Goal: Task Accomplishment & Management: Manage account settings

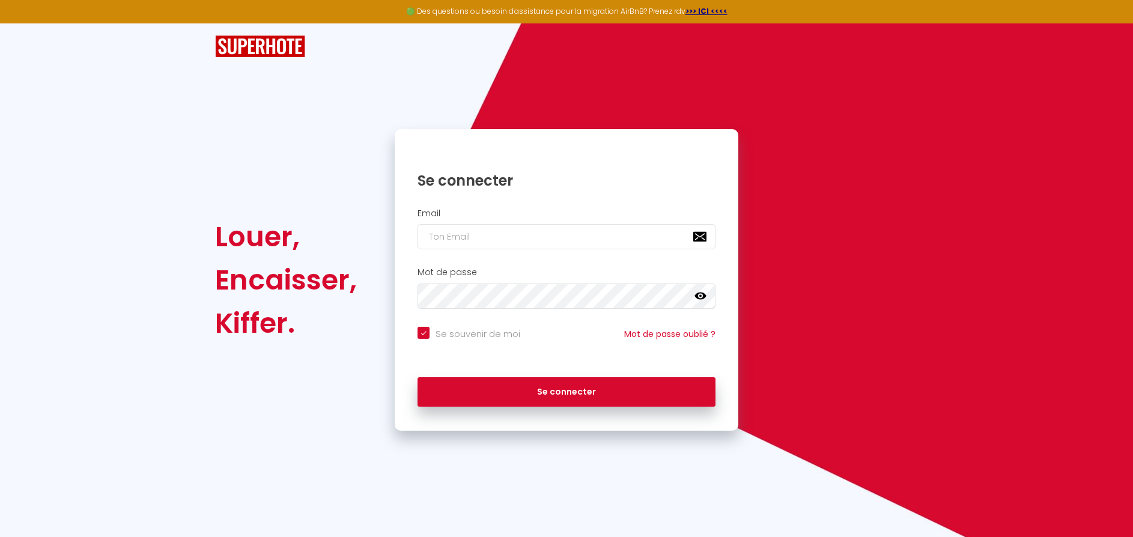
type input "t"
checkbox input "true"
type input "th"
checkbox input "true"
type input "the"
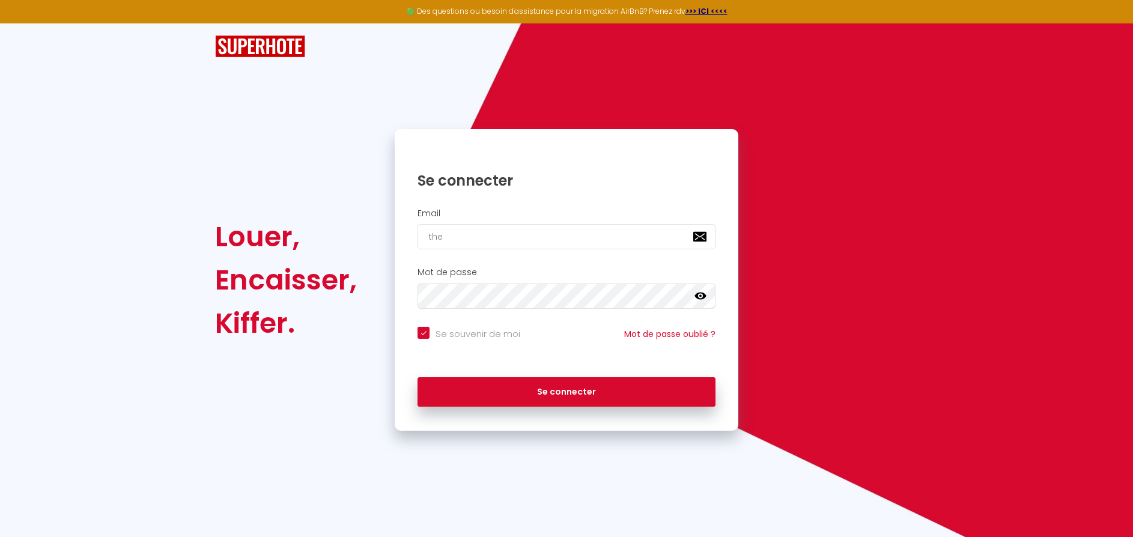
checkbox input "true"
type input "t"
checkbox input "true"
type input "th"
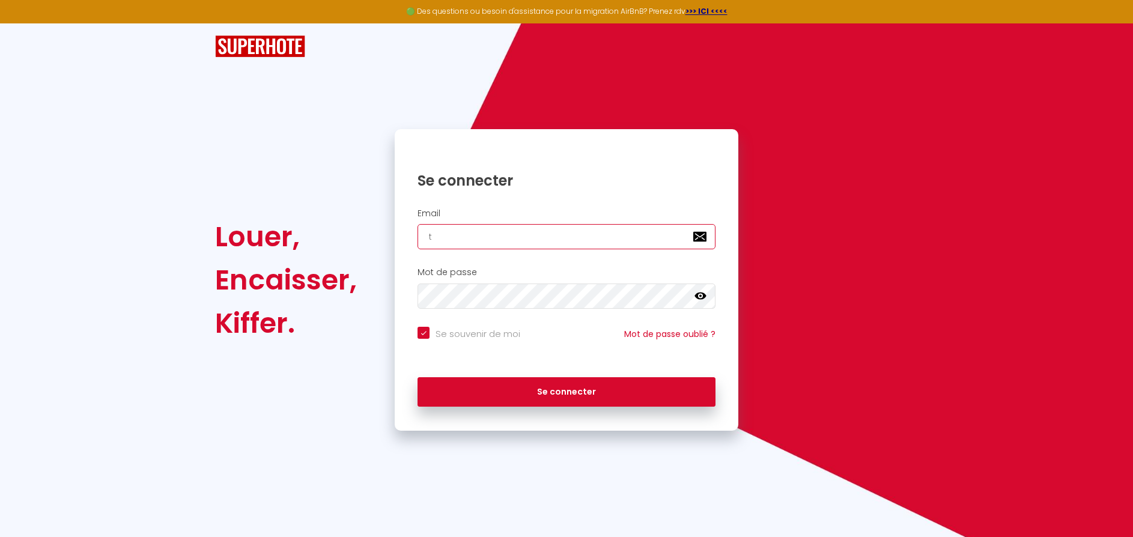
checkbox input "true"
type input "the"
checkbox input "true"
type input "theo"
checkbox input "true"
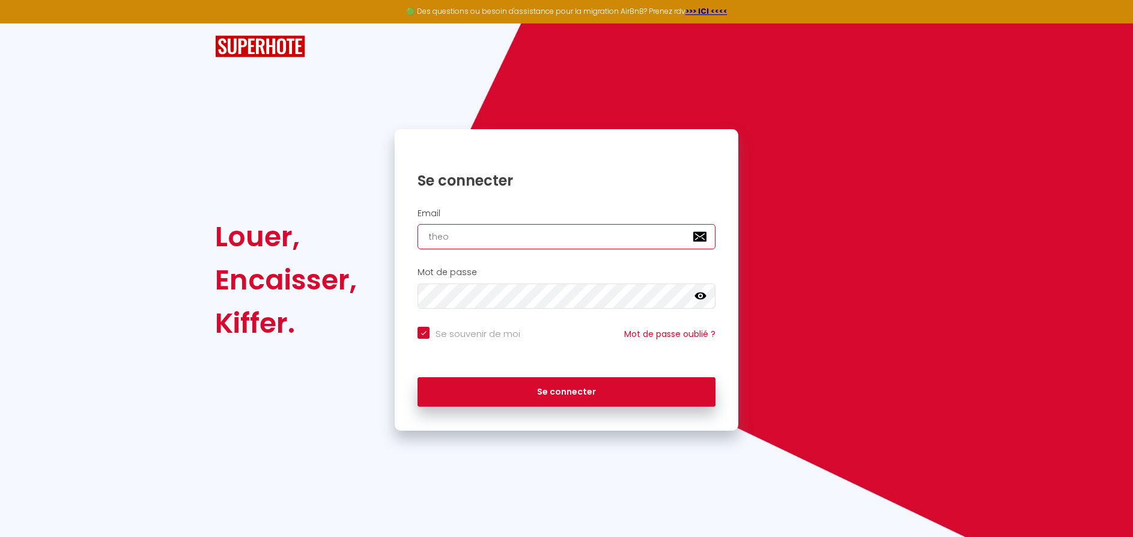
type input "theo."
checkbox input "true"
type input "theo.c"
checkbox input "true"
type input "[DOMAIN_NAME]"
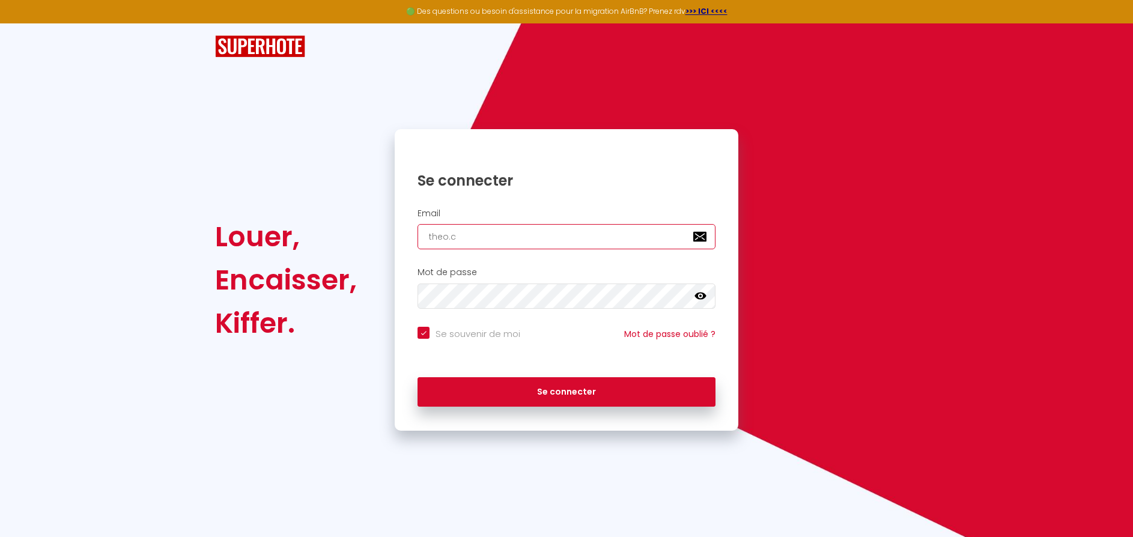
checkbox input "true"
type input "[DOMAIN_NAME]"
checkbox input "true"
type input "theo.[DEMOGRAPHIC_DATA]"
checkbox input "true"
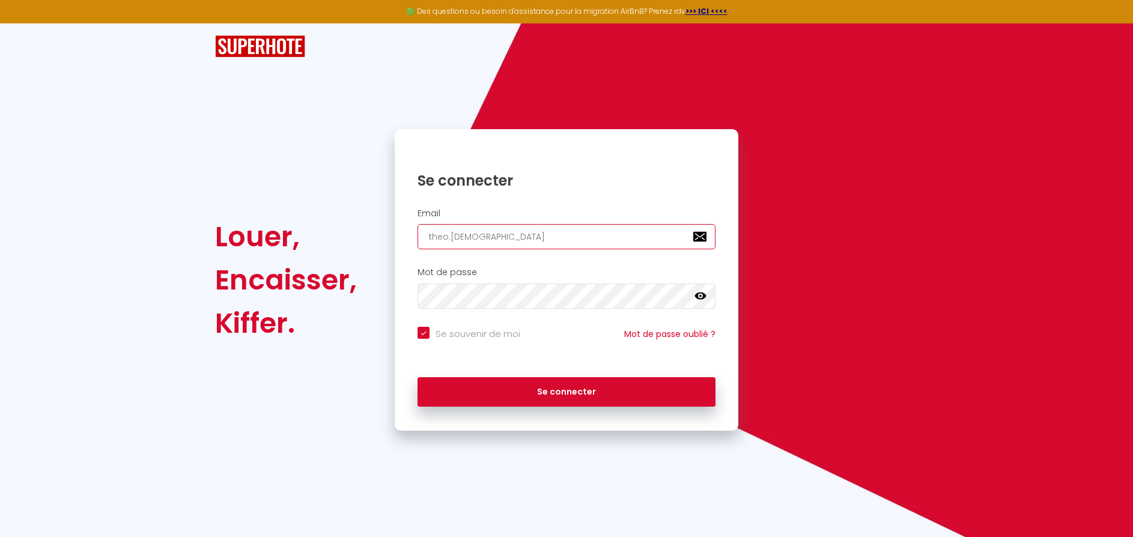
type input "theo.camin"
checkbox input "true"
type input "theo.camina"
checkbox input "true"
type input "theo.caminad"
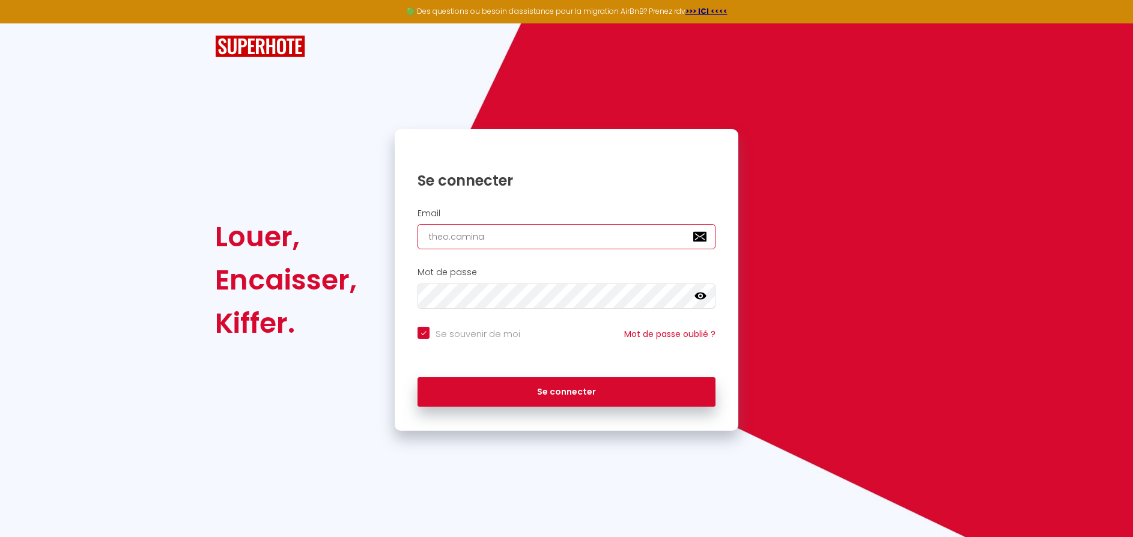
checkbox input "true"
type input "theo.caminade"
checkbox input "true"
type input "theo.caminade@"
checkbox input "true"
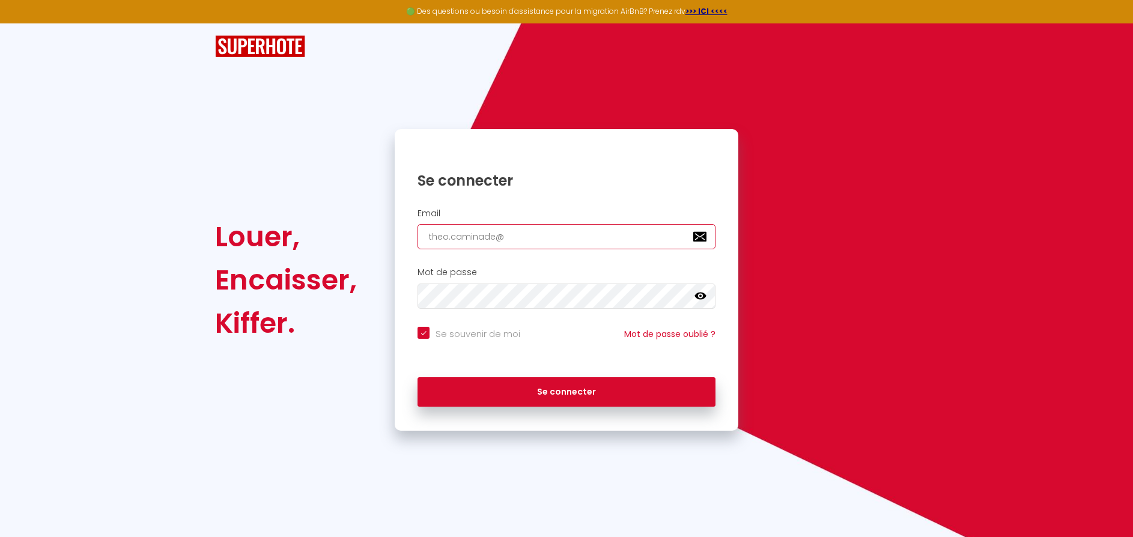
type input "theo.caminade@g"
checkbox input "true"
type input "theo.caminade@gm"
checkbox input "true"
type input "theo.caminade@gma"
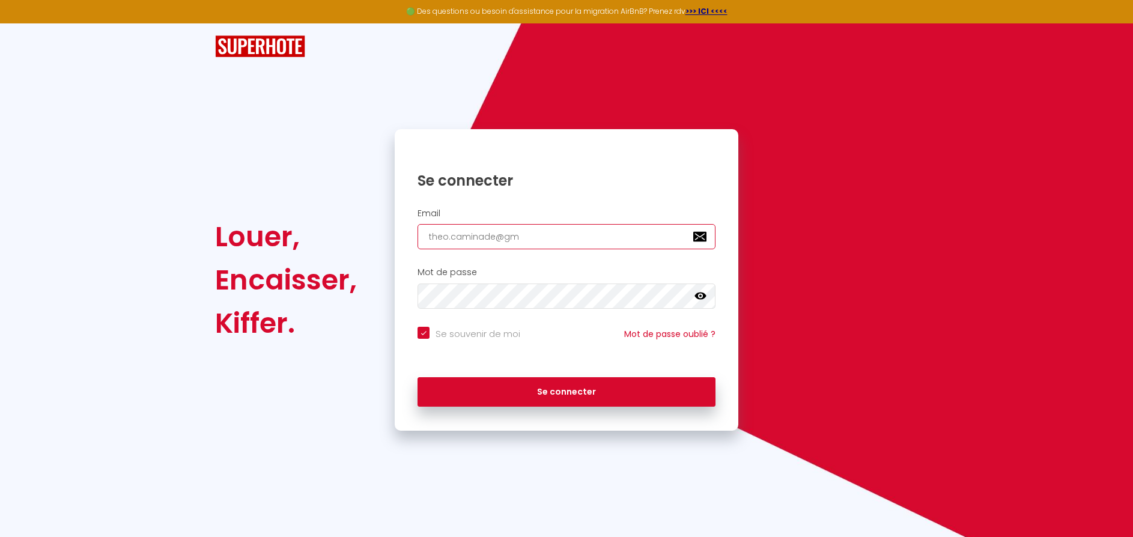
checkbox input "true"
type input "theo.caminade@gmai"
checkbox input "true"
type input "[EMAIL_ADDRESS]"
checkbox input "true"
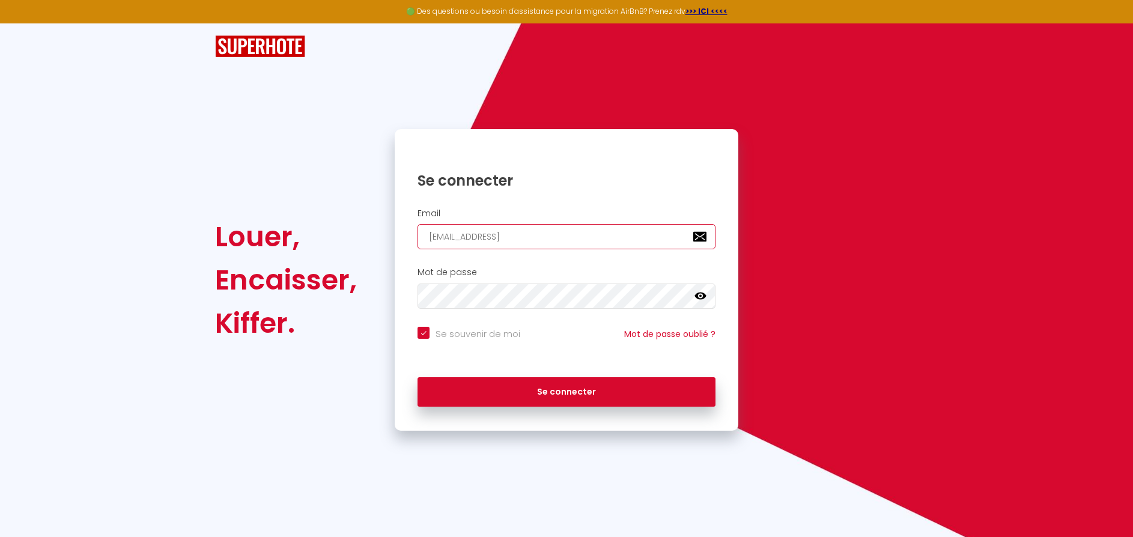
type input "[EMAIL_ADDRESS]."
checkbox input "true"
type input "theo.caminade@gmail.c"
checkbox input "true"
type input "[EMAIL_ADDRESS][DOMAIN_NAME]"
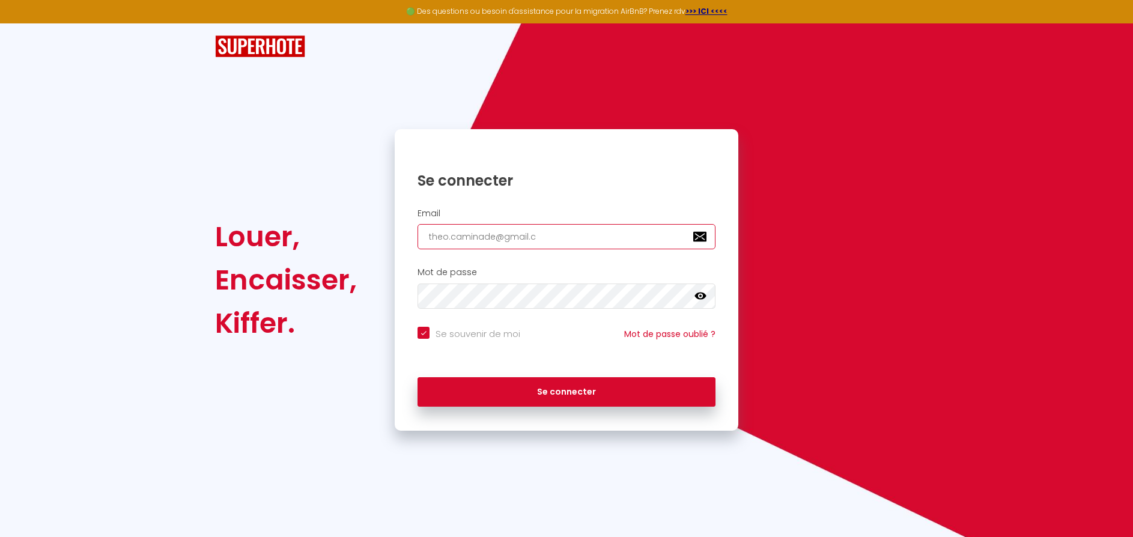
checkbox input "true"
type input "[EMAIL_ADDRESS][DOMAIN_NAME]"
checkbox input "true"
type input "[EMAIL_ADDRESS][DOMAIN_NAME]"
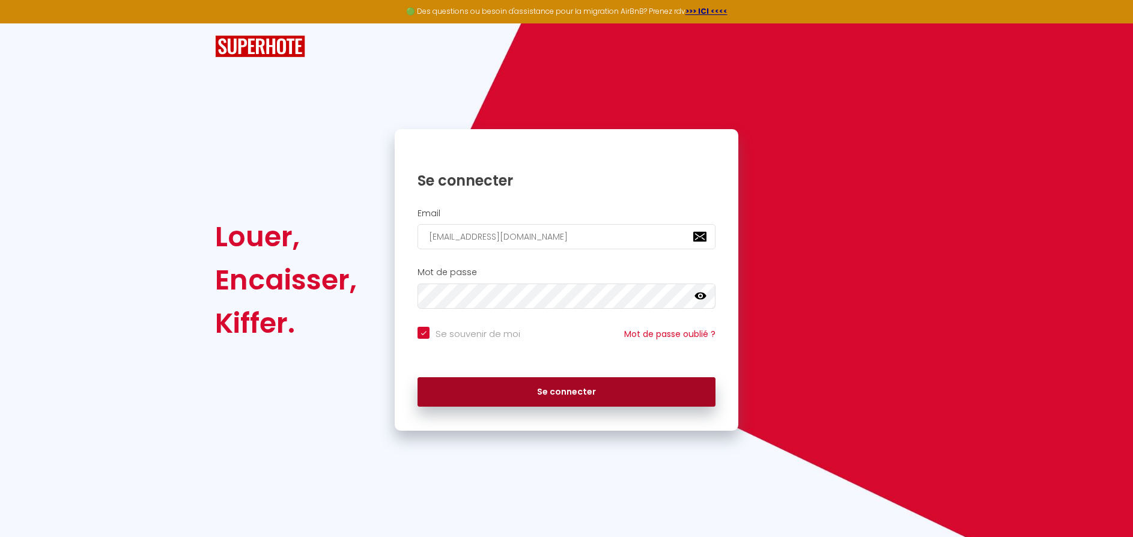
click at [553, 396] on button "Se connecter" at bounding box center [567, 392] width 298 height 30
checkbox input "true"
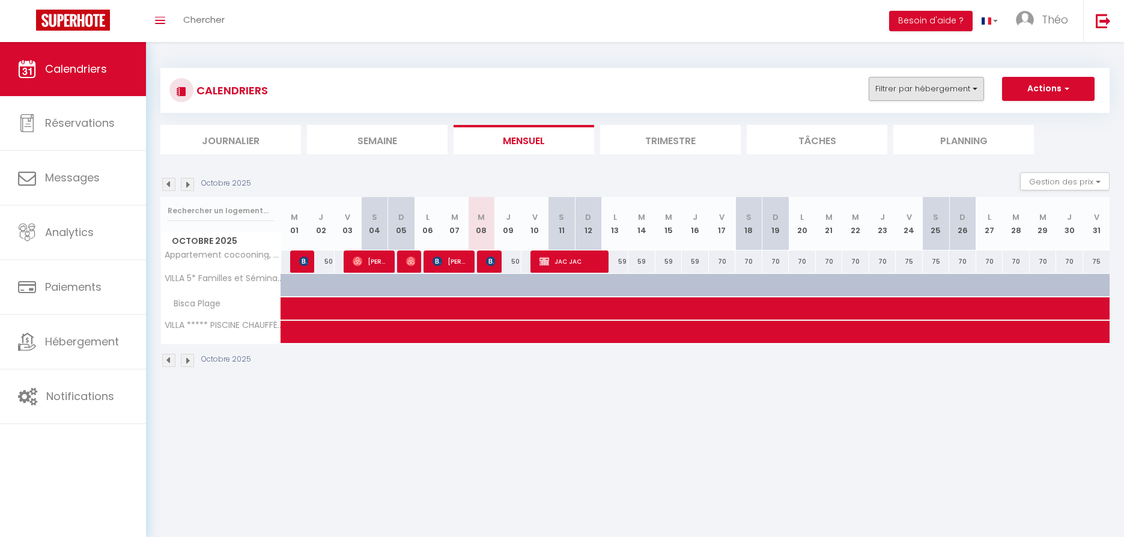
click at [970, 91] on button "Filtrer par hébergement" at bounding box center [926, 89] width 115 height 24
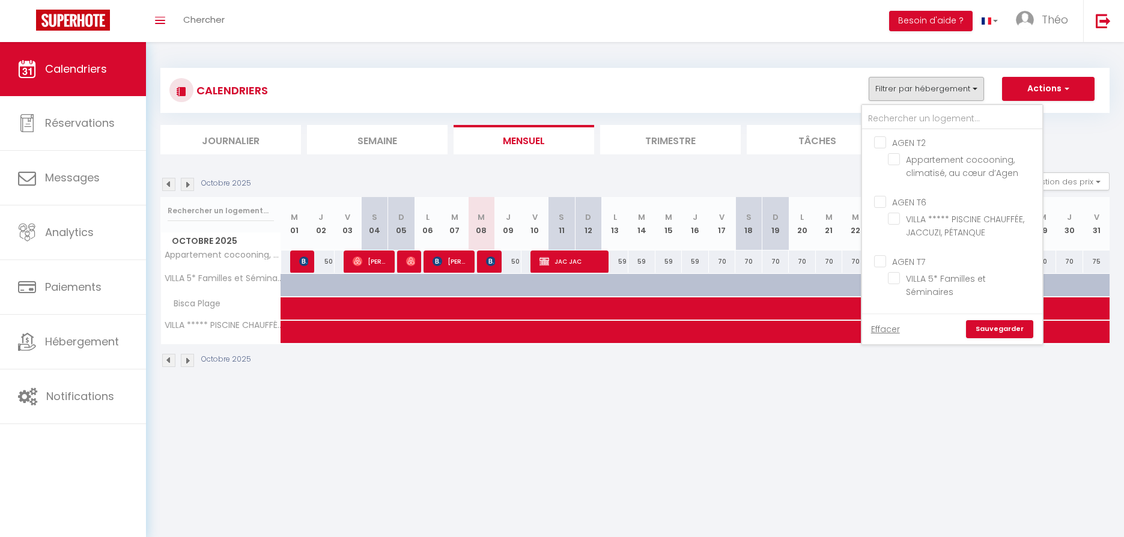
click at [882, 203] on input "AGEN T6" at bounding box center [964, 201] width 180 height 12
checkbox input "true"
checkbox input "false"
checkbox input "true"
checkbox input "false"
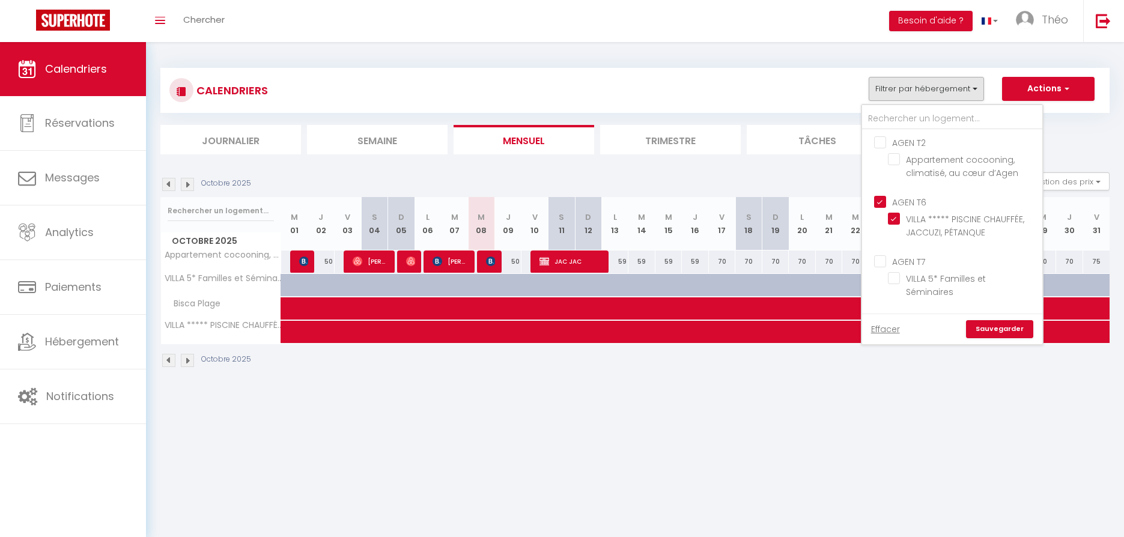
checkbox input "false"
click at [883, 143] on input "AGEN T2" at bounding box center [964, 142] width 180 height 12
checkbox input "true"
checkbox input "false"
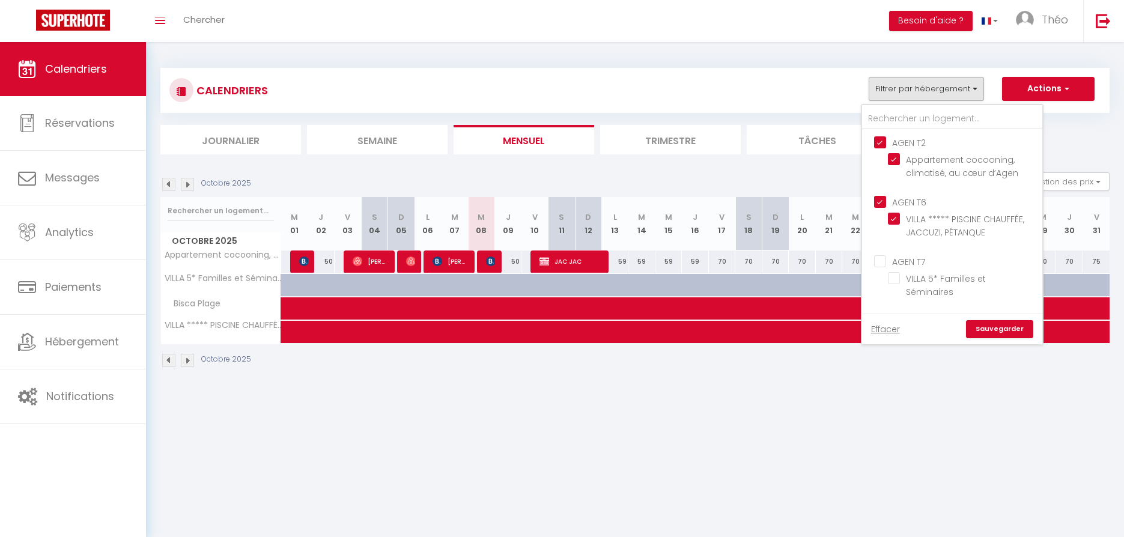
checkbox input "false"
click at [994, 328] on link "Sauvegarder" at bounding box center [999, 329] width 67 height 18
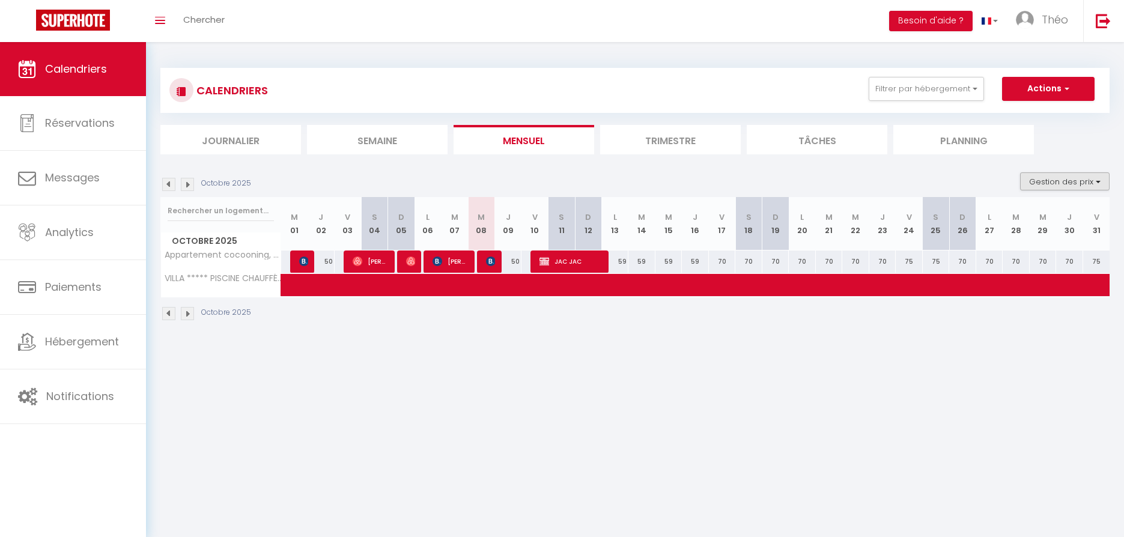
click at [1048, 184] on button "Gestion des prix" at bounding box center [1065, 181] width 90 height 18
click at [1006, 216] on input "Nb Nuits minimum" at bounding box center [1055, 219] width 108 height 12
checkbox input "true"
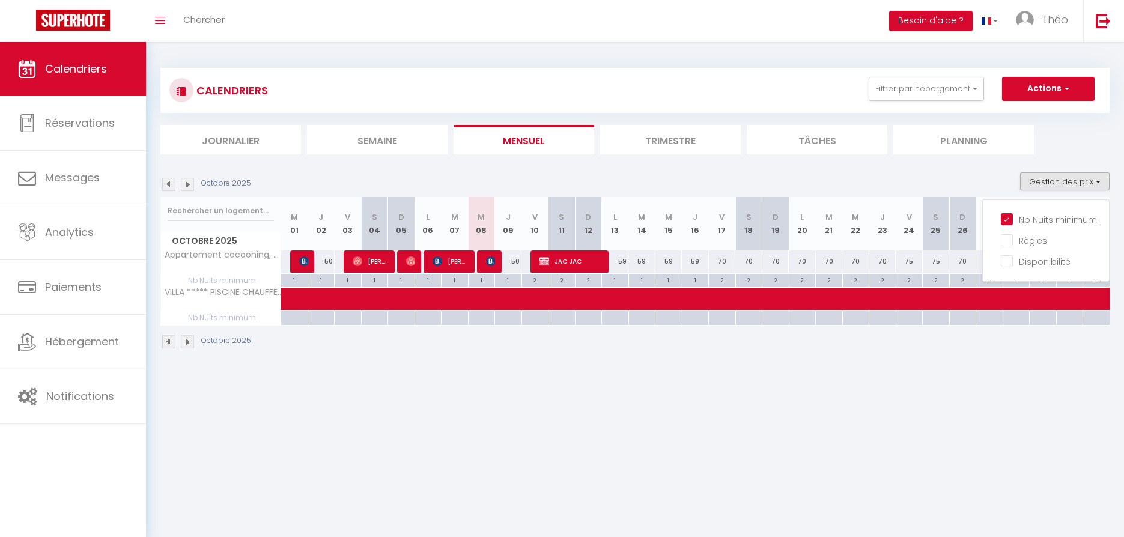
click at [190, 183] on img at bounding box center [187, 184] width 13 height 13
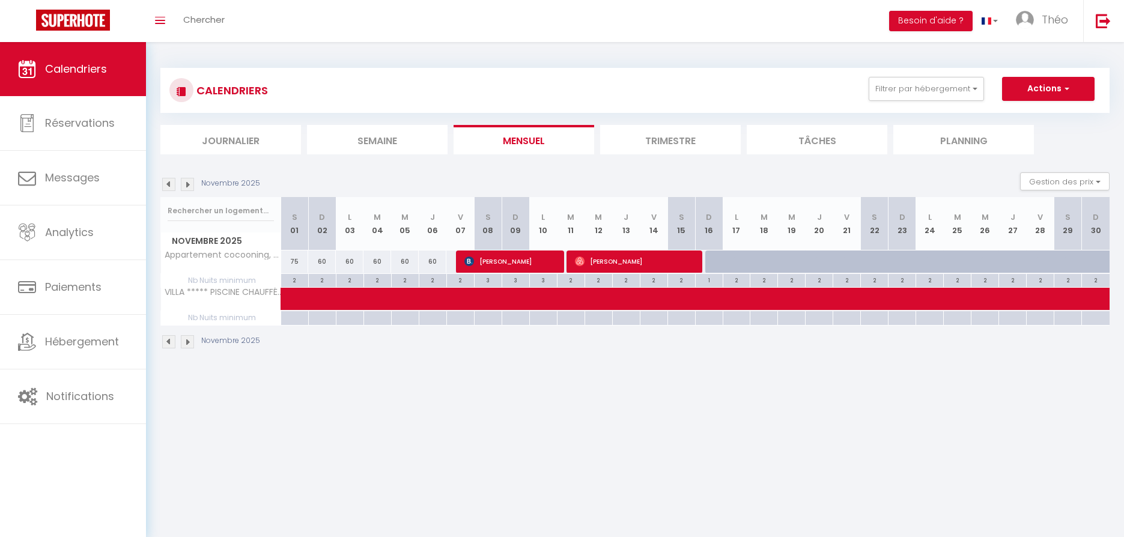
click at [664, 136] on li "Trimestre" at bounding box center [670, 139] width 141 height 29
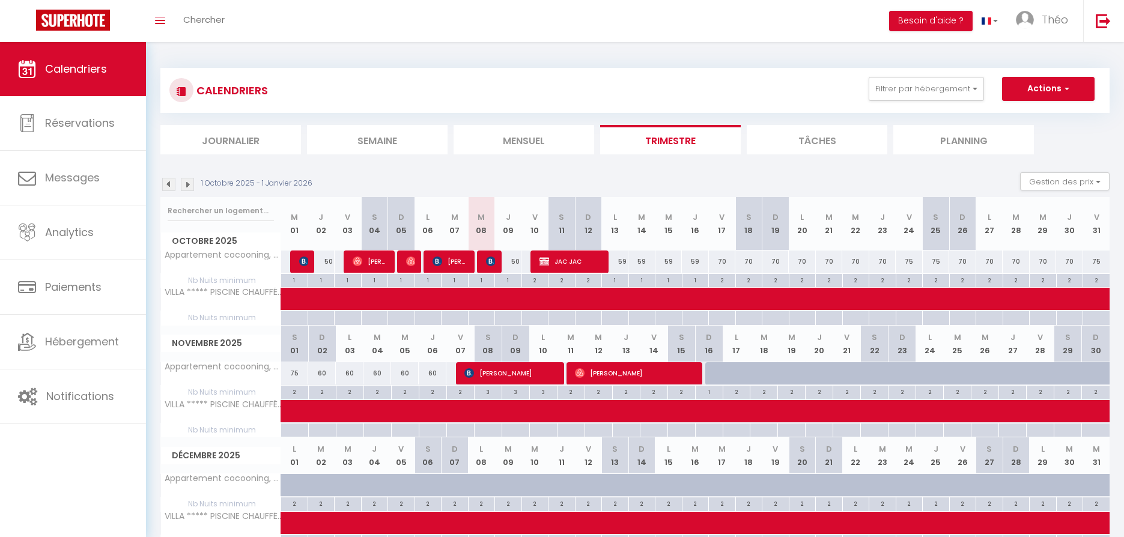
click at [188, 184] on img at bounding box center [187, 184] width 13 height 13
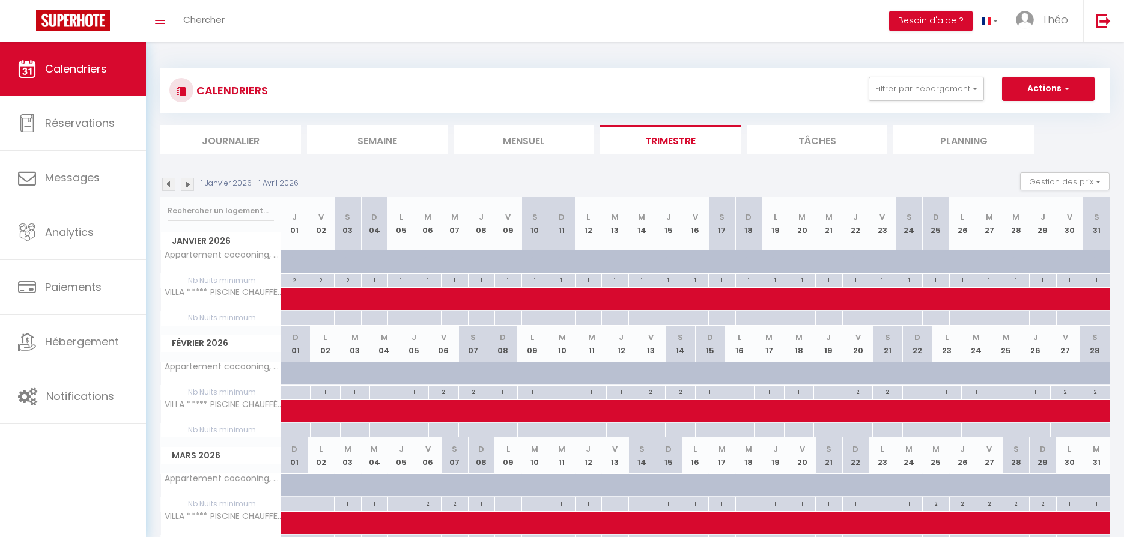
click at [188, 183] on img at bounding box center [187, 184] width 13 height 13
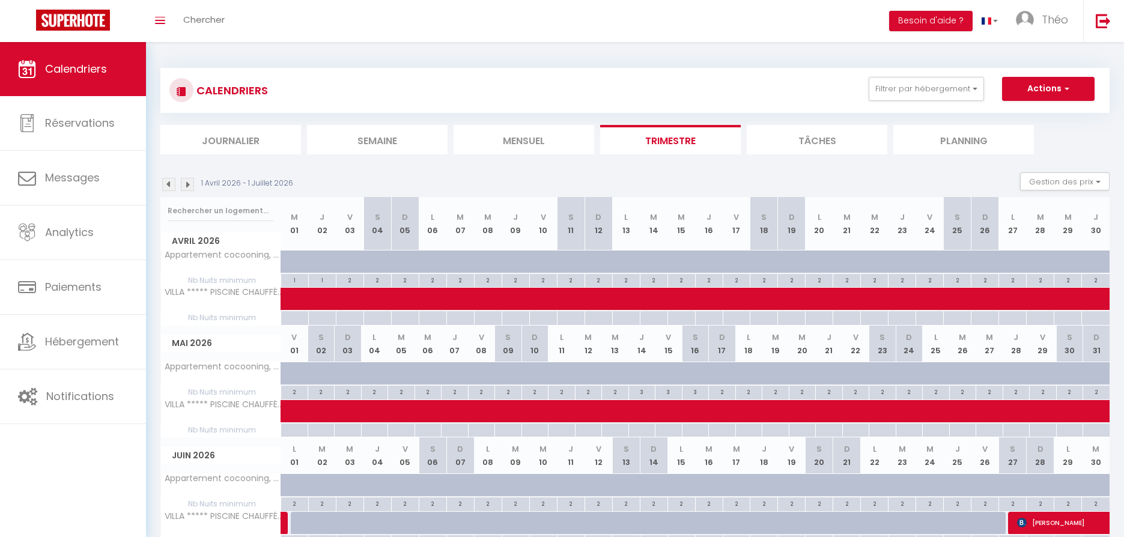
click at [188, 183] on img at bounding box center [187, 184] width 13 height 13
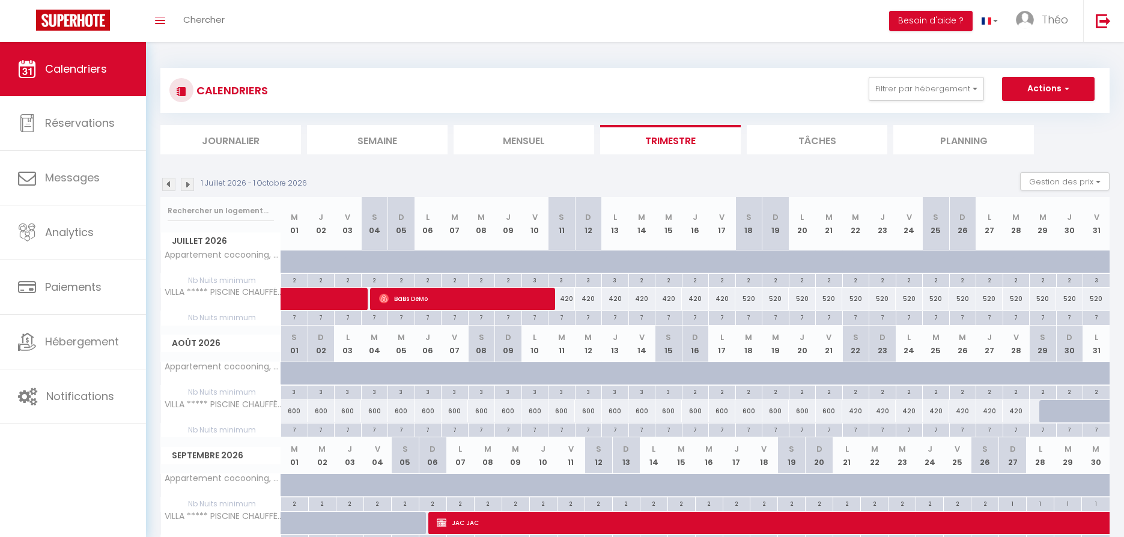
click at [169, 181] on img at bounding box center [168, 184] width 13 height 13
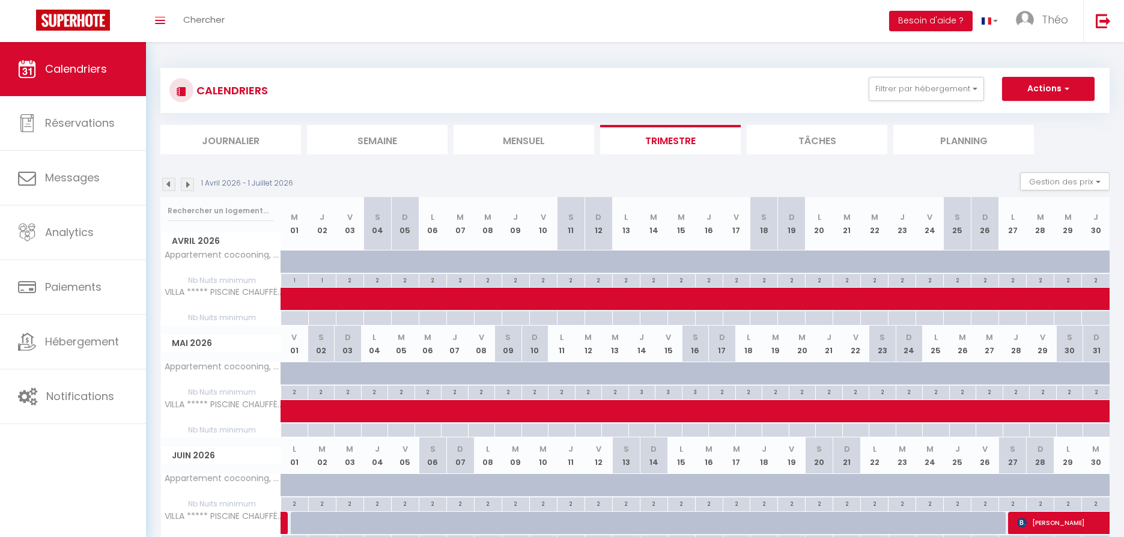
click at [169, 181] on img at bounding box center [168, 184] width 13 height 13
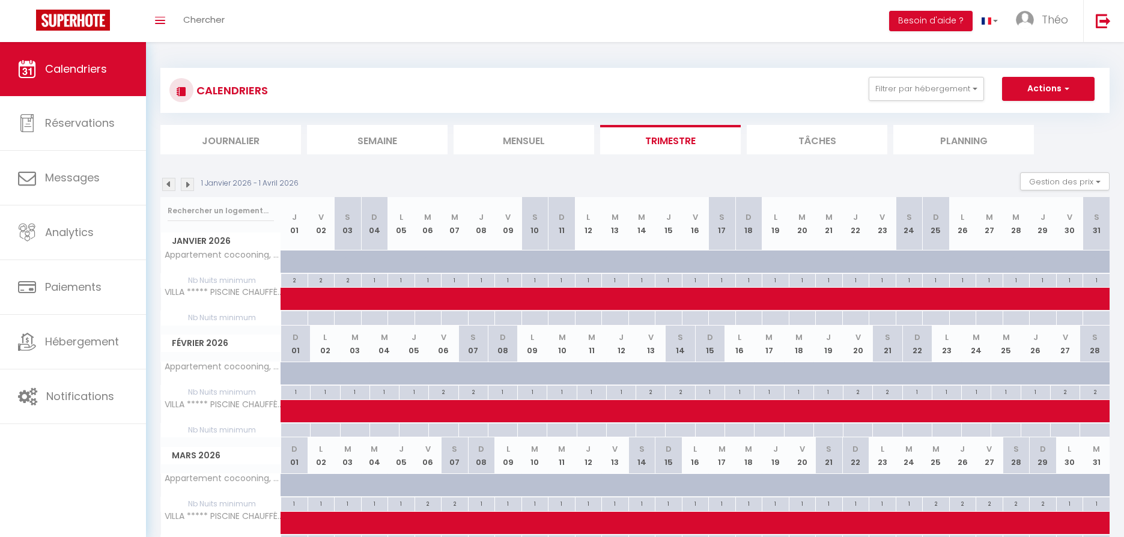
click at [169, 181] on img at bounding box center [168, 184] width 13 height 13
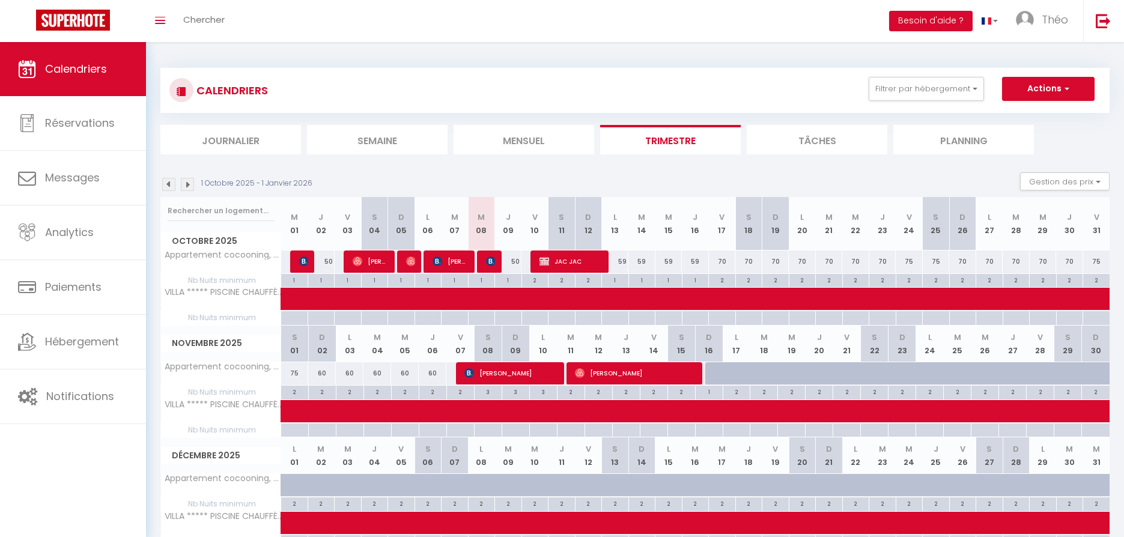
click at [169, 181] on img at bounding box center [168, 184] width 13 height 13
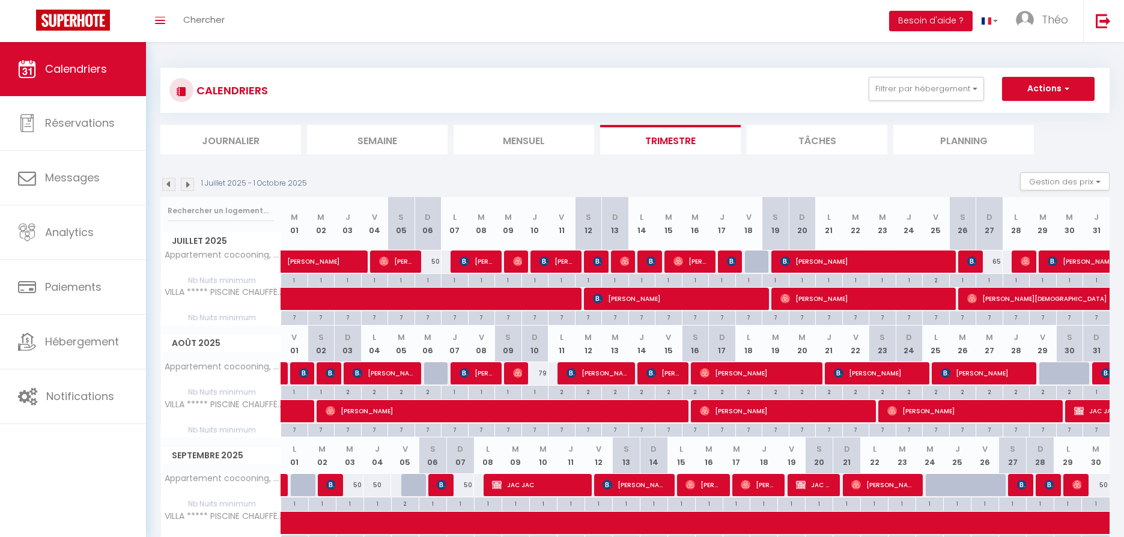
click at [189, 182] on img at bounding box center [187, 184] width 13 height 13
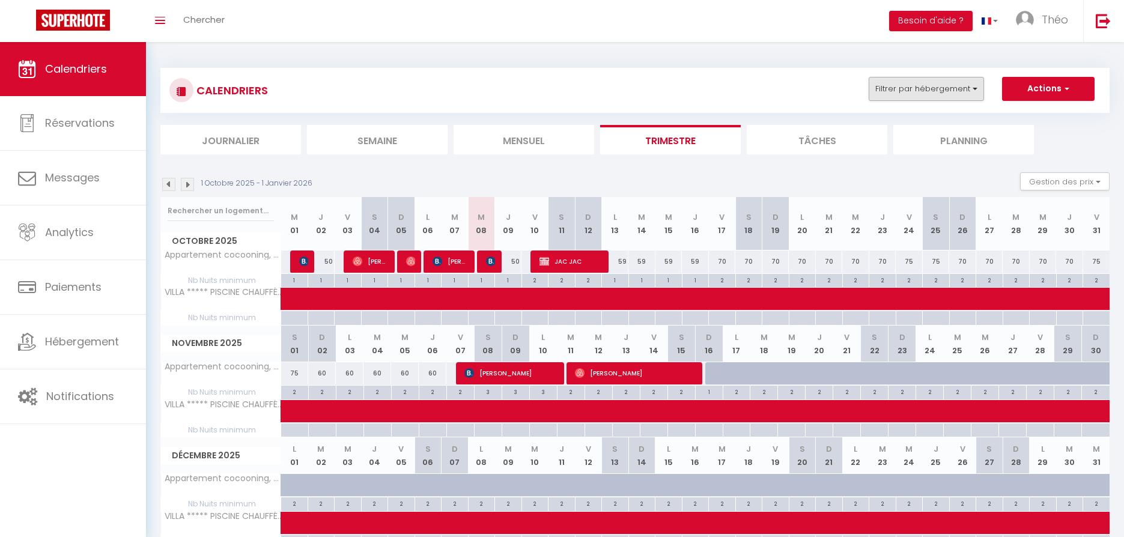
click at [961, 91] on button "Filtrer par hébergement" at bounding box center [926, 89] width 115 height 24
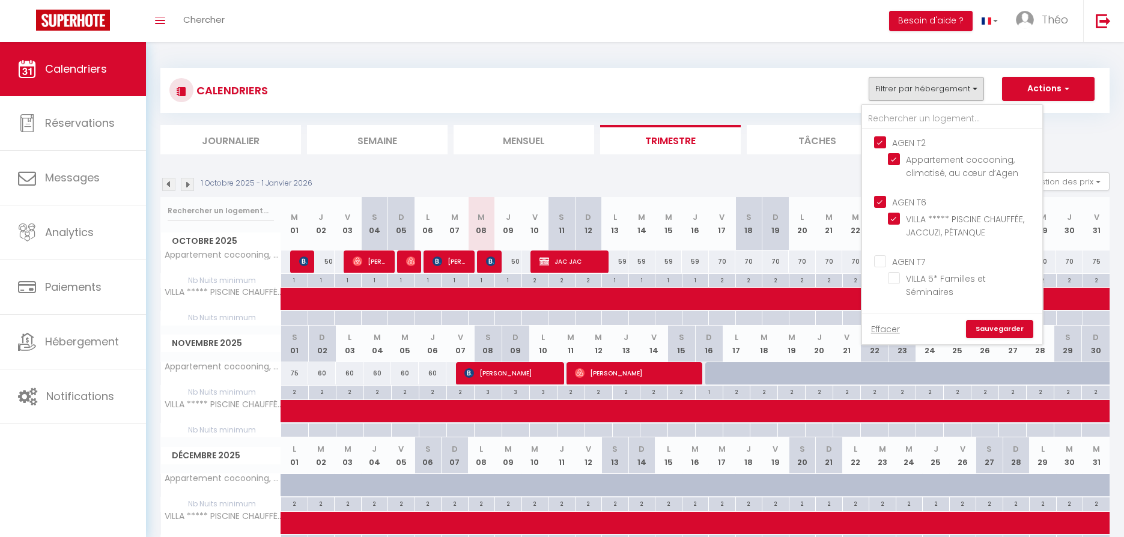
click at [1009, 332] on link "Sauvegarder" at bounding box center [999, 329] width 67 height 18
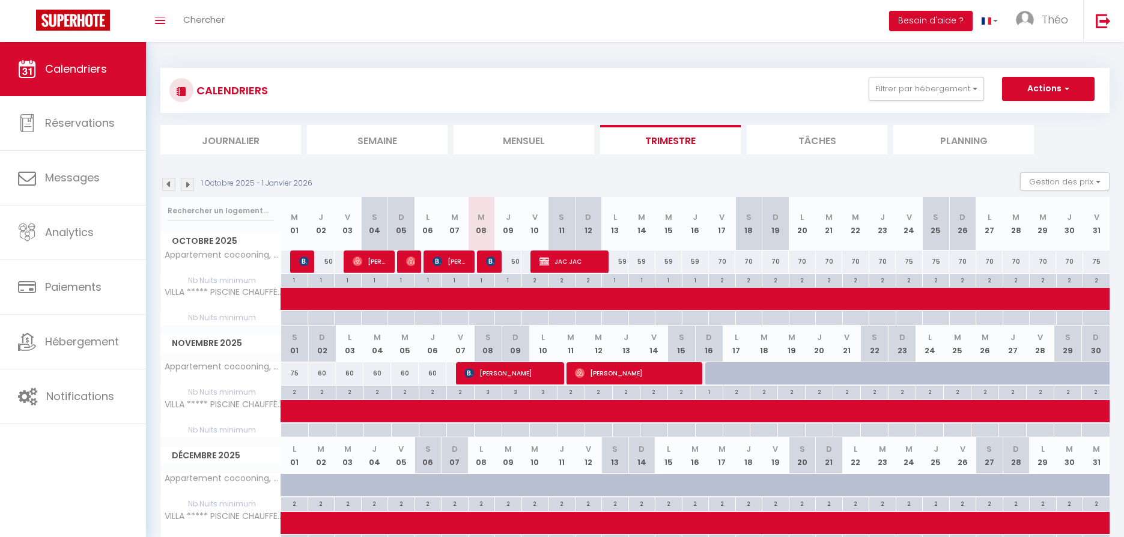
click at [188, 183] on img at bounding box center [187, 184] width 13 height 13
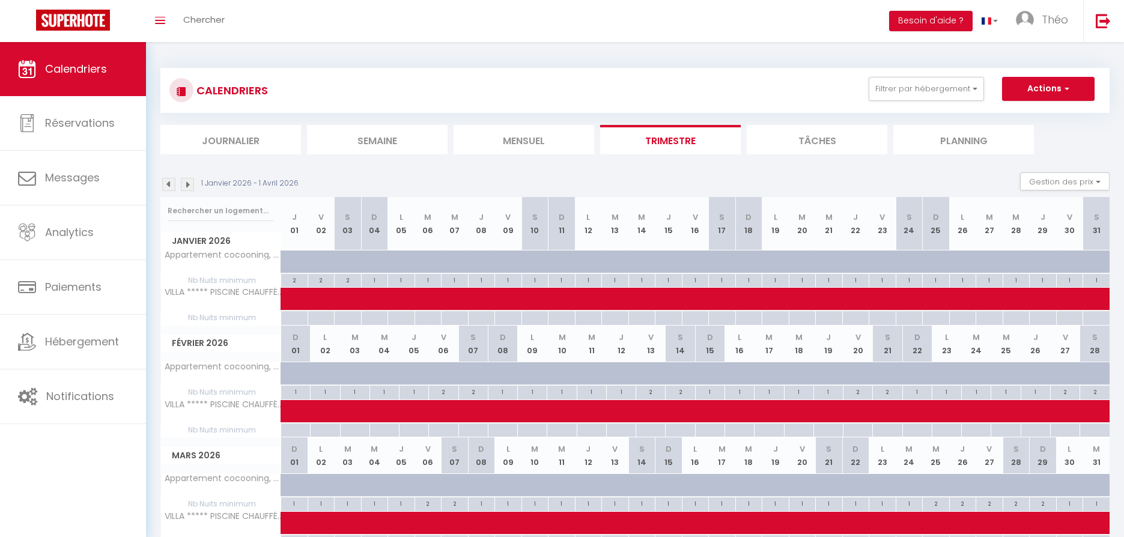
click at [188, 183] on img at bounding box center [187, 184] width 13 height 13
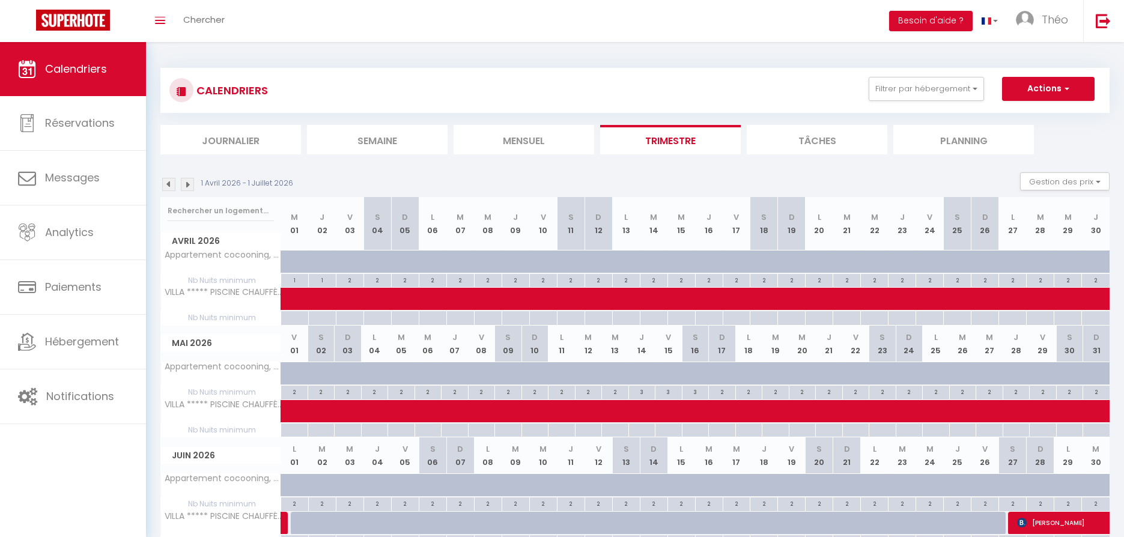
click at [188, 183] on img at bounding box center [187, 184] width 13 height 13
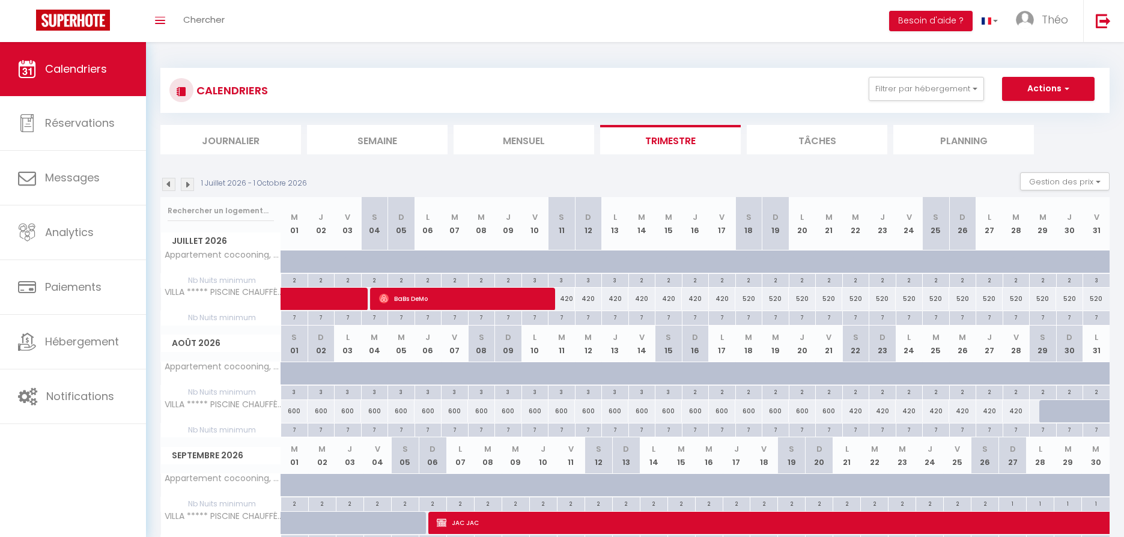
click at [170, 185] on img at bounding box center [168, 184] width 13 height 13
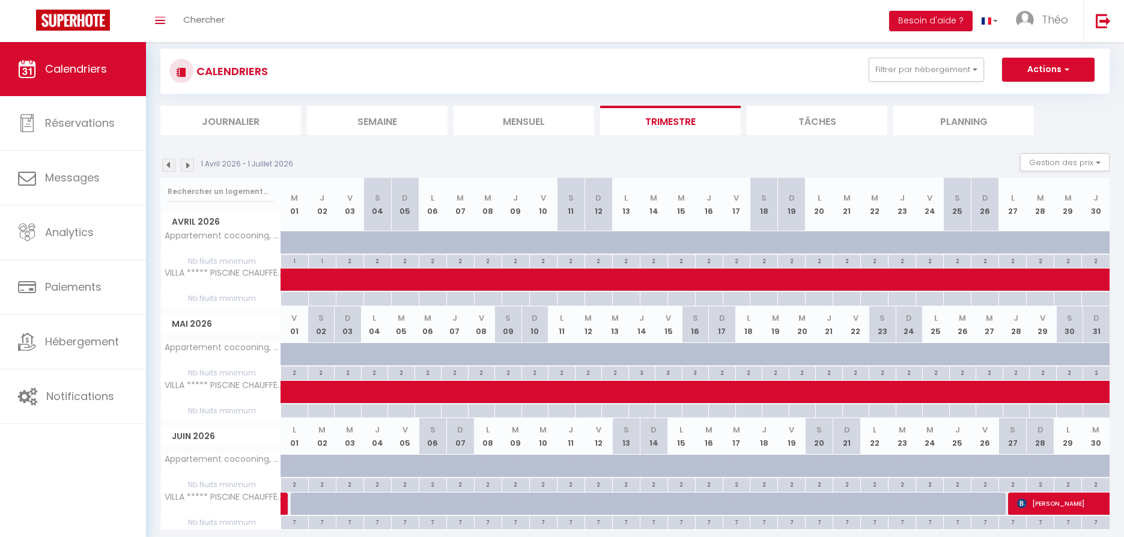
scroll to position [59, 0]
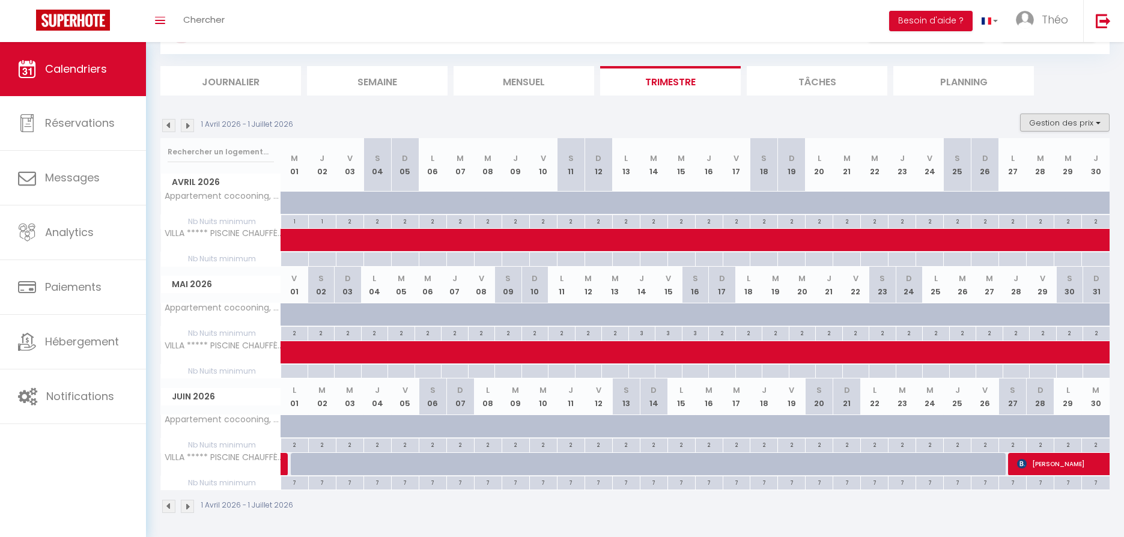
click at [1048, 124] on button "Gestion des prix" at bounding box center [1065, 123] width 90 height 18
click at [1008, 201] on input "Disponibilité" at bounding box center [1055, 202] width 108 height 12
checkbox input "true"
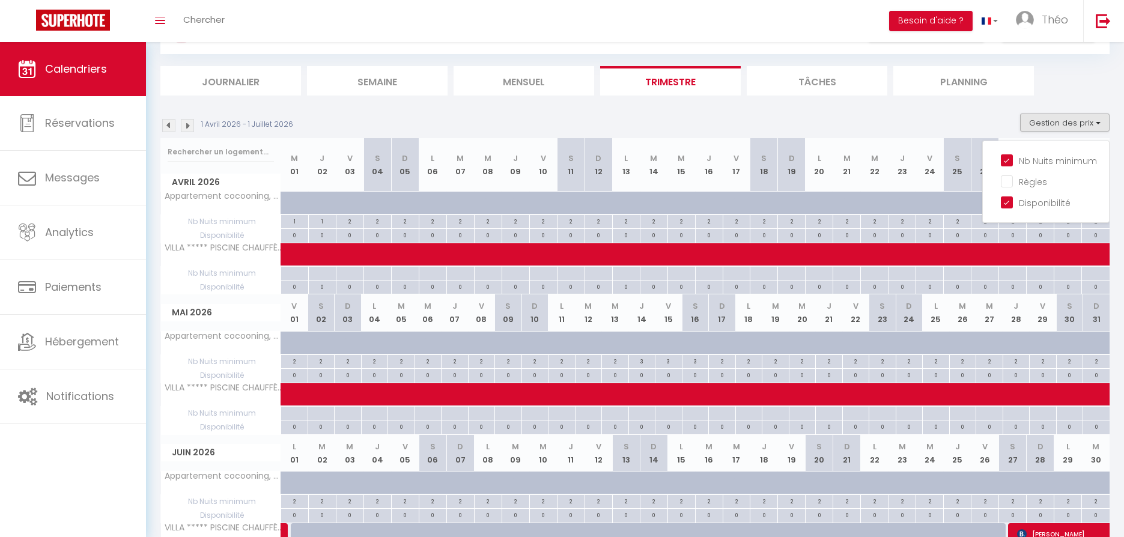
scroll to position [142, 0]
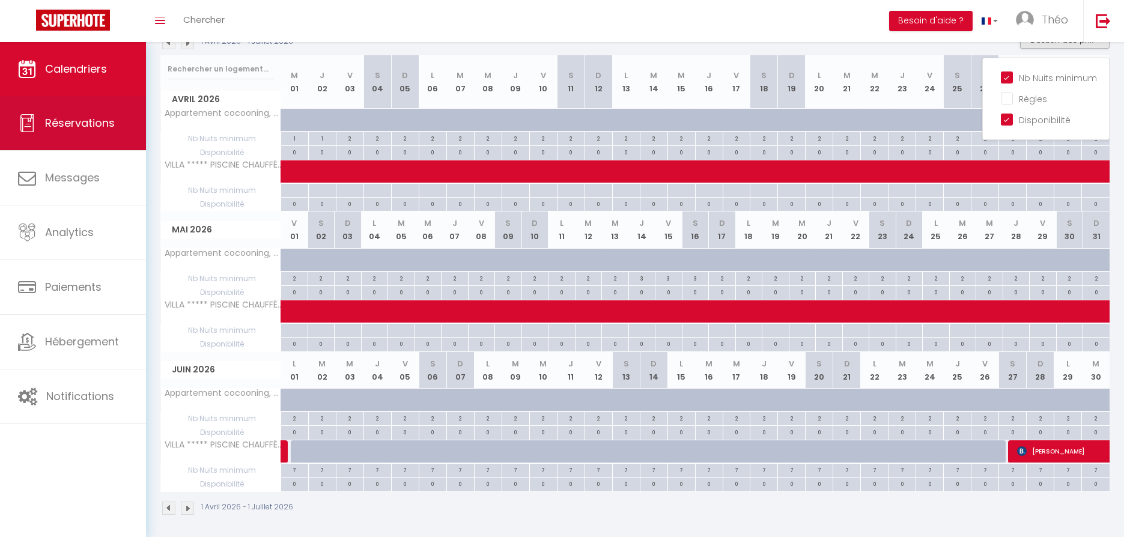
click at [76, 122] on span "Réservations" at bounding box center [80, 122] width 70 height 15
select select "not_cancelled"
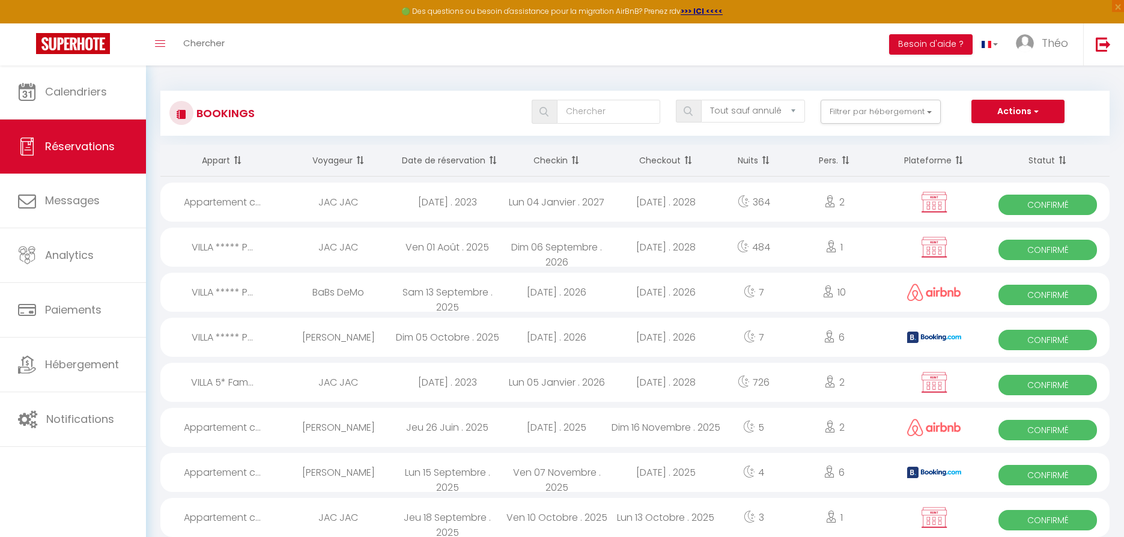
click at [1038, 110] on span "button" at bounding box center [1035, 111] width 7 height 12
click at [1005, 134] on link "Nouvelle Réservation" at bounding box center [999, 138] width 129 height 16
select select
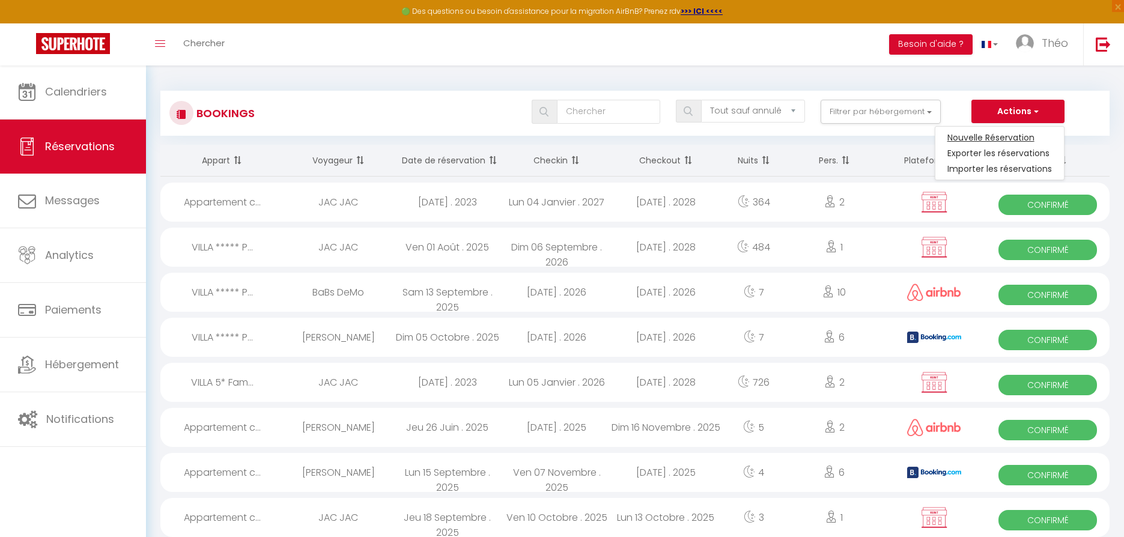
select select
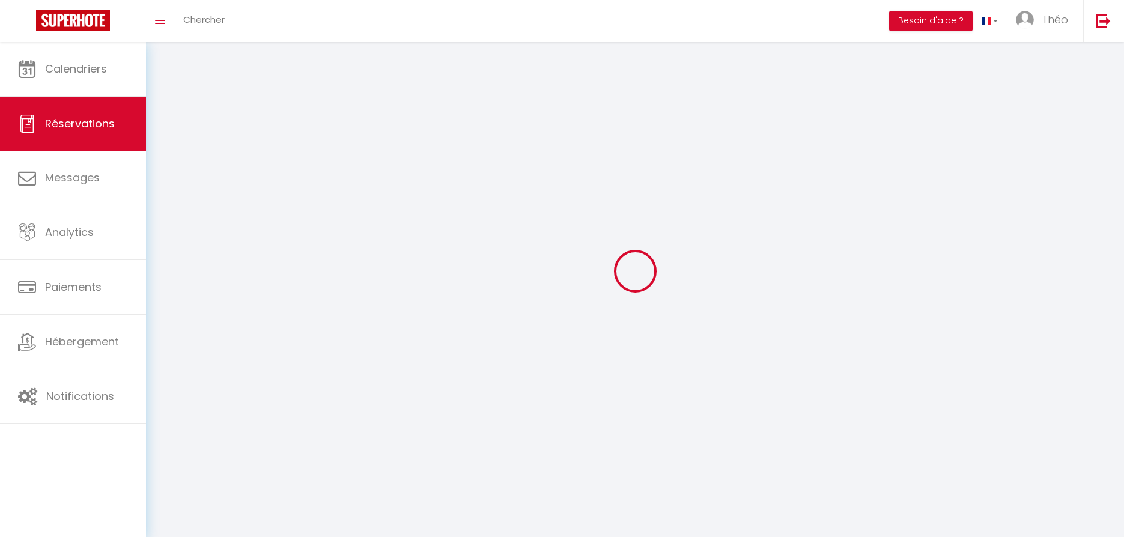
select select
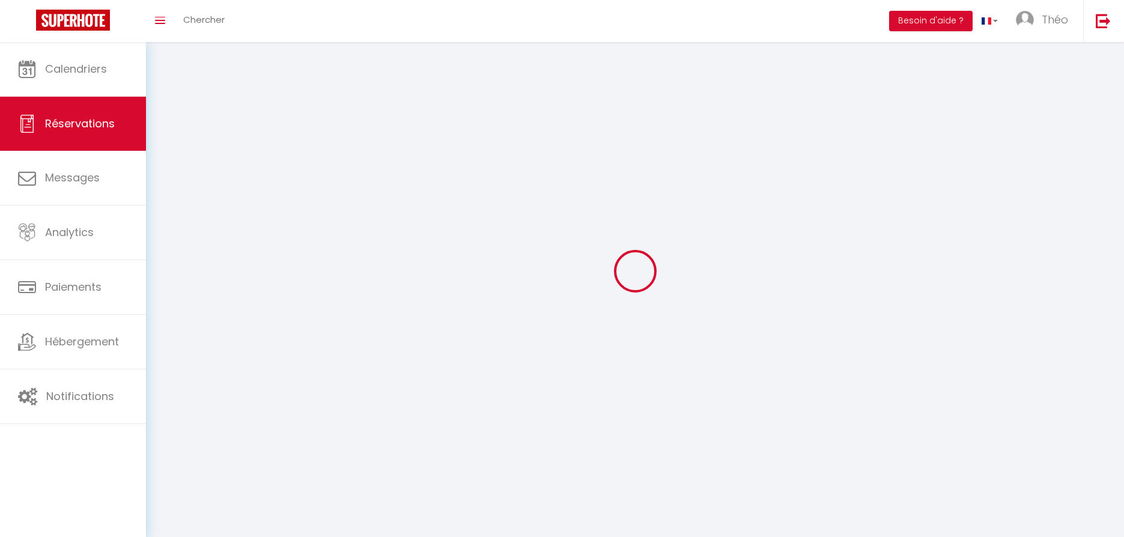
select select
checkbox input "false"
select select
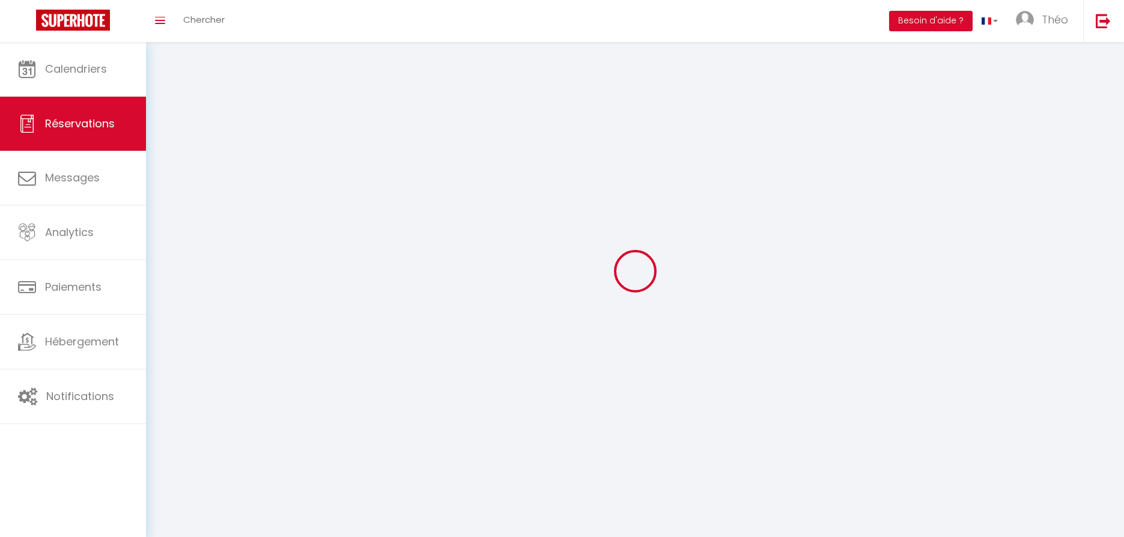
select select
checkbox input "false"
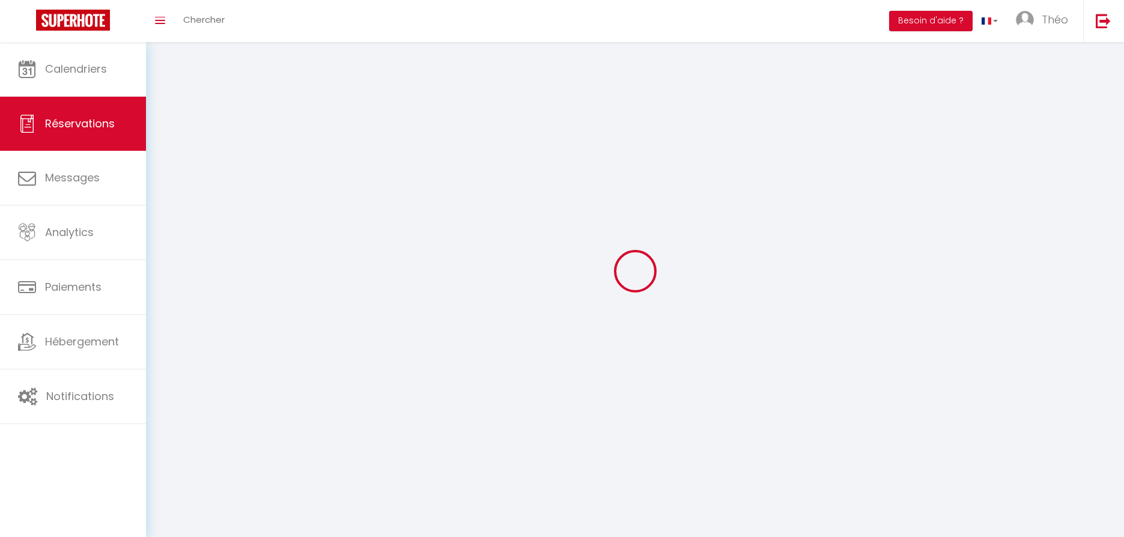
select select
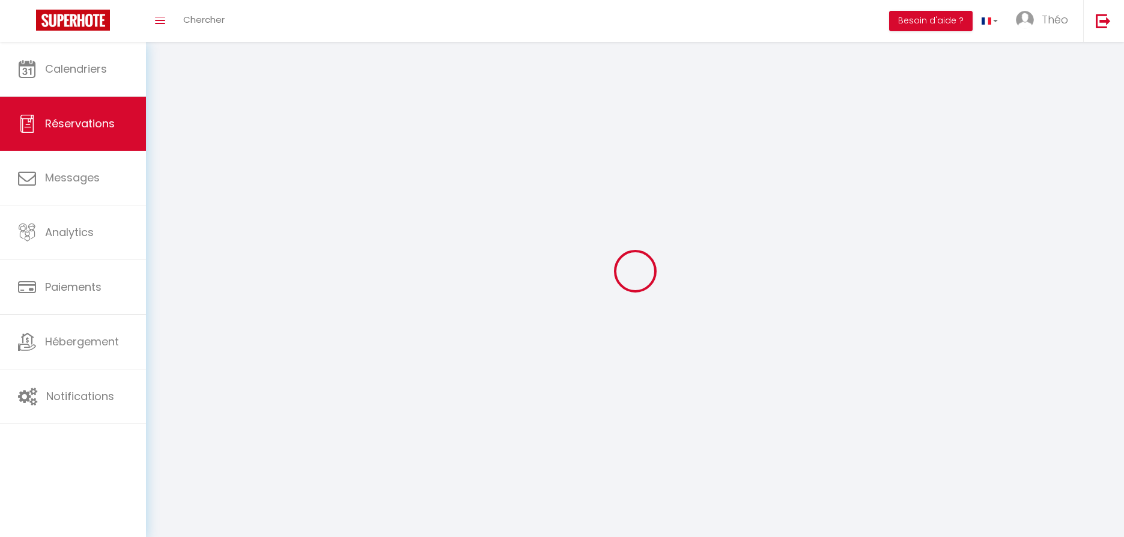
select select
checkbox input "false"
select select
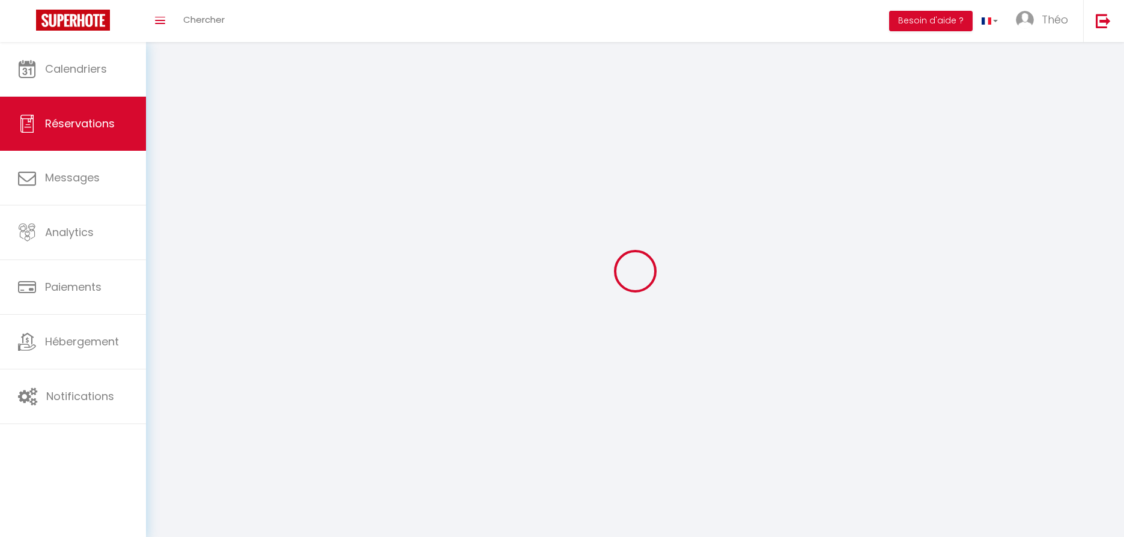
select select
checkbox input "false"
select select
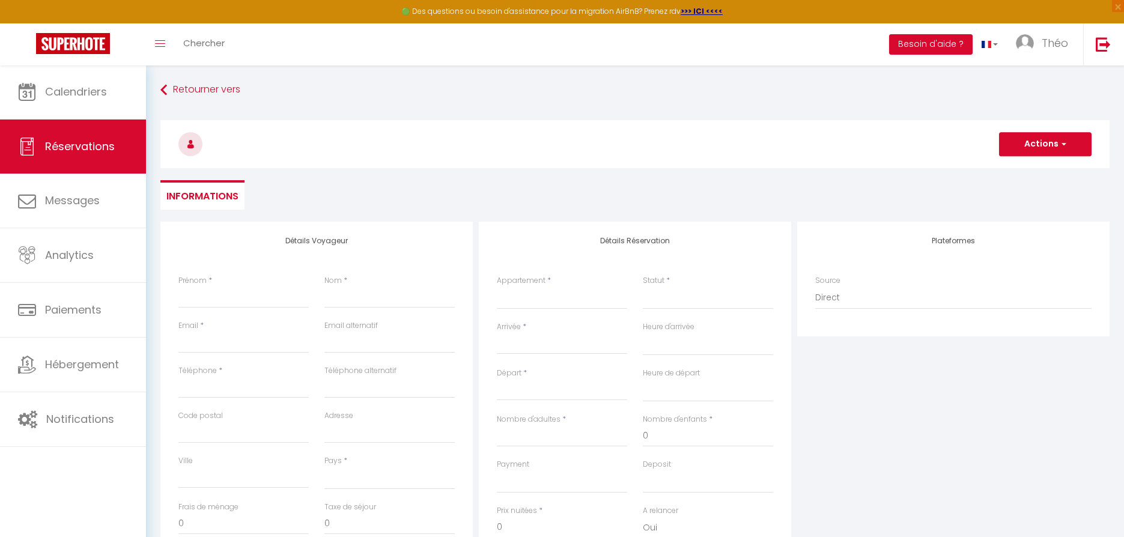
click at [518, 345] on input "Arrivée" at bounding box center [562, 345] width 130 height 16
click at [667, 365] on span ">" at bounding box center [664, 365] width 26 height 24
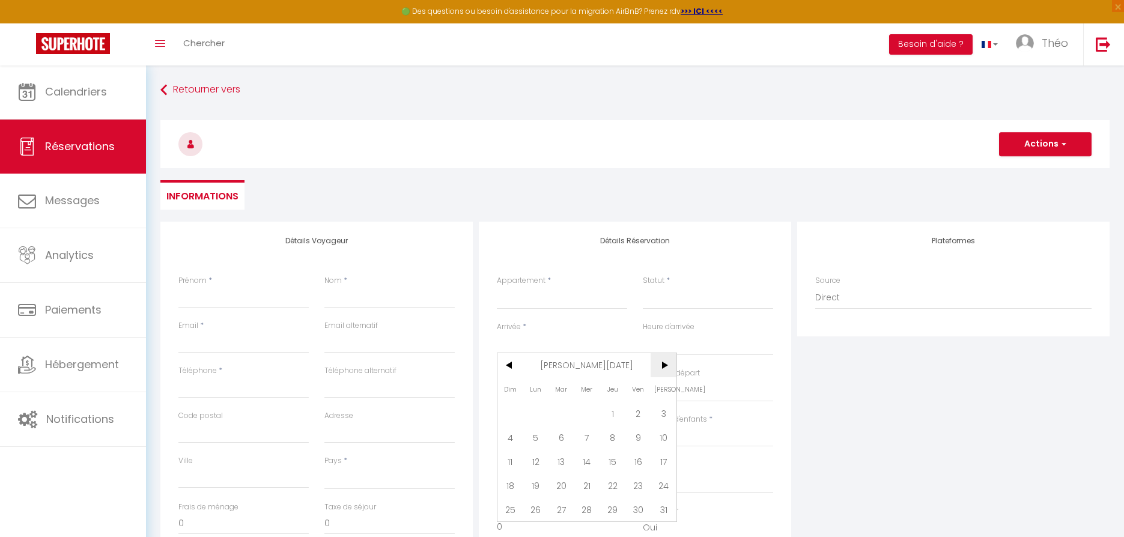
click at [667, 365] on span ">" at bounding box center [664, 365] width 26 height 24
click at [540, 413] on span "1" at bounding box center [536, 413] width 26 height 24
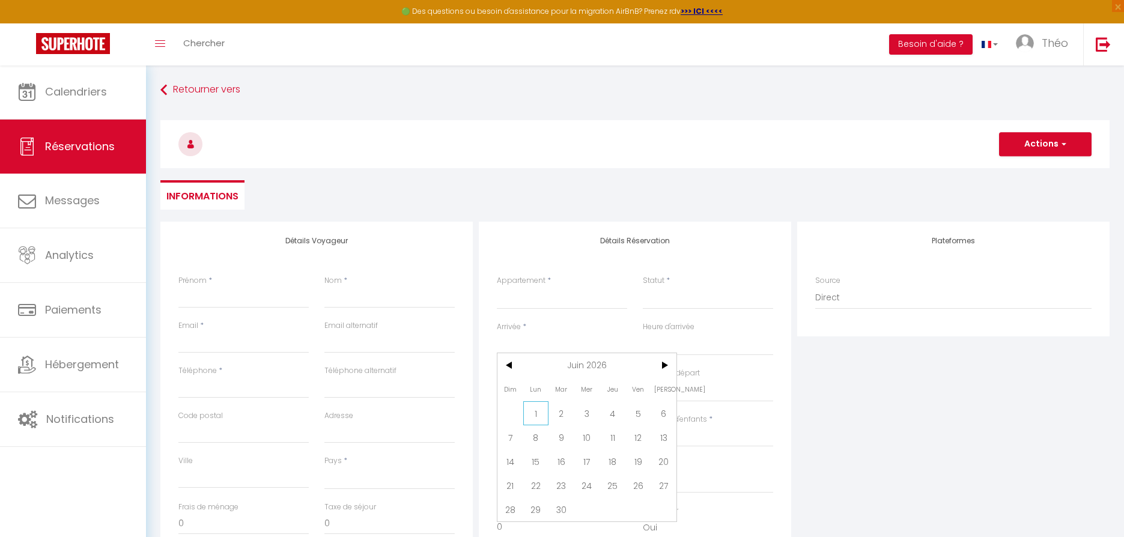
select select
type input "Lun 01 Juin 2026"
select select
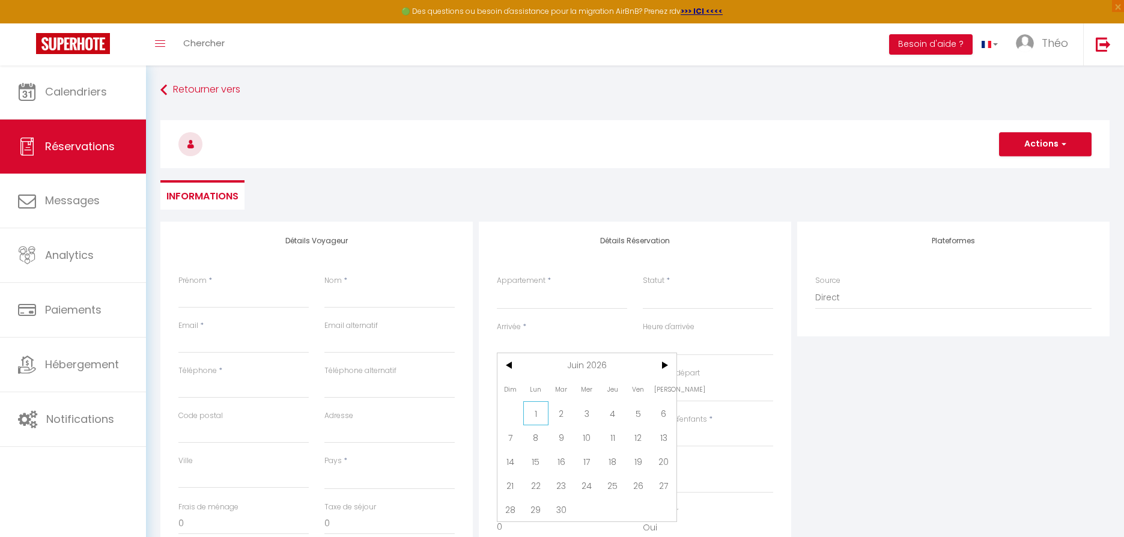
type input "[DATE]"
select select
checkbox input "false"
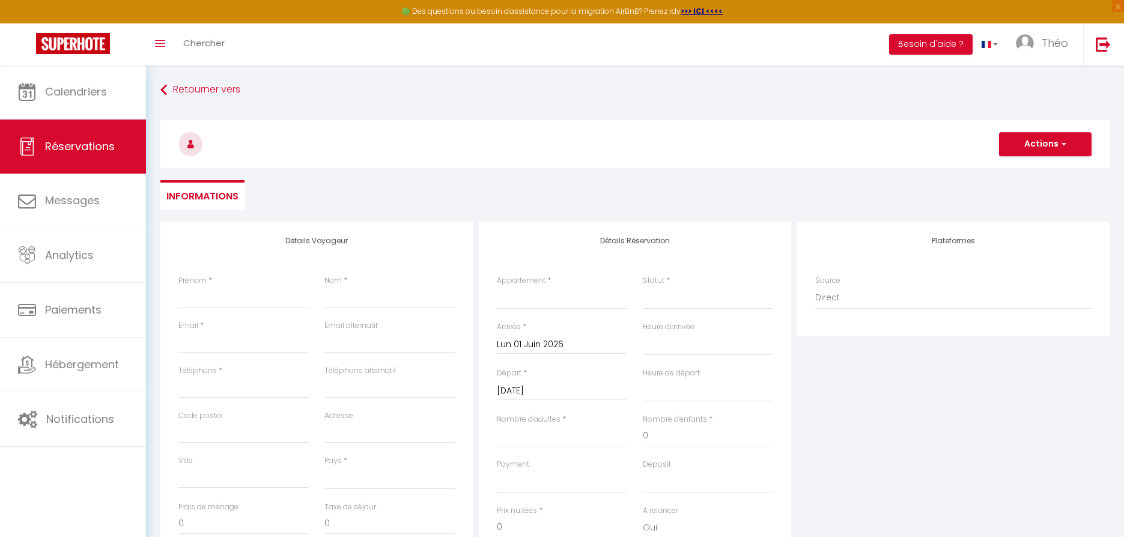
click at [567, 389] on input "[DATE]" at bounding box center [562, 391] width 130 height 16
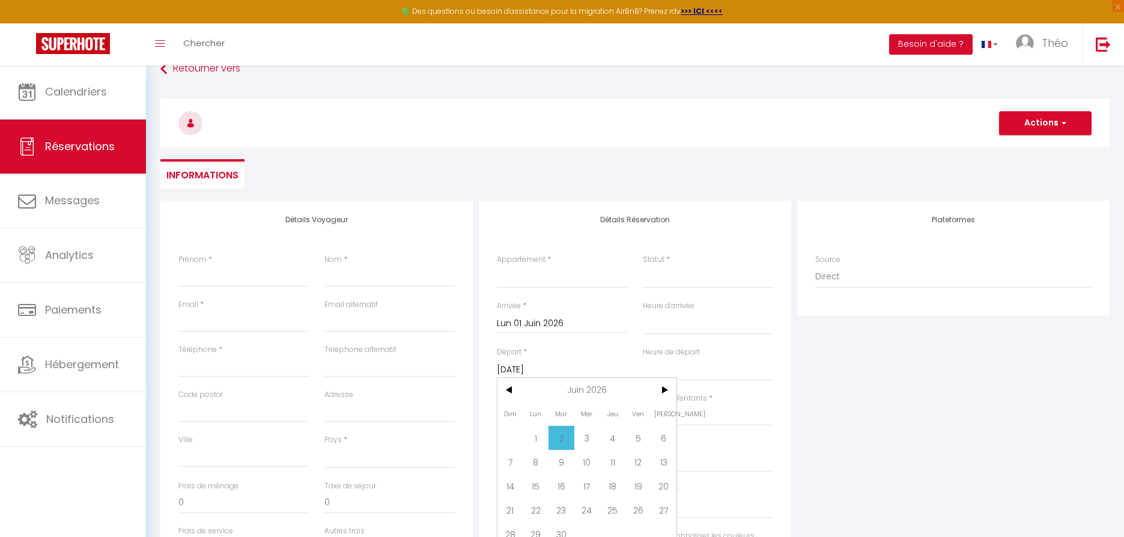
scroll to position [79, 0]
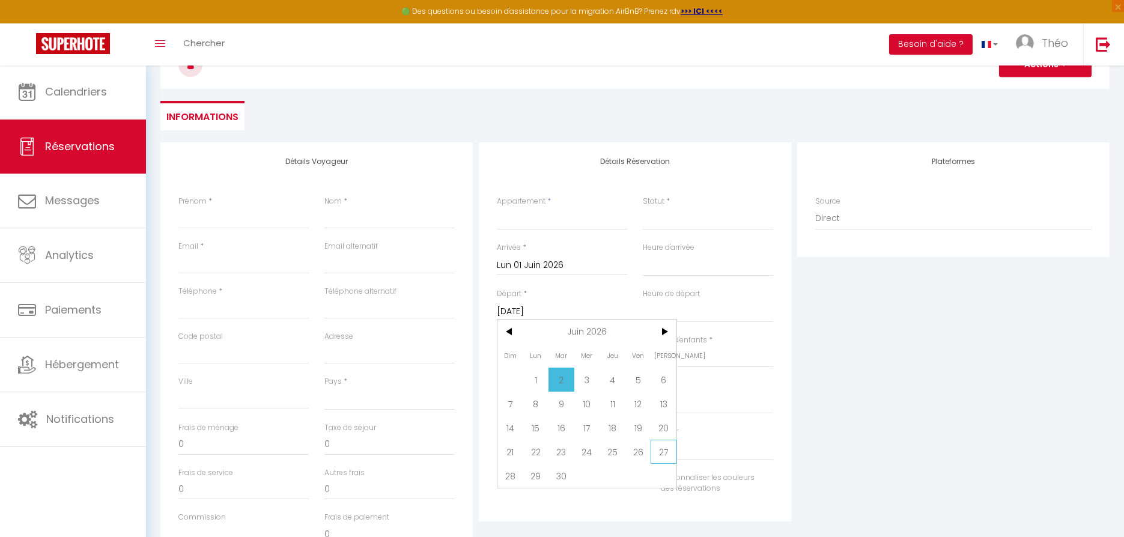
click at [660, 452] on span "27" at bounding box center [664, 452] width 26 height 24
select select
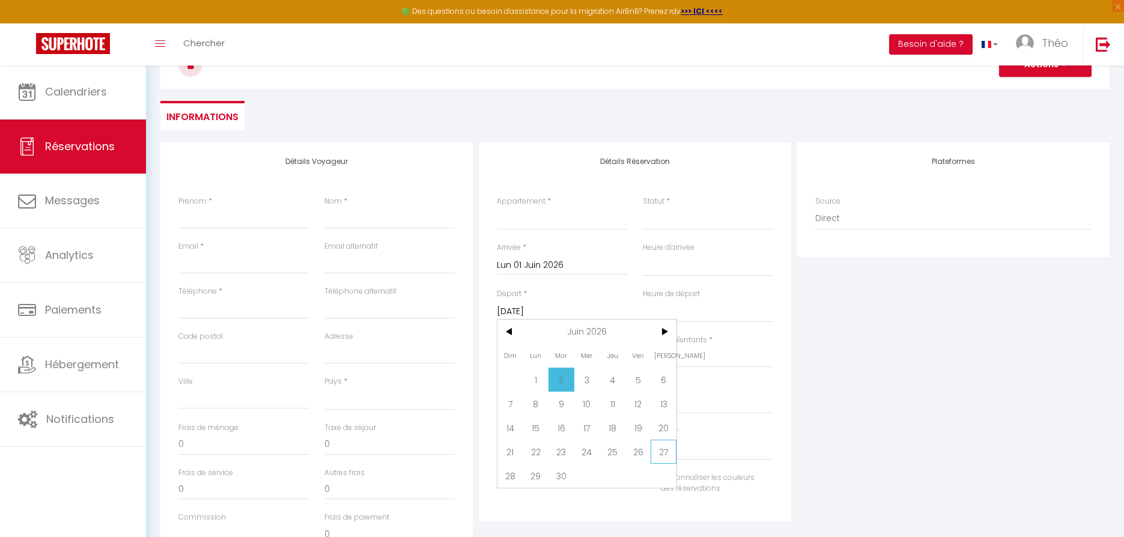
type input "[DATE]"
select select
checkbox input "false"
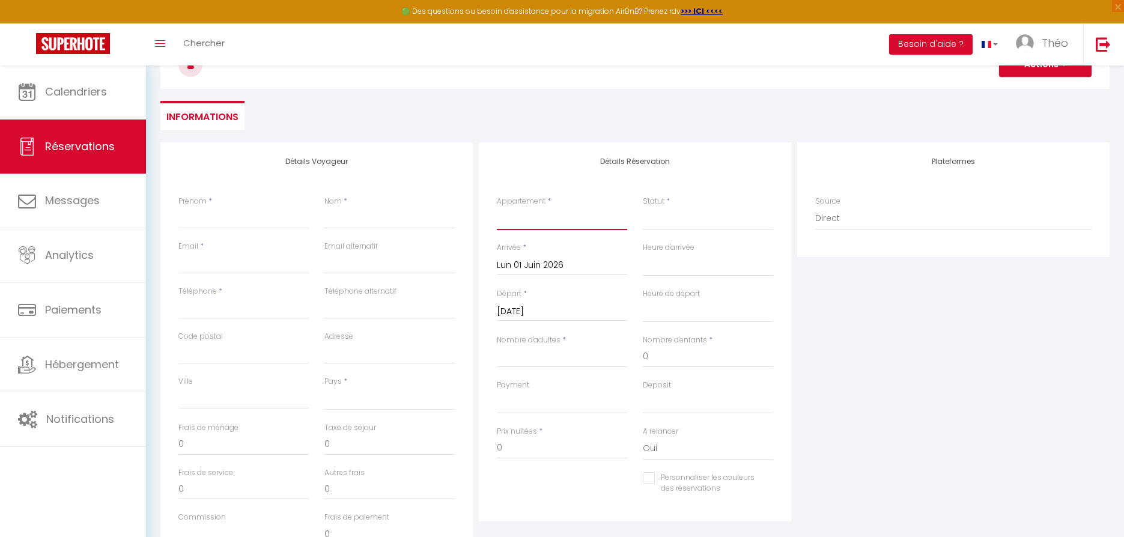
select select "24266"
select select
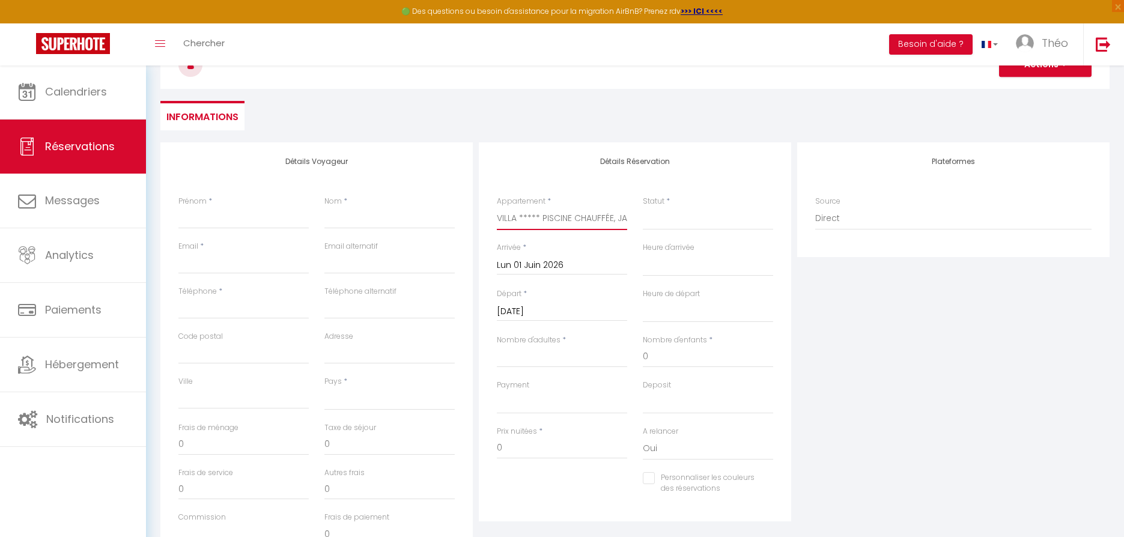
select select
checkbox input "false"
select select
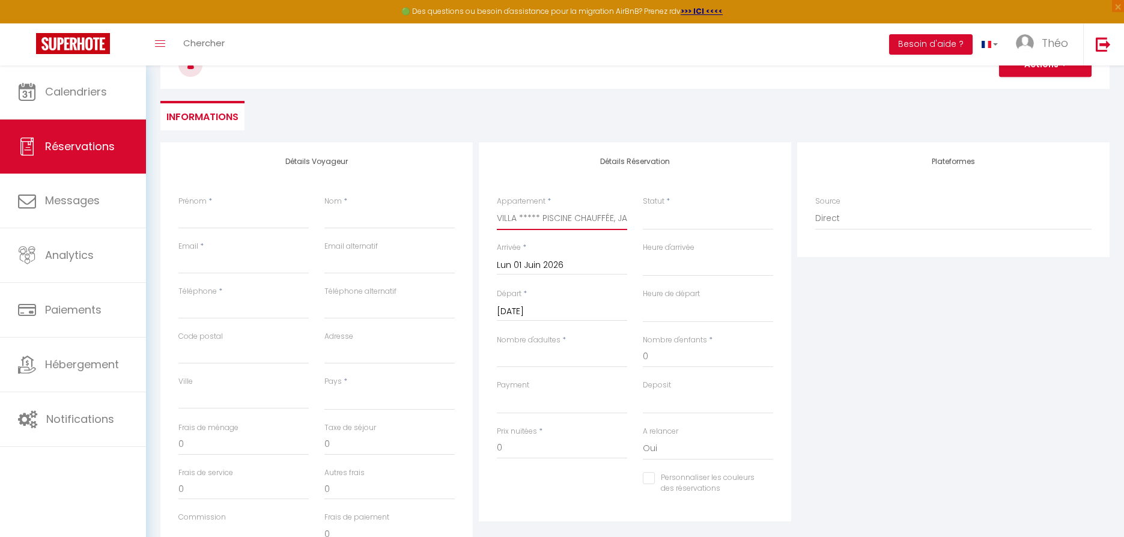
select select
checkbox input "false"
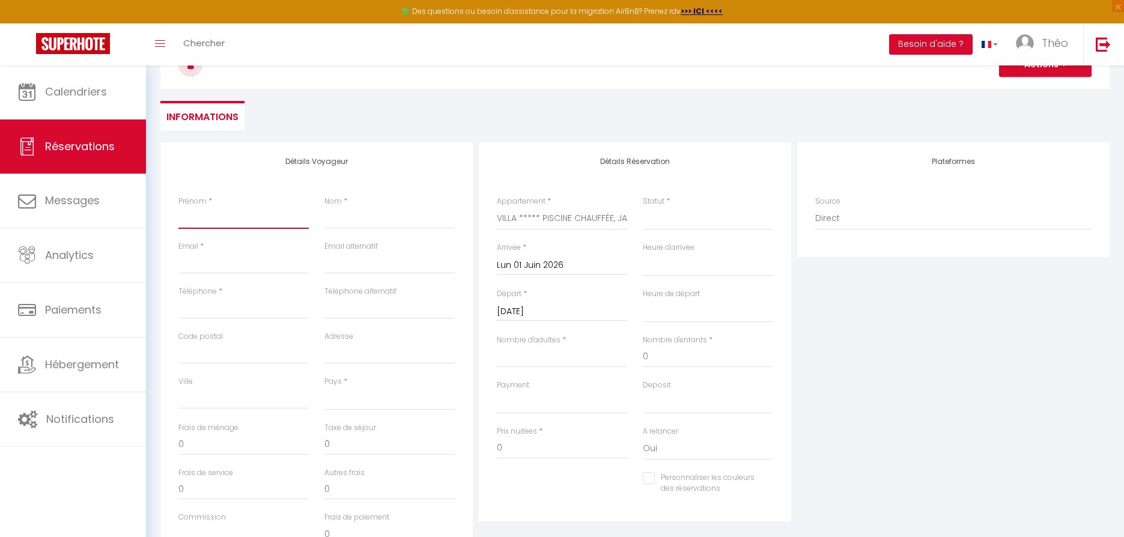
type input "J"
select select
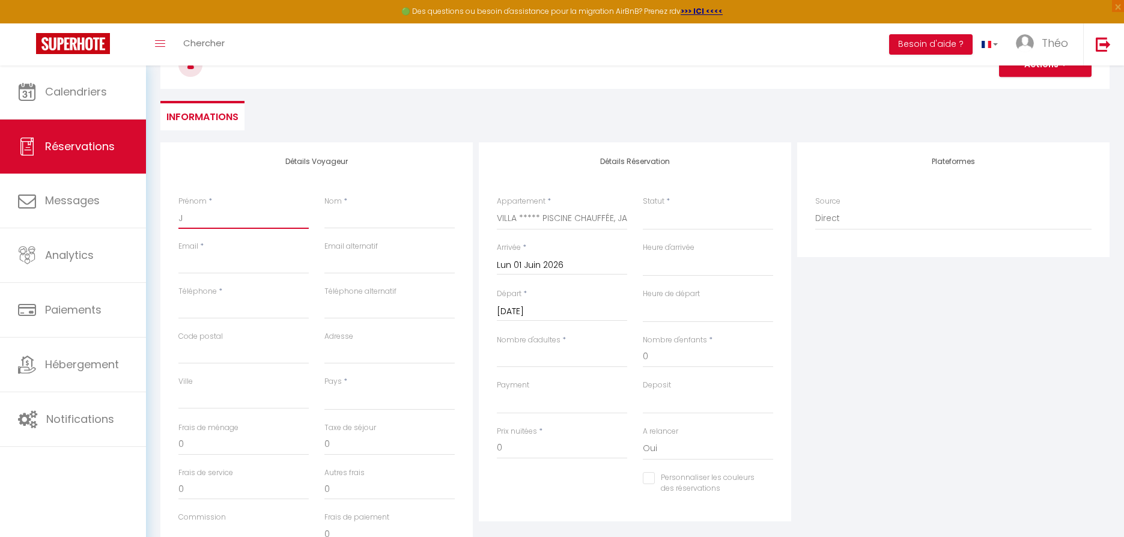
select select
checkbox input "false"
type input "[PERSON_NAME]"
select select
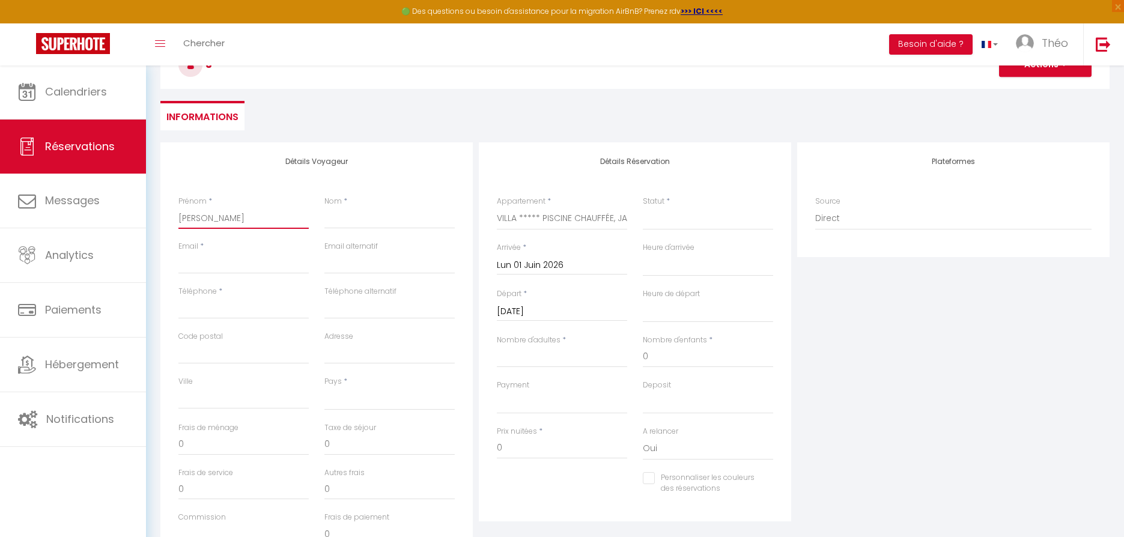
select select
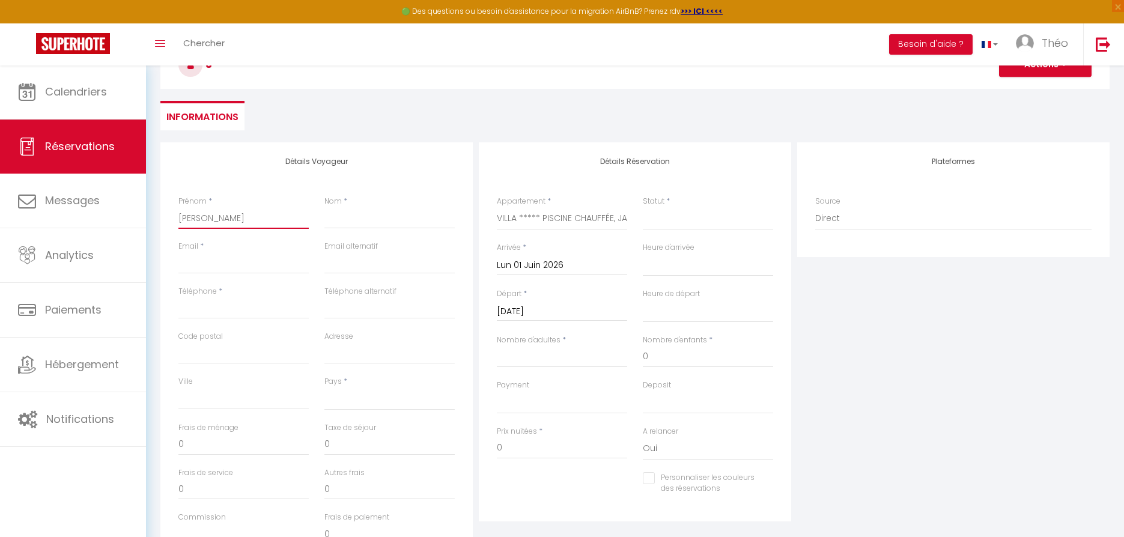
checkbox input "false"
type input "J"
select select
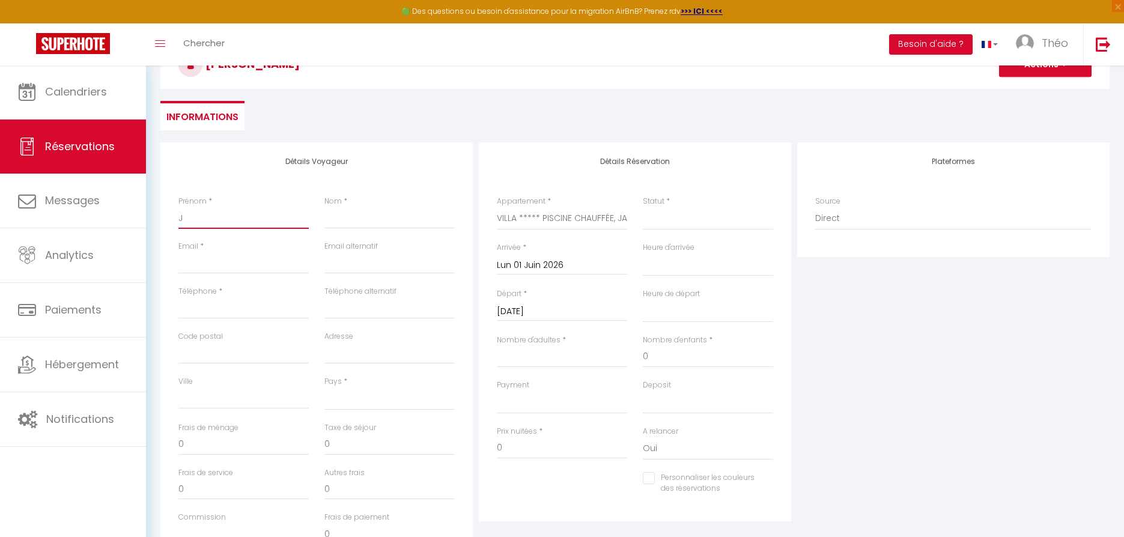
select select
checkbox input "false"
type input "[PERSON_NAME]"
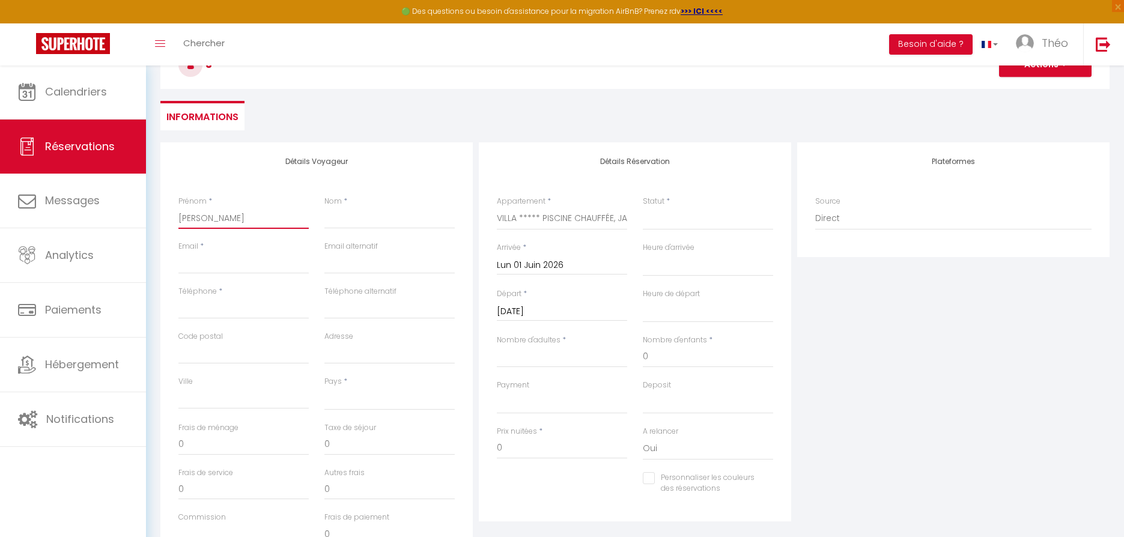
select select
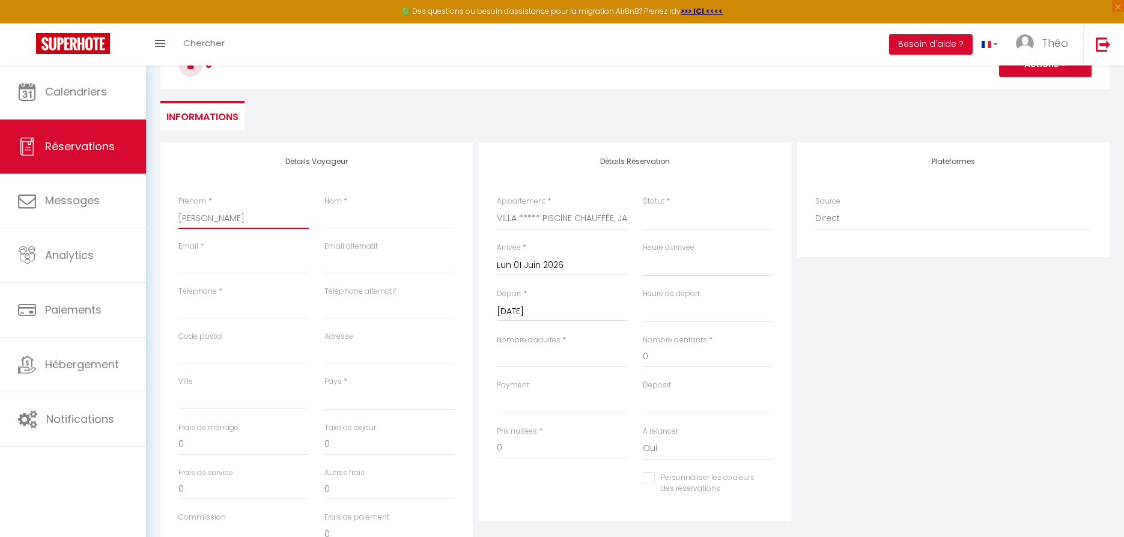
select select
checkbox input "false"
type input "JAC"
select select
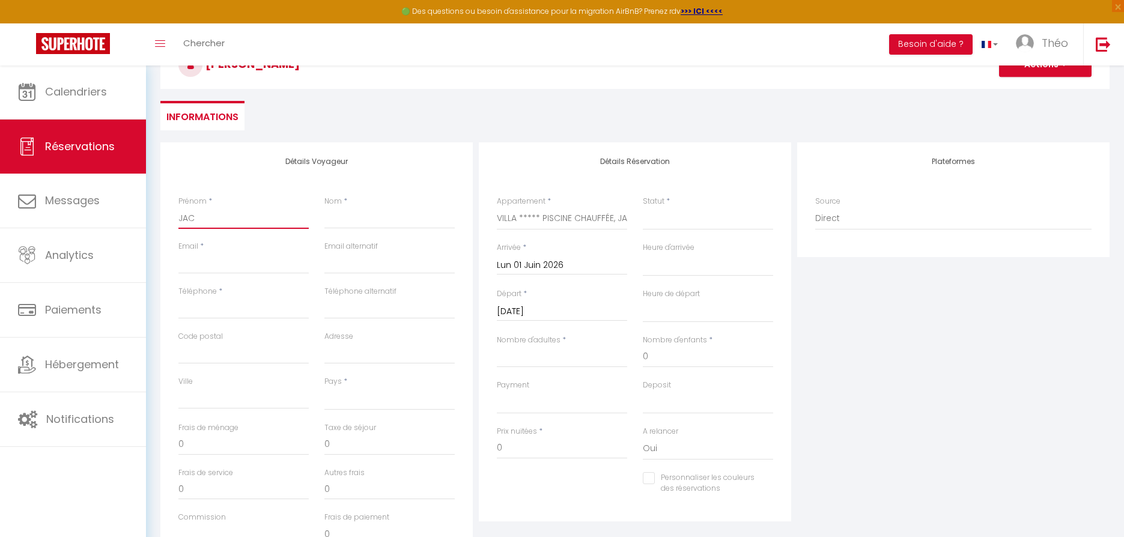
select select
checkbox input "false"
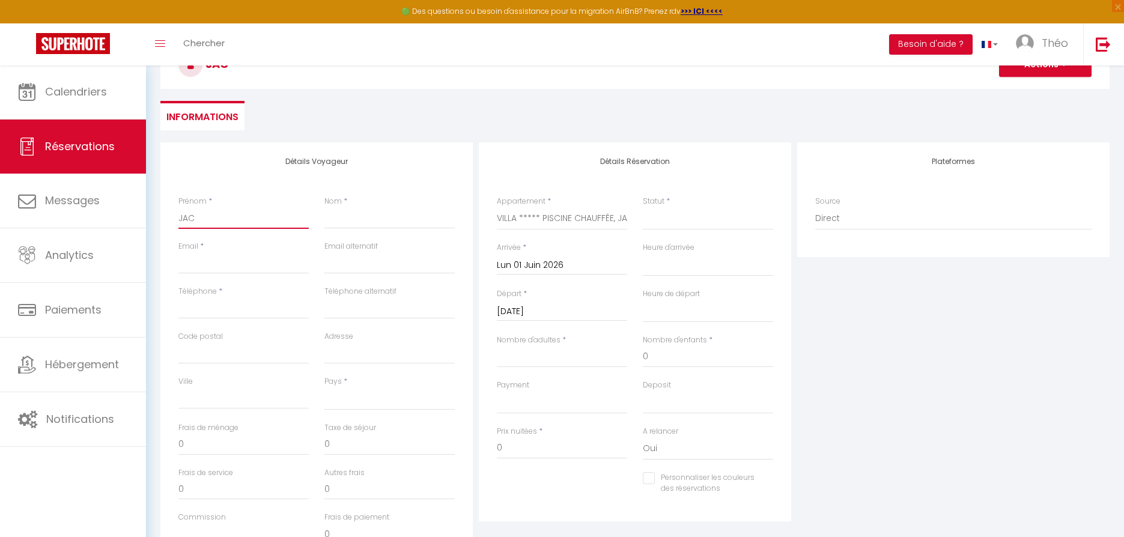
type input "JAC"
type input "J"
select select
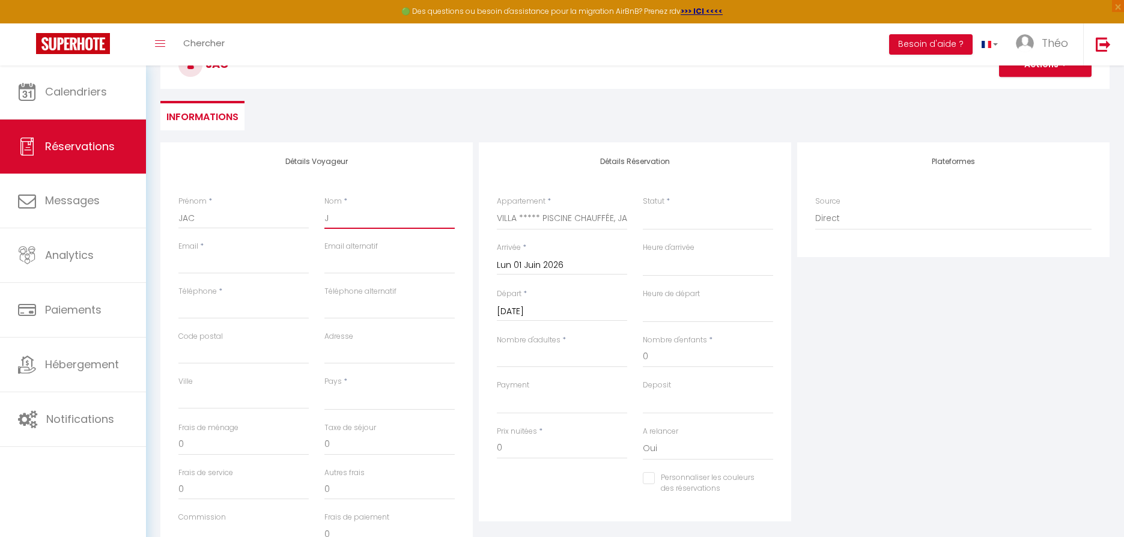
select select
checkbox input "false"
type input "[PERSON_NAME]"
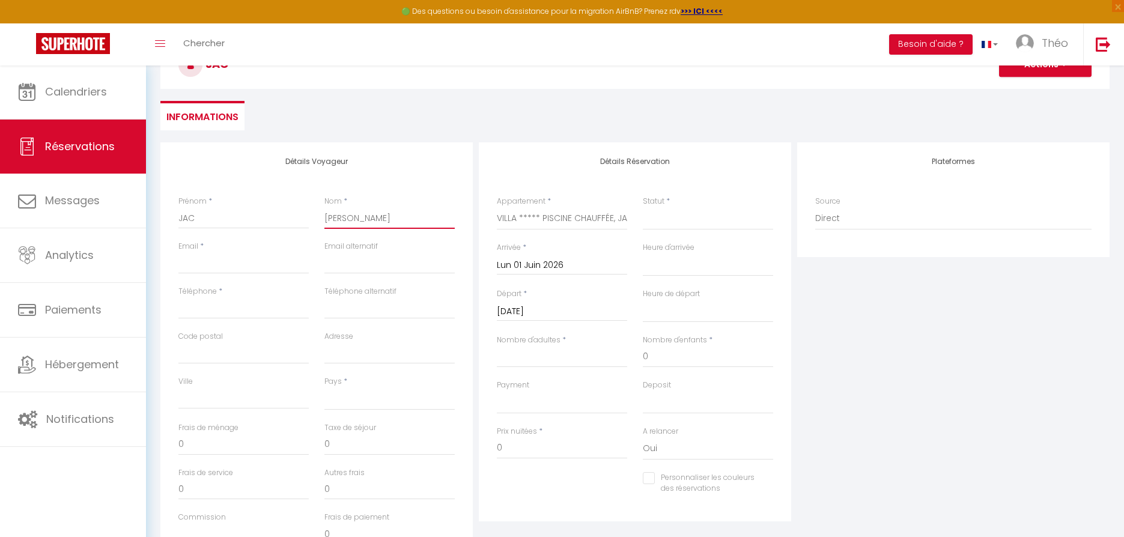
select select
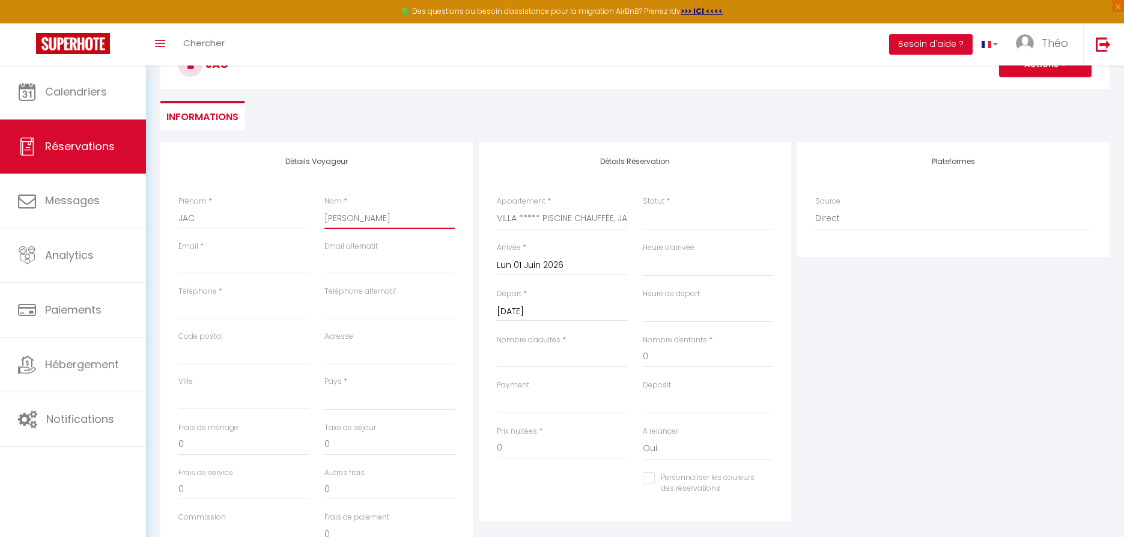
select select
checkbox input "false"
type input "JAC"
select select
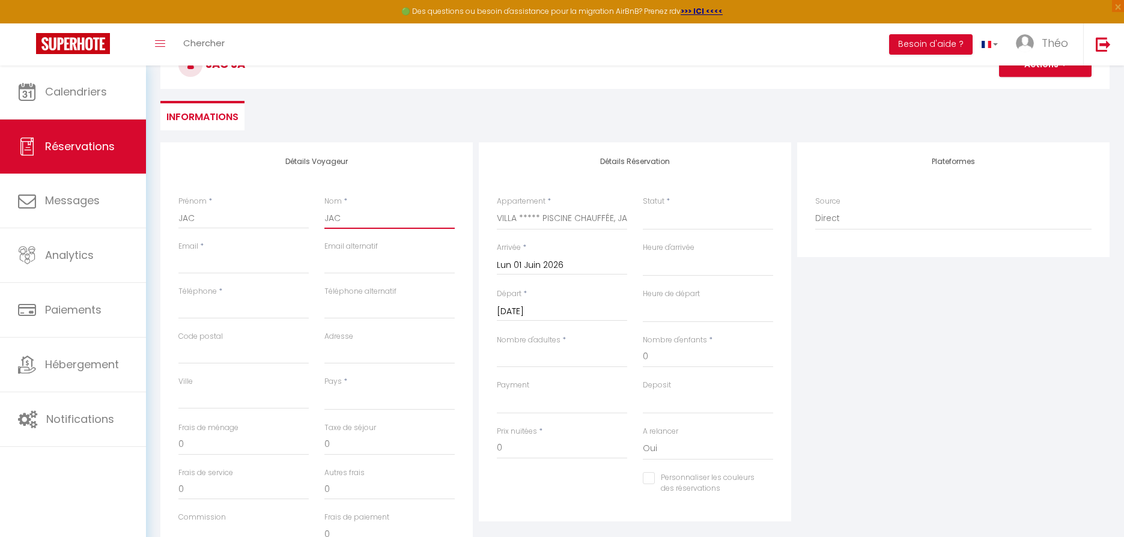
select select
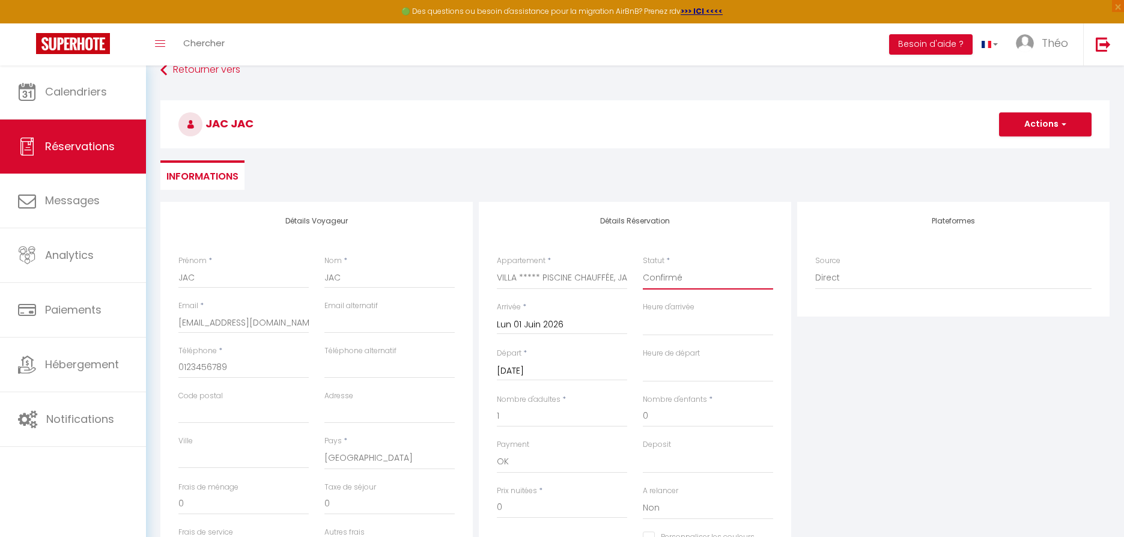
scroll to position [0, 0]
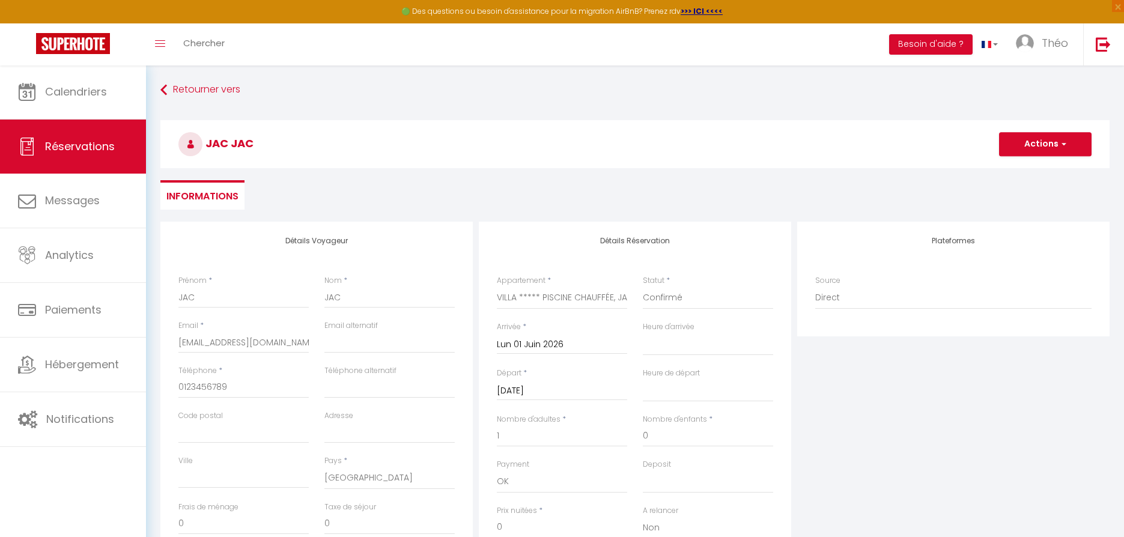
click at [1039, 147] on button "Actions" at bounding box center [1045, 144] width 93 height 24
click at [1026, 167] on link "Enregistrer" at bounding box center [1033, 171] width 95 height 16
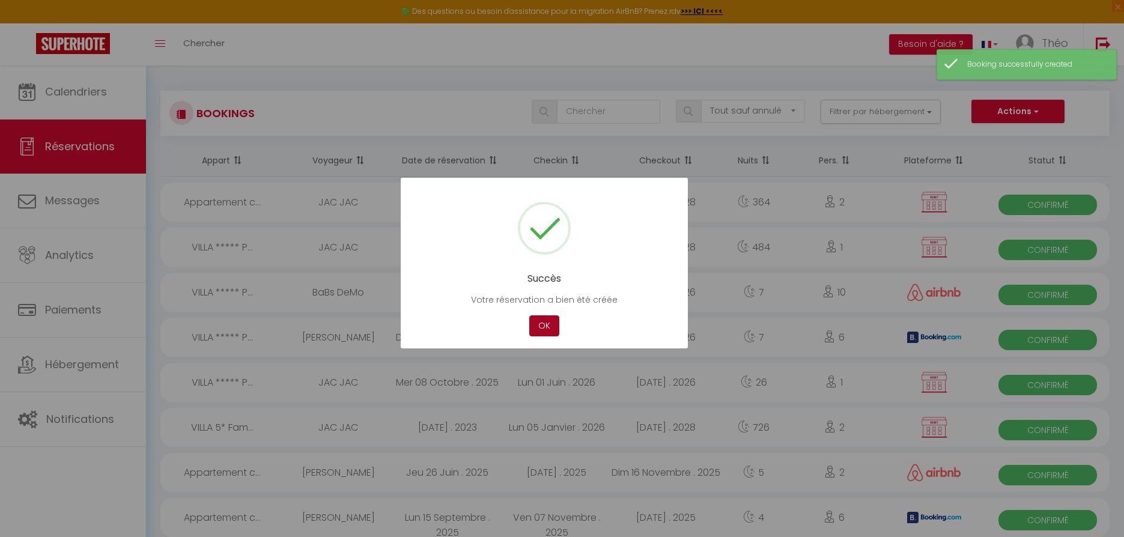
click at [549, 328] on button "OK" at bounding box center [544, 325] width 30 height 21
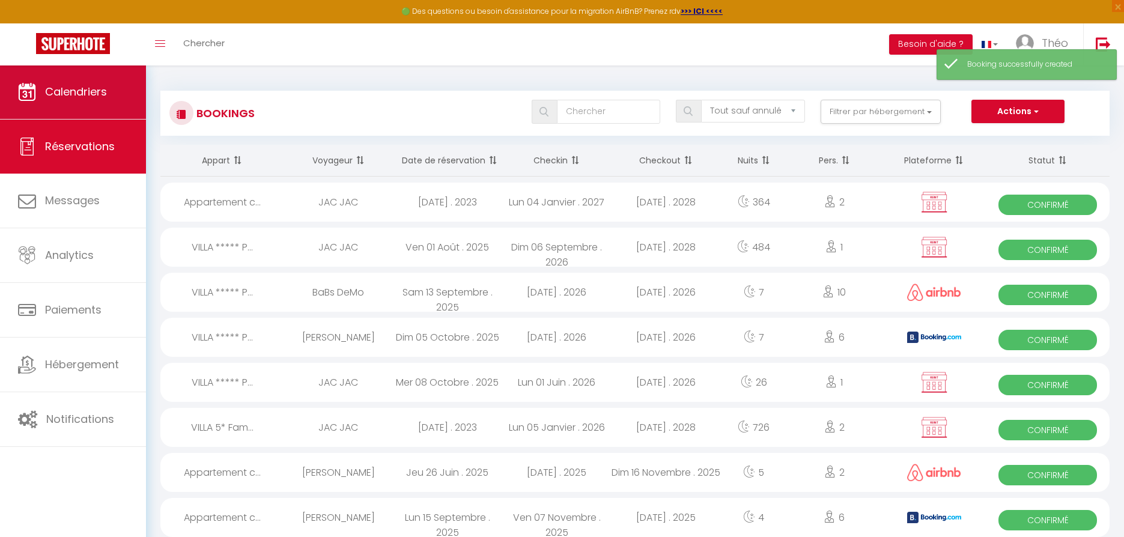
click at [75, 95] on span "Calendriers" at bounding box center [76, 91] width 62 height 15
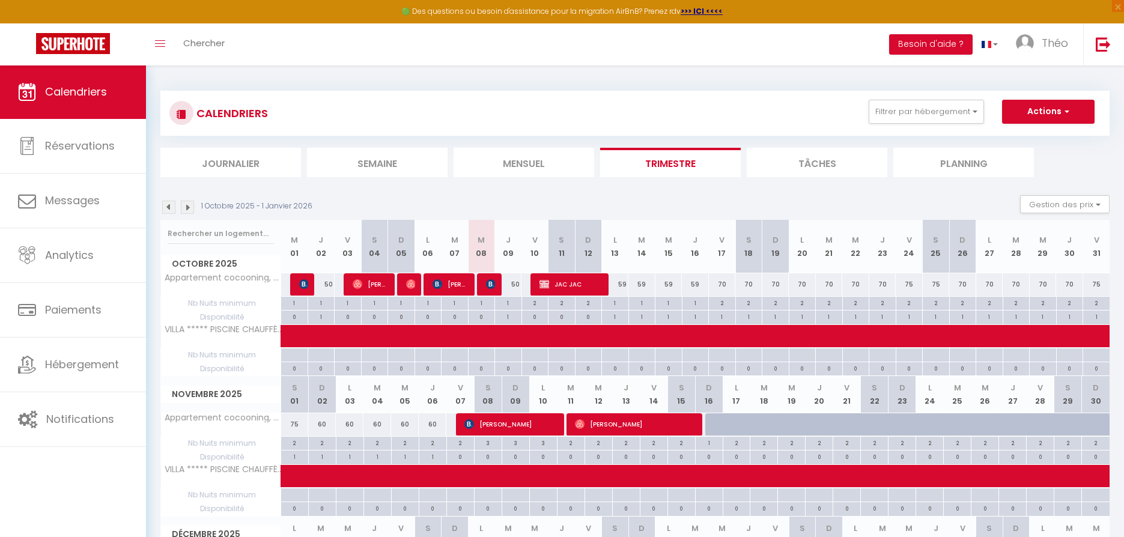
click at [187, 207] on img at bounding box center [187, 207] width 13 height 13
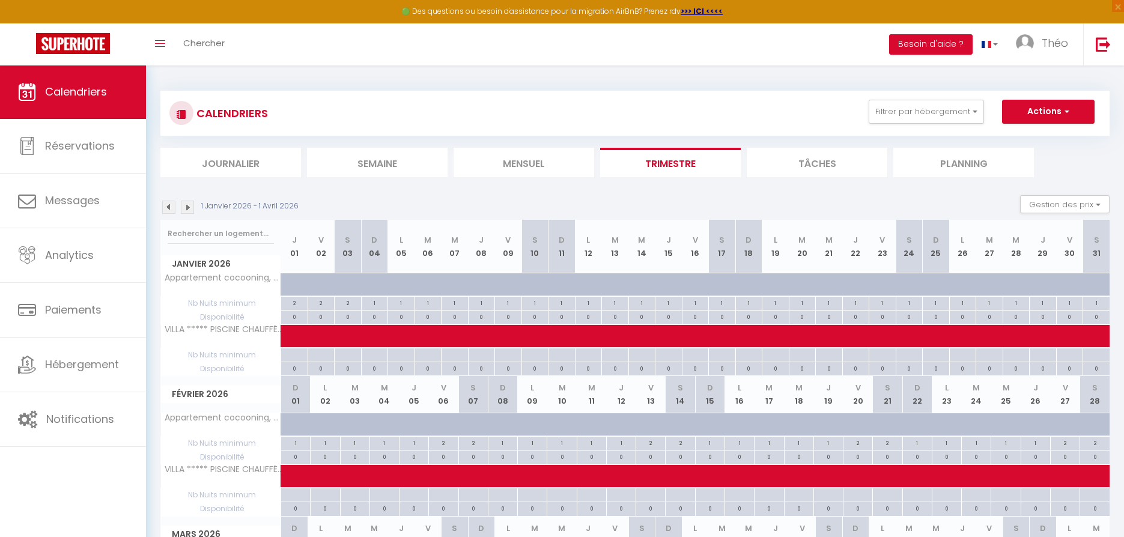
click at [187, 207] on img at bounding box center [187, 207] width 13 height 13
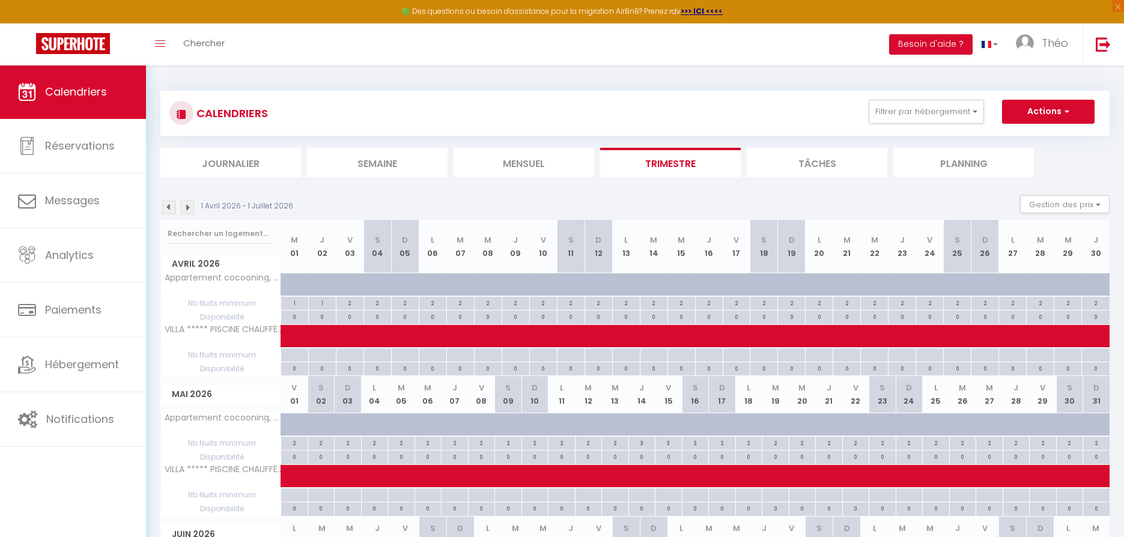
click at [187, 207] on img at bounding box center [187, 207] width 13 height 13
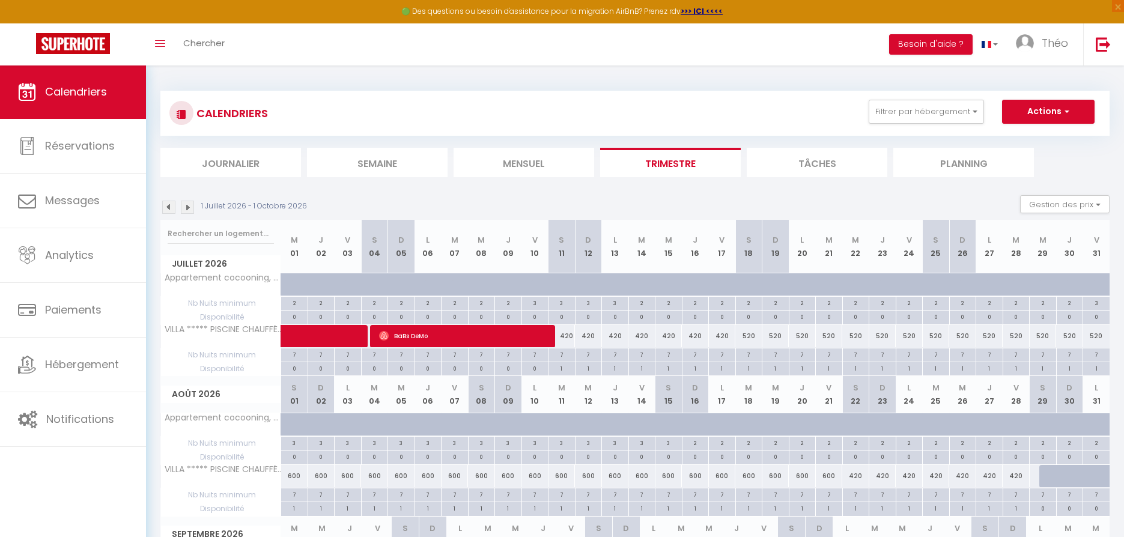
click at [172, 205] on img at bounding box center [168, 207] width 13 height 13
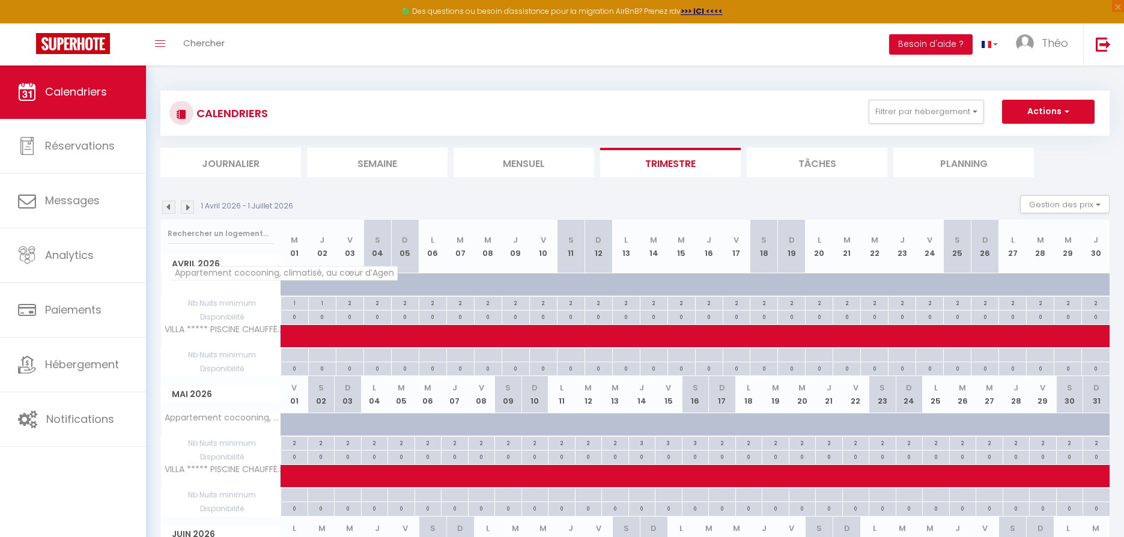
scroll to position [67, 0]
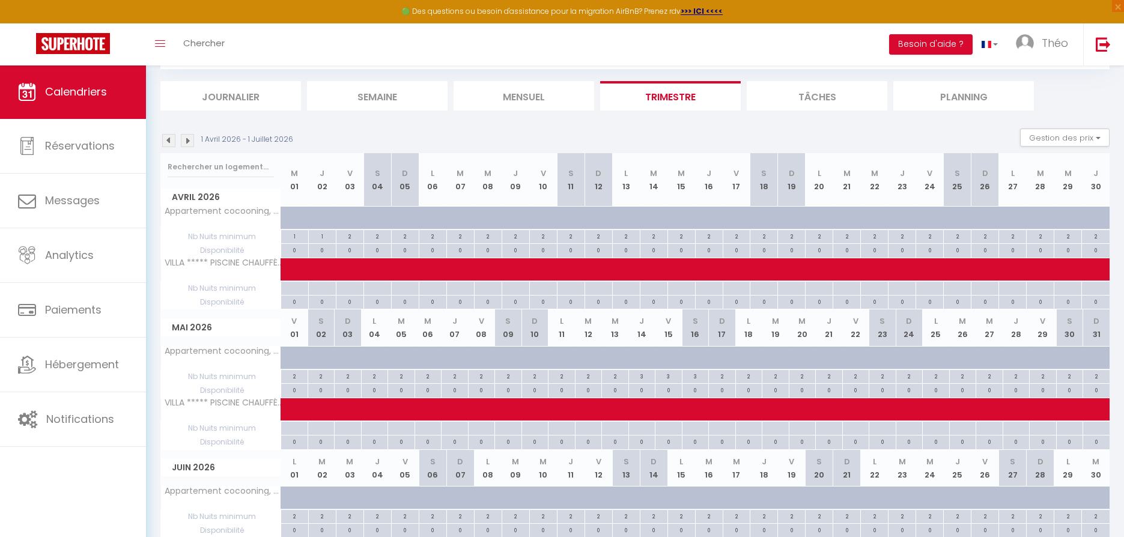
click at [171, 138] on img at bounding box center [168, 140] width 13 height 13
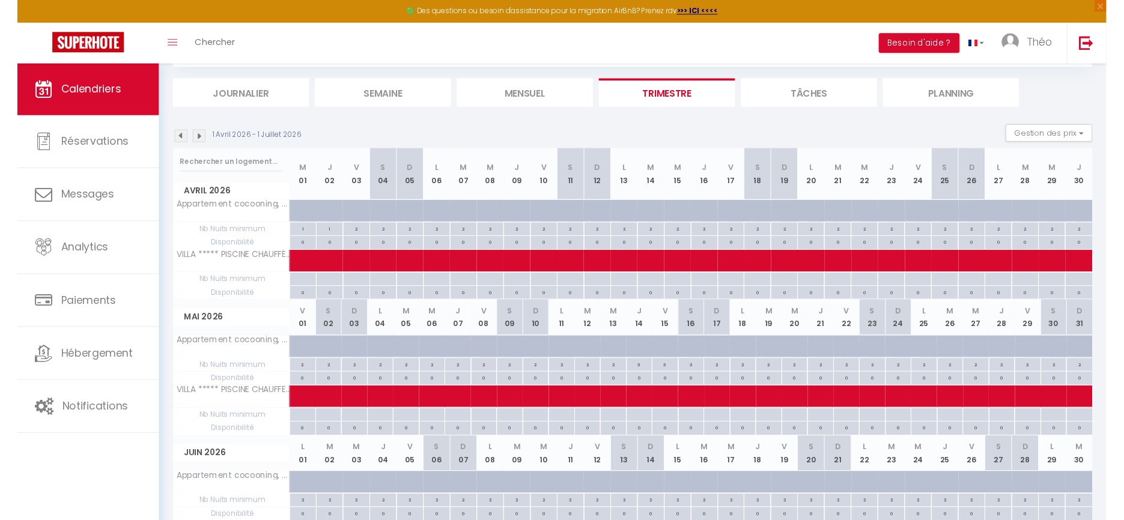
scroll to position [65, 0]
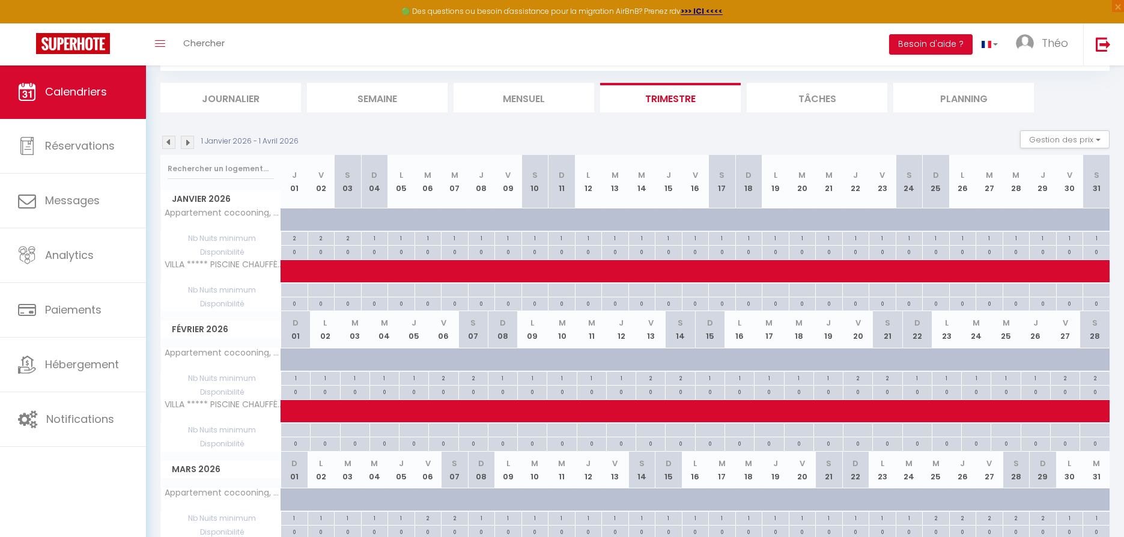
click at [171, 138] on img at bounding box center [168, 142] width 13 height 13
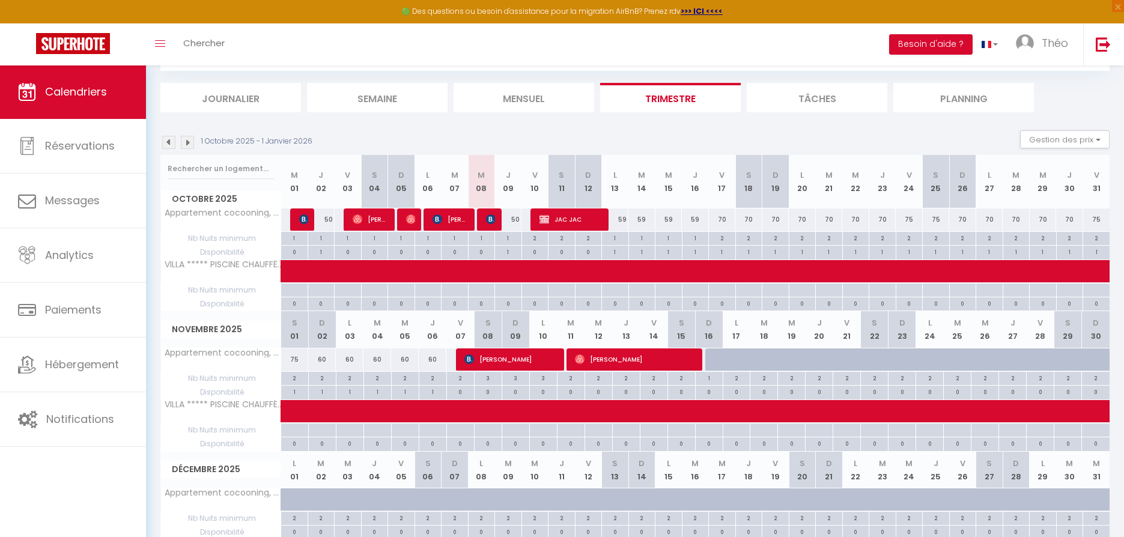
click at [172, 138] on img at bounding box center [168, 142] width 13 height 13
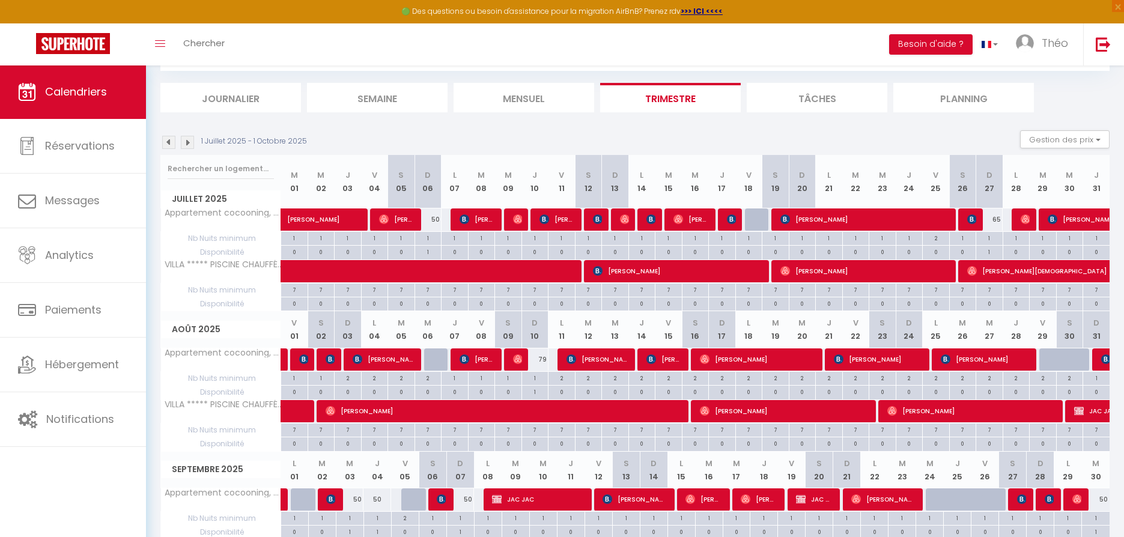
click at [186, 139] on img at bounding box center [187, 142] width 13 height 13
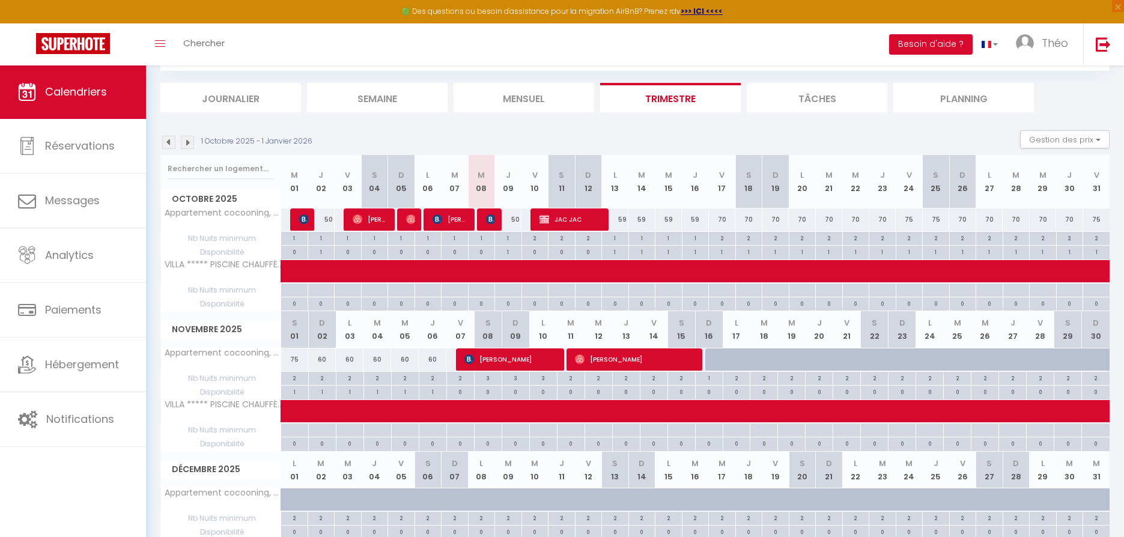
click at [188, 142] on img at bounding box center [187, 142] width 13 height 13
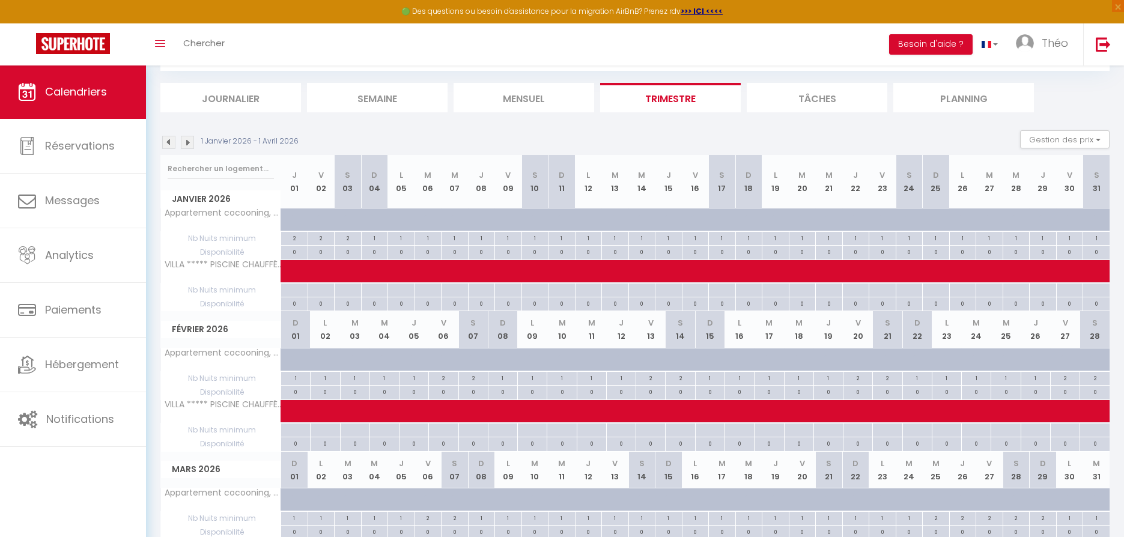
click at [188, 142] on img at bounding box center [187, 142] width 13 height 13
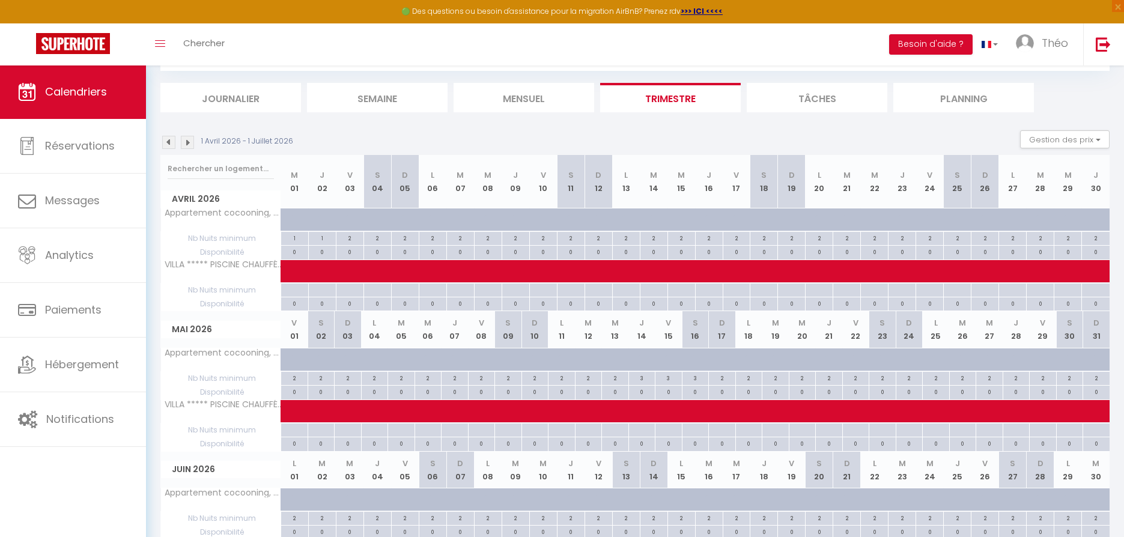
click at [188, 142] on img at bounding box center [187, 142] width 13 height 13
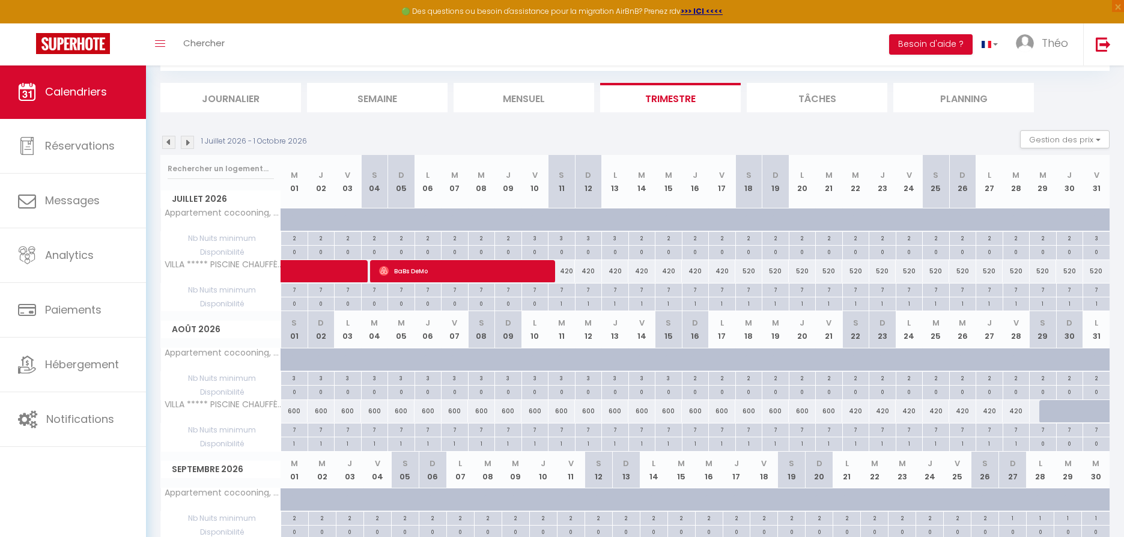
click at [569, 270] on div "420" at bounding box center [562, 271] width 27 height 22
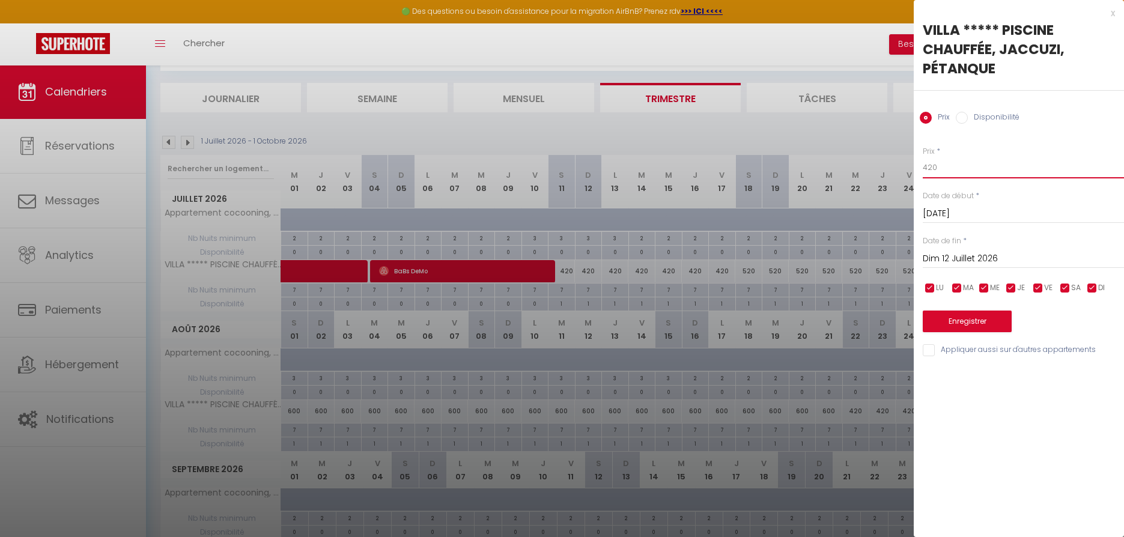
click at [932, 166] on input "420" at bounding box center [1023, 168] width 201 height 22
click at [974, 257] on input "Dim 12 Juillet 2026" at bounding box center [1023, 259] width 201 height 16
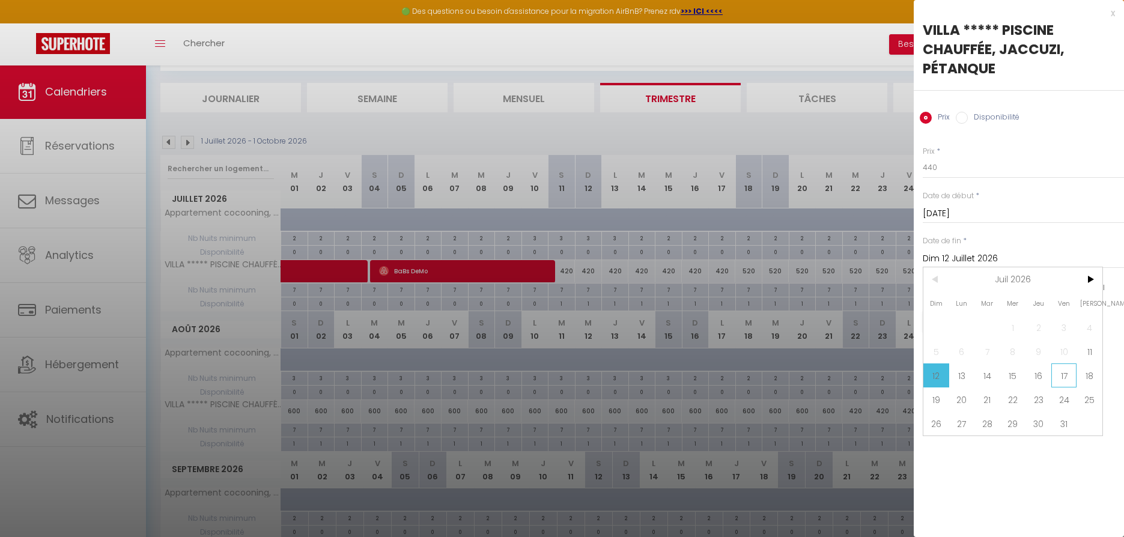
click at [1060, 375] on span "17" at bounding box center [1064, 375] width 26 height 24
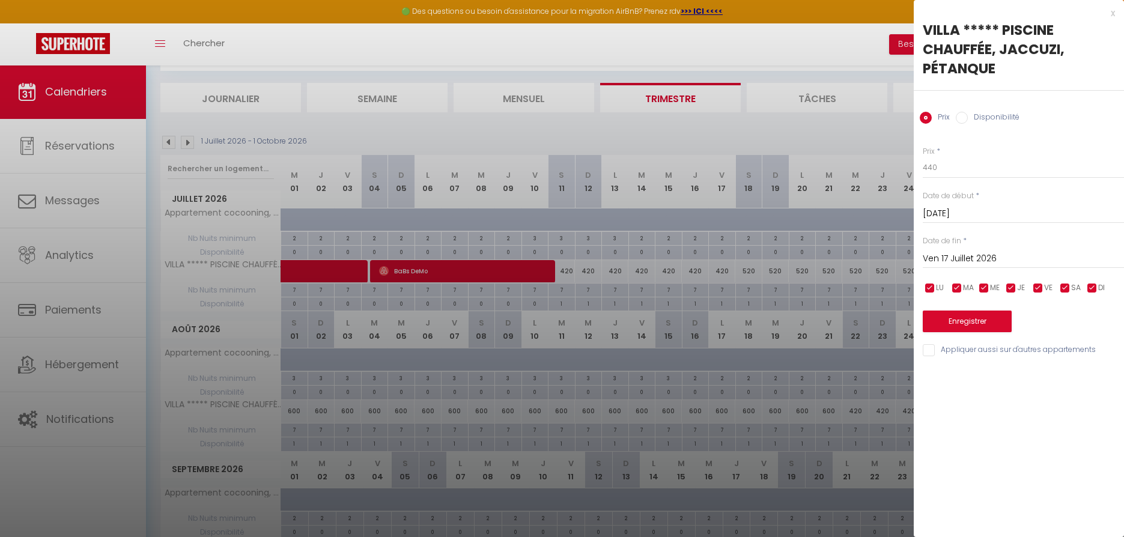
click at [958, 314] on button "Enregistrer" at bounding box center [967, 322] width 89 height 22
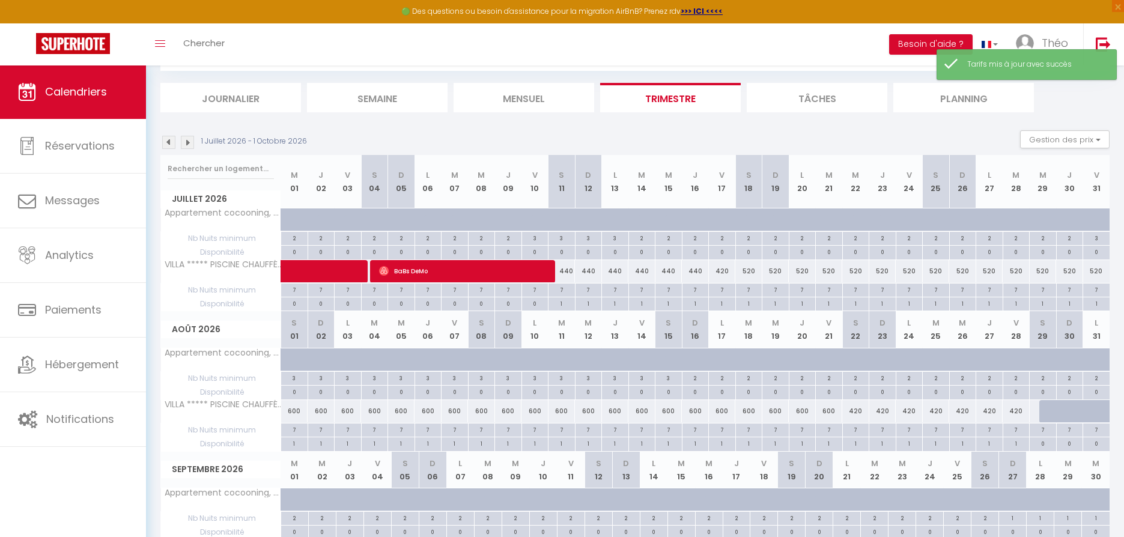
click at [723, 269] on div "420" at bounding box center [722, 271] width 27 height 22
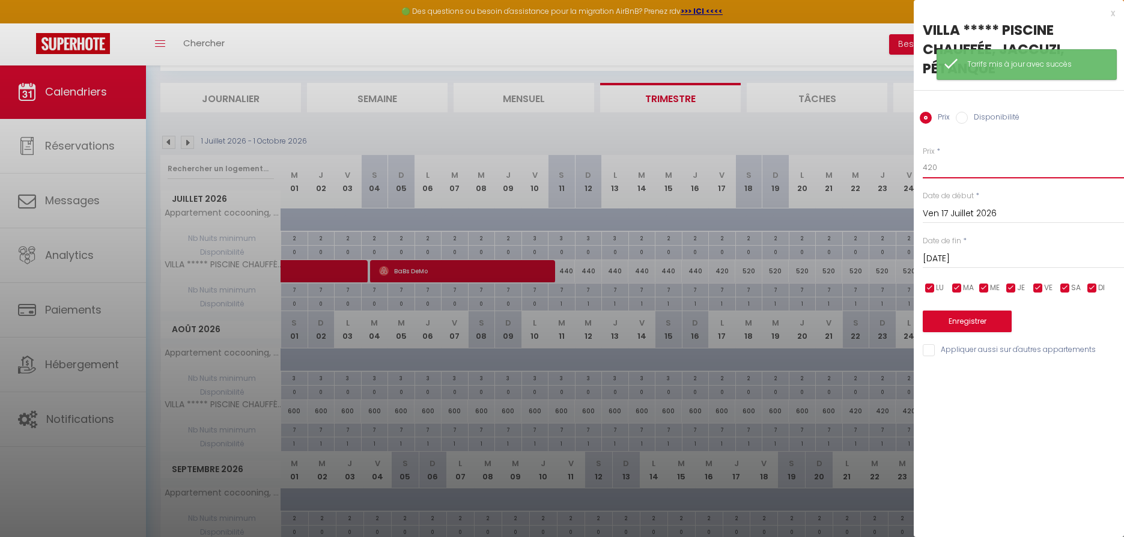
click at [933, 167] on input "420" at bounding box center [1023, 168] width 201 height 22
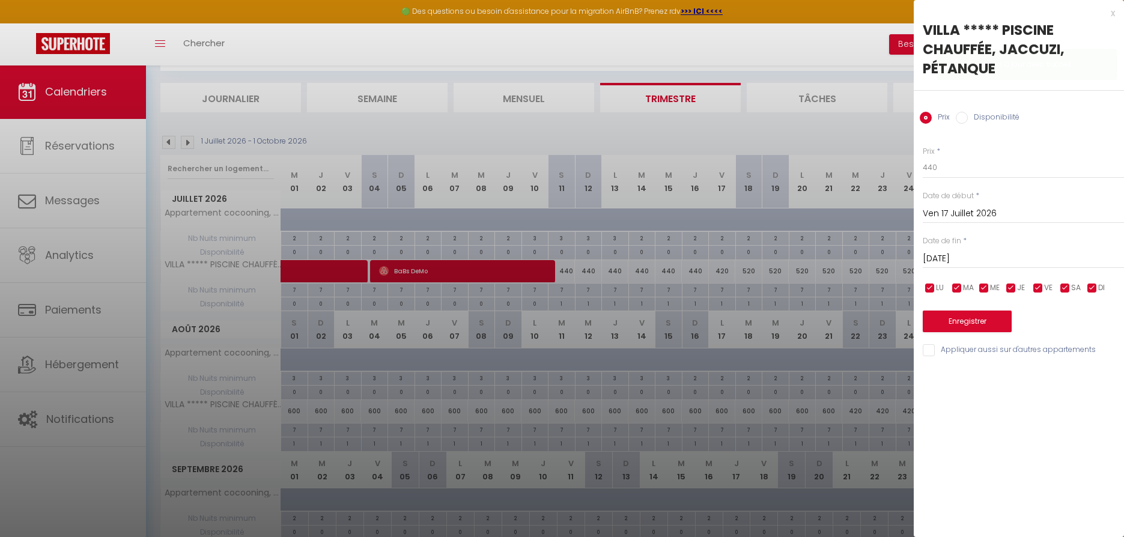
click at [976, 318] on button "Enregistrer" at bounding box center [967, 322] width 89 height 22
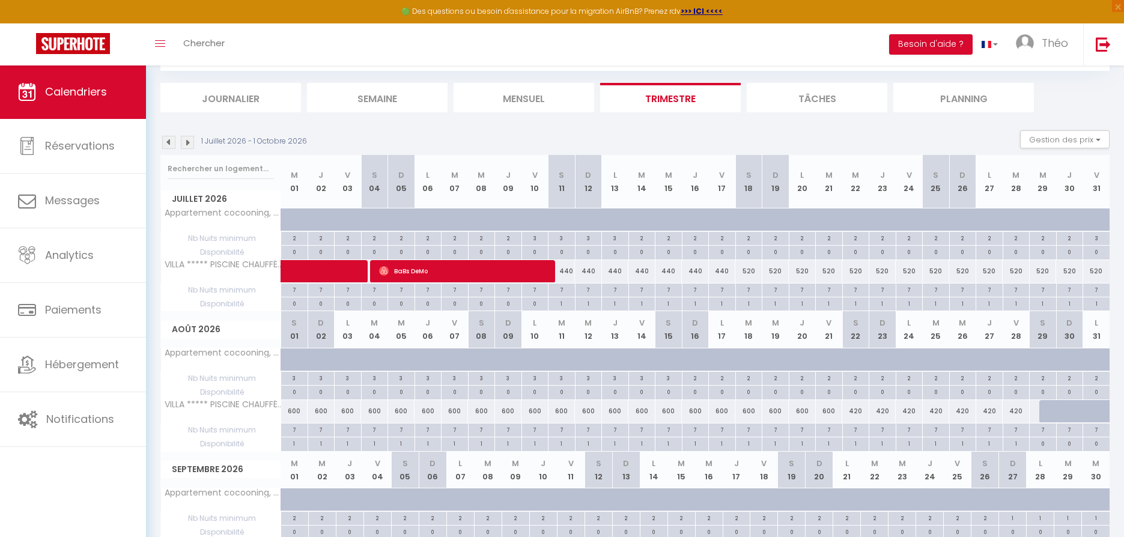
click at [169, 139] on img at bounding box center [168, 142] width 13 height 13
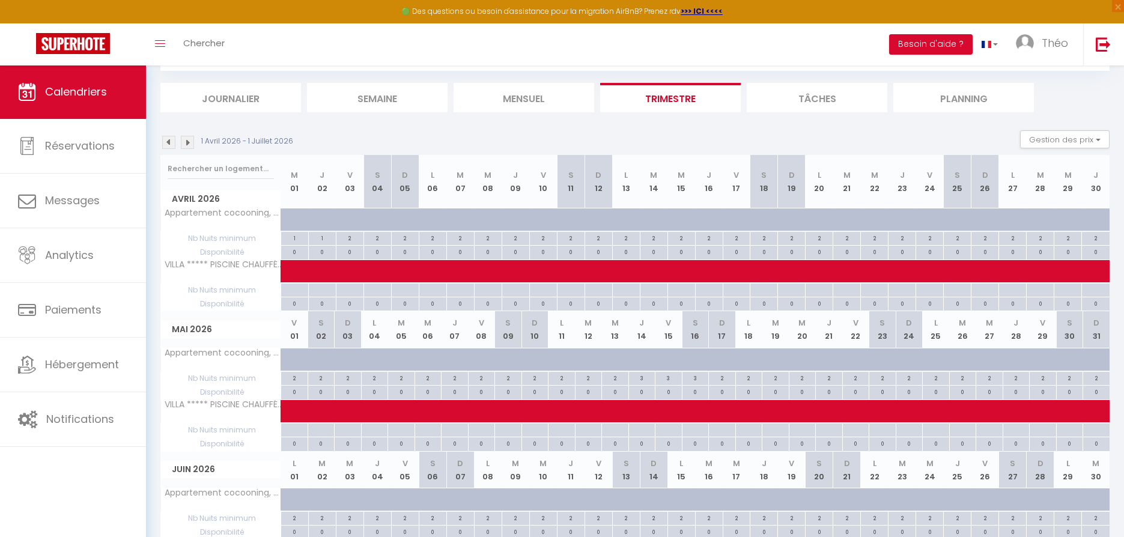
click at [169, 139] on img at bounding box center [168, 142] width 13 height 13
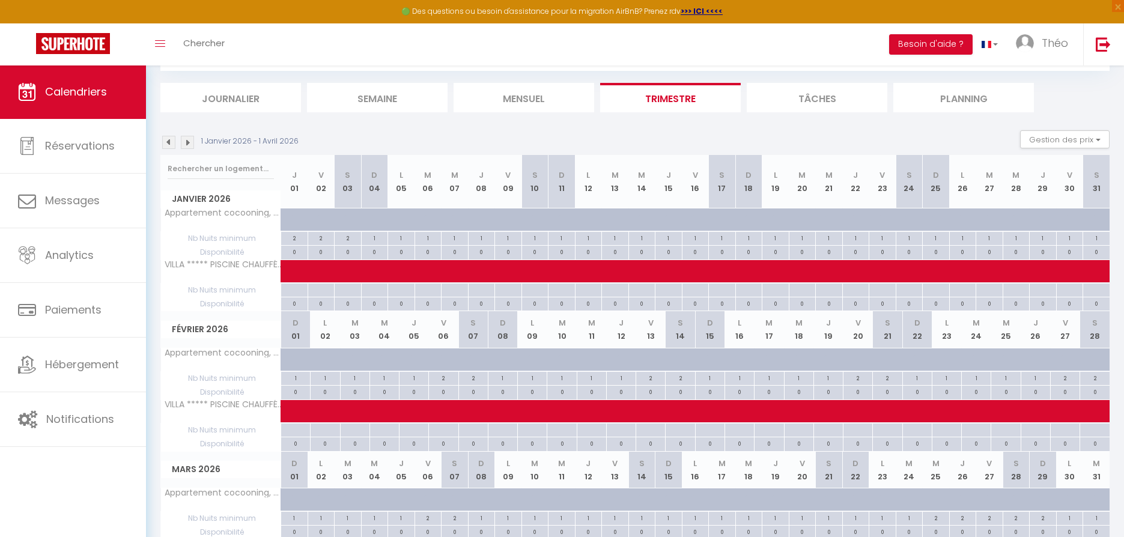
click at [169, 139] on img at bounding box center [168, 142] width 13 height 13
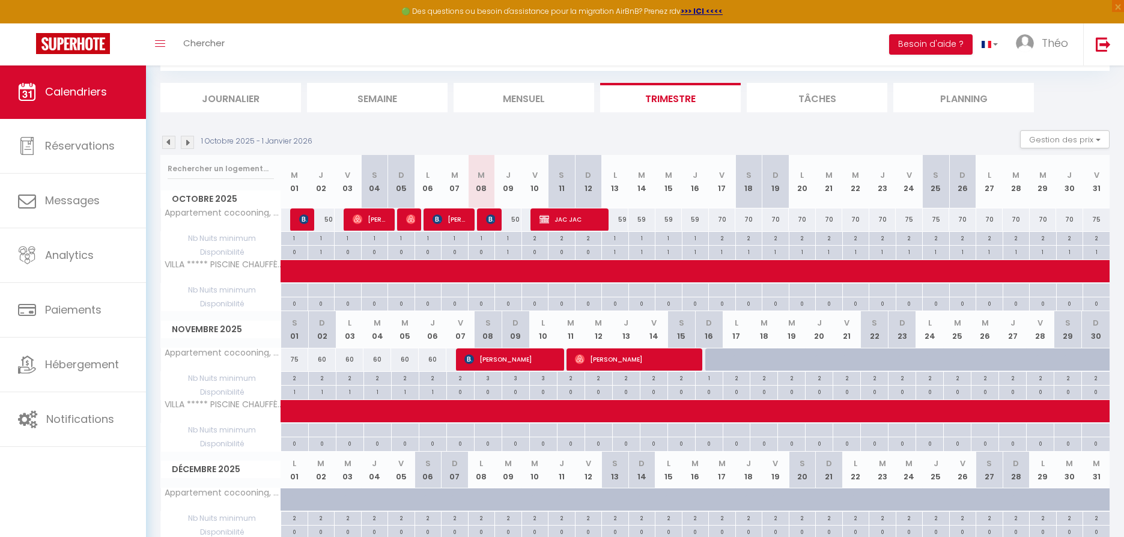
click at [623, 218] on div "59" at bounding box center [615, 219] width 27 height 22
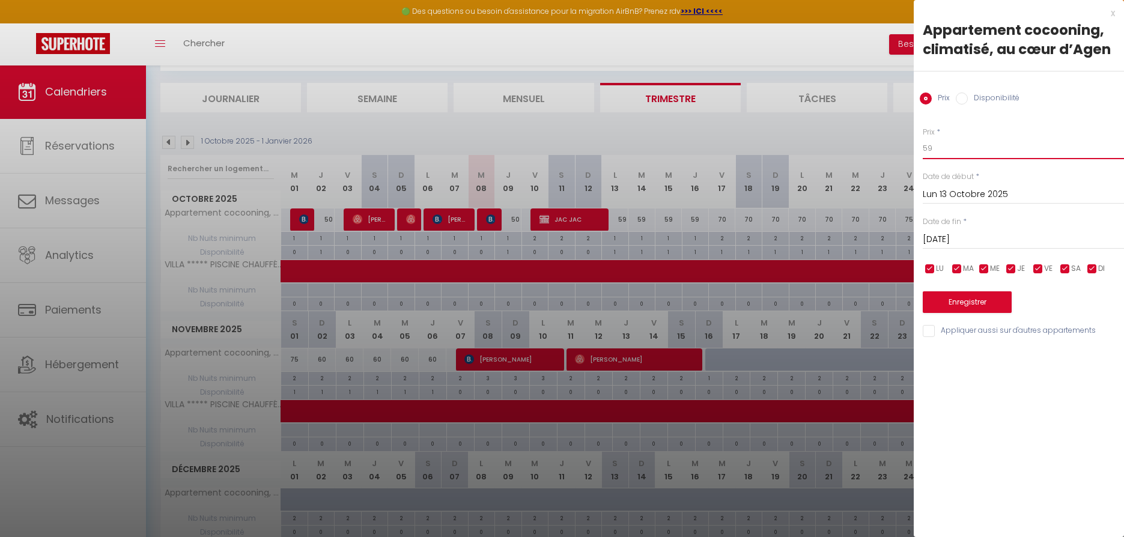
click at [956, 148] on input "59" at bounding box center [1023, 149] width 201 height 22
click at [961, 237] on input "[DATE]" at bounding box center [1023, 240] width 201 height 16
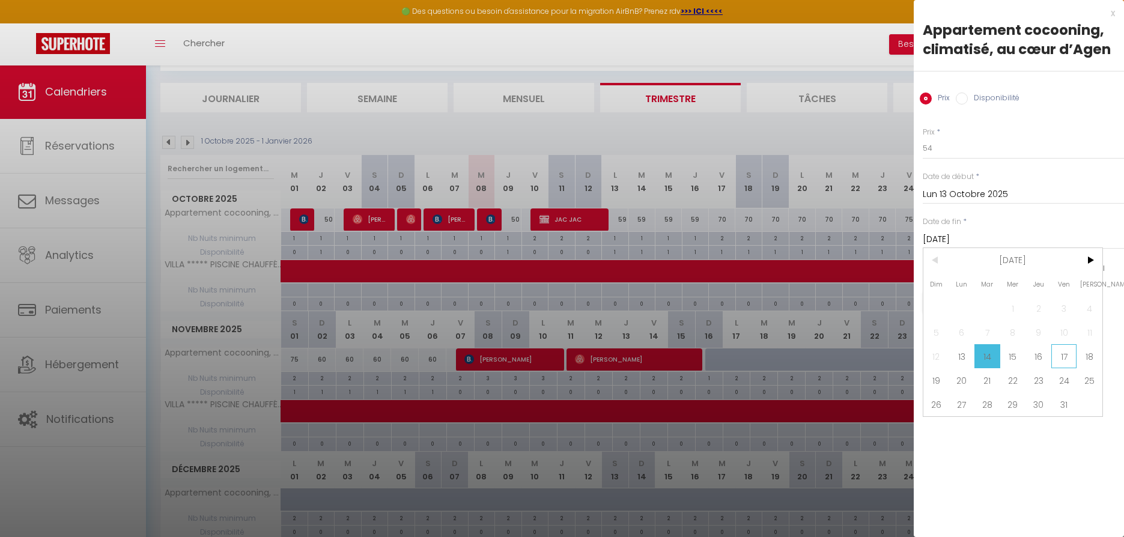
click at [1062, 356] on span "17" at bounding box center [1064, 356] width 26 height 24
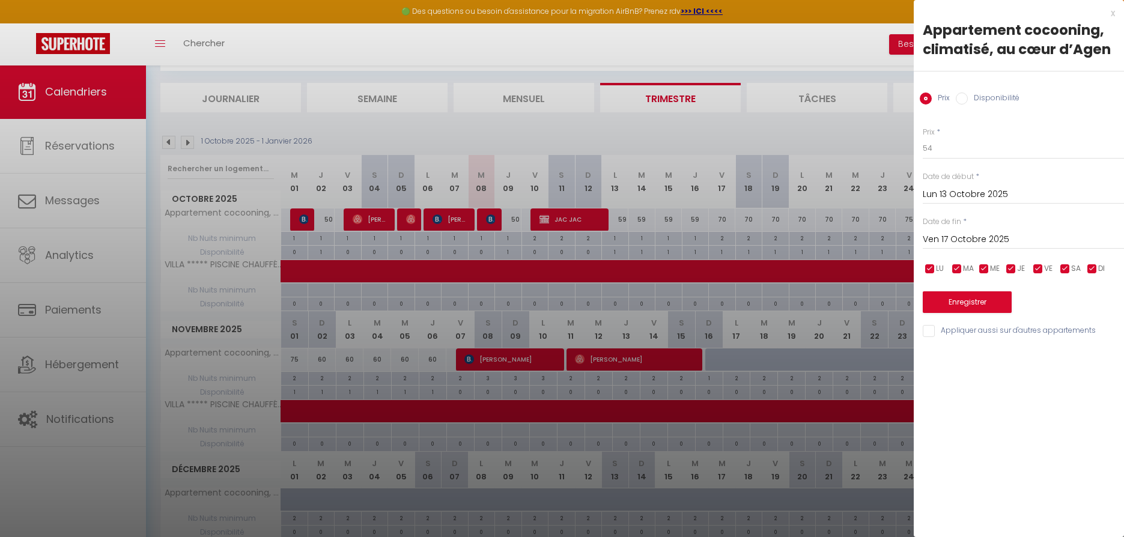
click at [951, 301] on button "Enregistrer" at bounding box center [967, 302] width 89 height 22
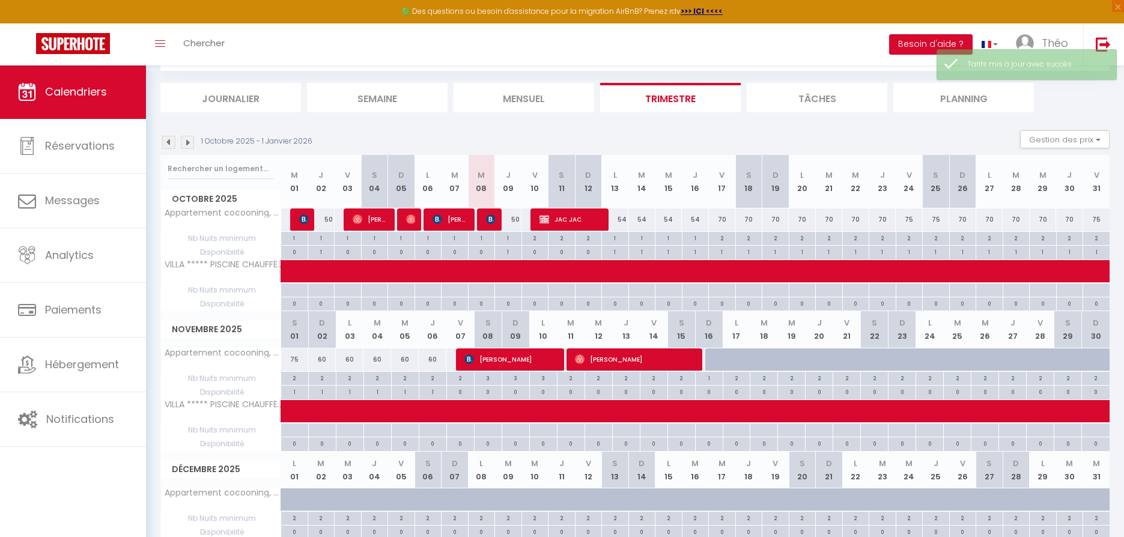
click at [723, 237] on div "2" at bounding box center [722, 237] width 26 height 11
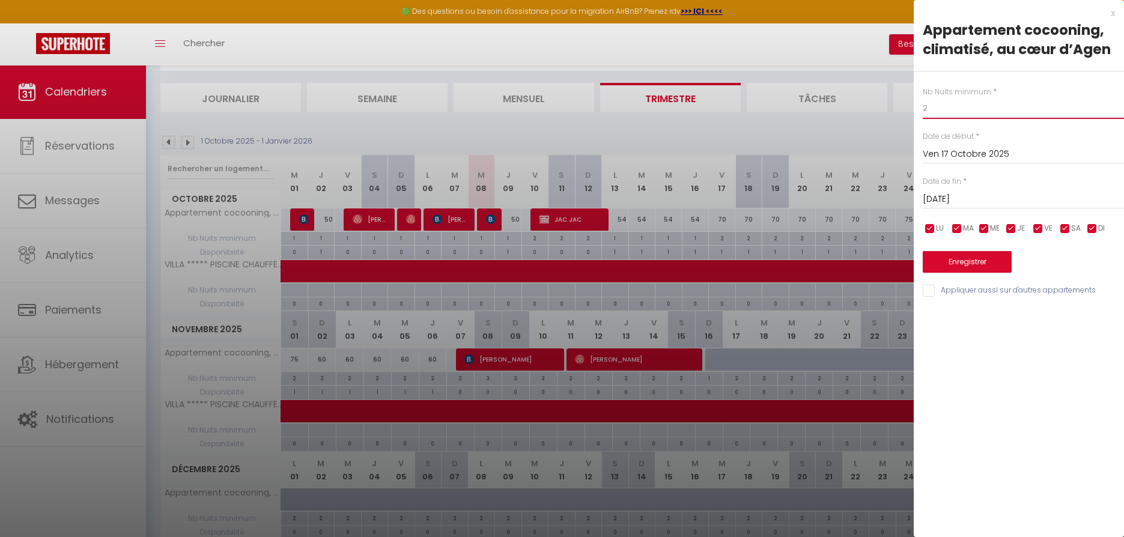
click at [935, 108] on input "2" at bounding box center [1023, 108] width 201 height 22
click at [963, 196] on input "[DATE]" at bounding box center [1023, 200] width 201 height 16
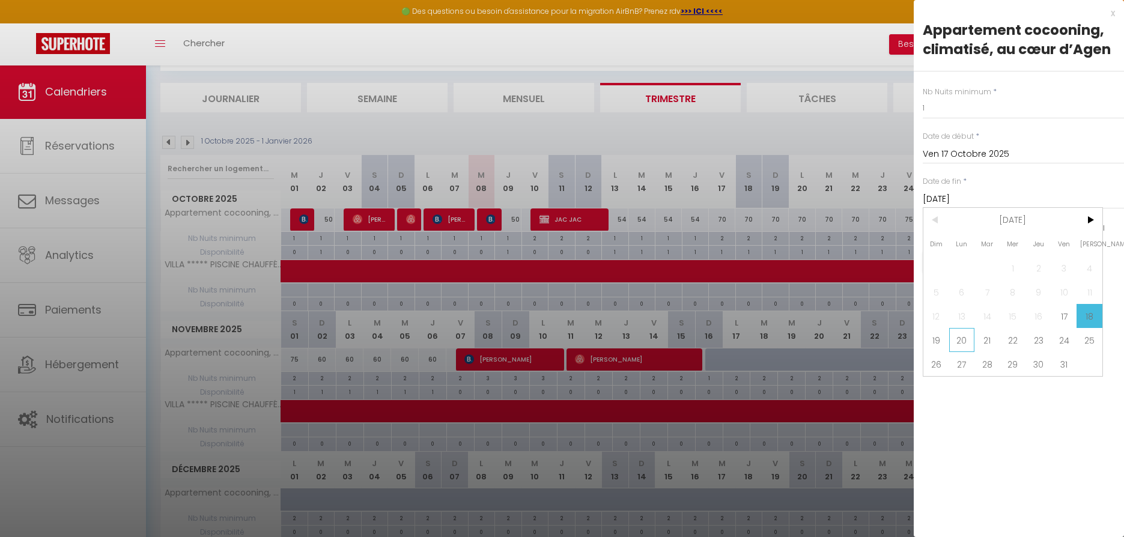
click at [962, 342] on span "20" at bounding box center [962, 340] width 26 height 24
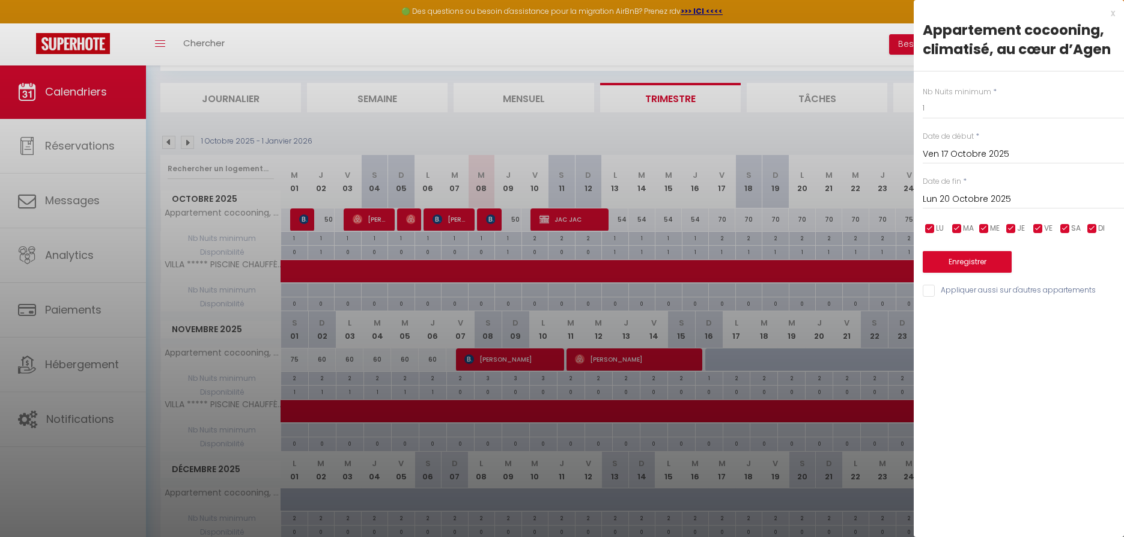
click at [948, 263] on button "Enregistrer" at bounding box center [967, 262] width 89 height 22
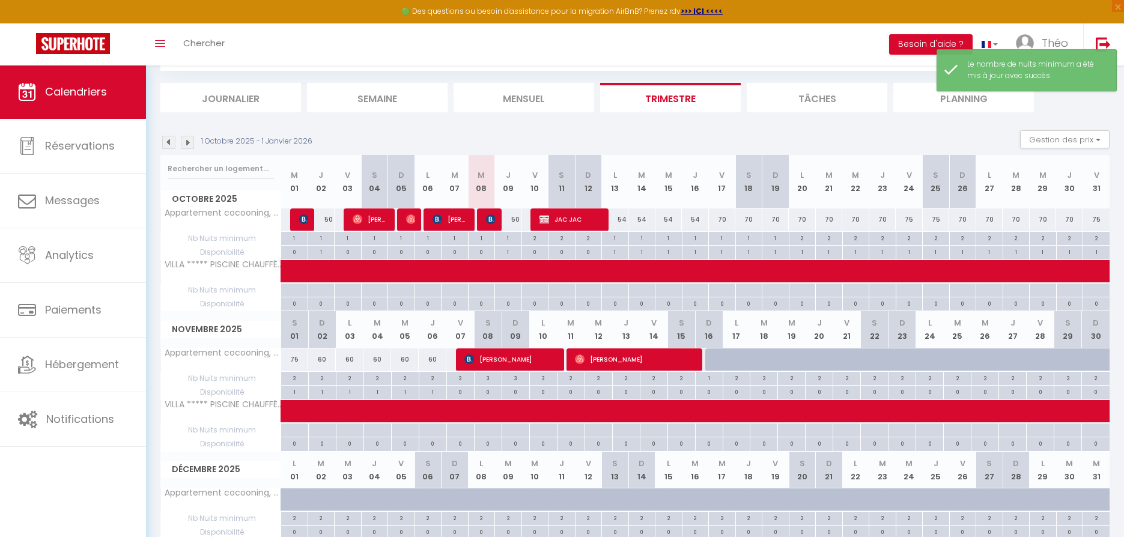
click at [723, 218] on div "70" at bounding box center [722, 219] width 27 height 22
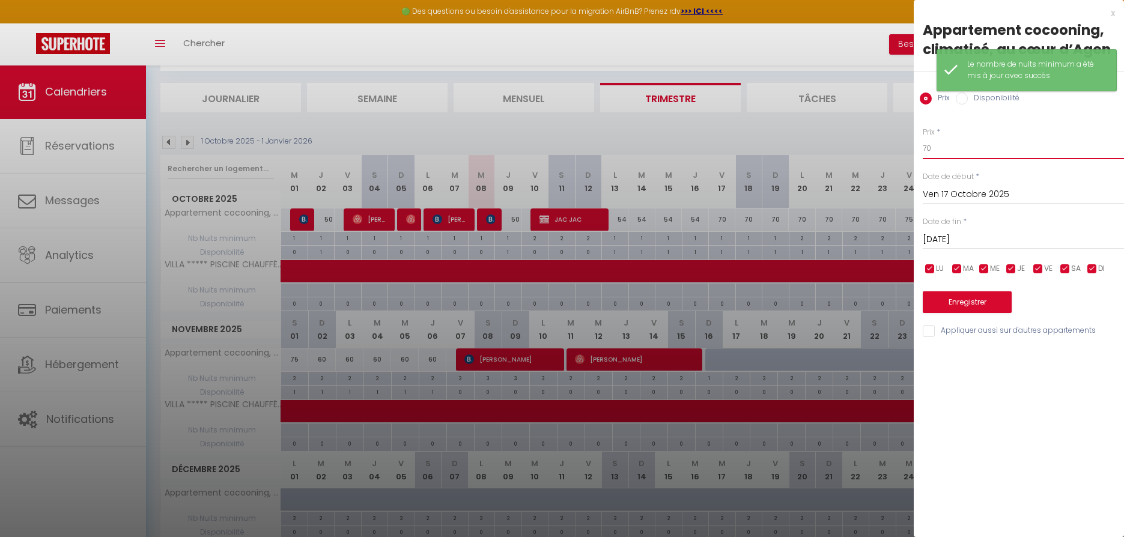
click at [956, 147] on input "70" at bounding box center [1023, 149] width 201 height 22
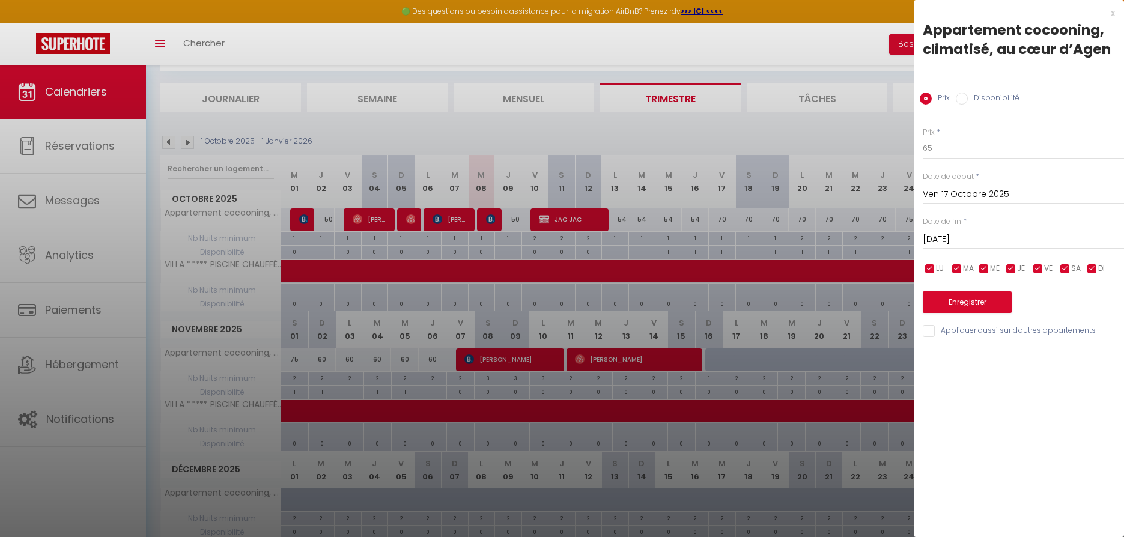
click at [949, 236] on input "[DATE]" at bounding box center [1023, 240] width 201 height 16
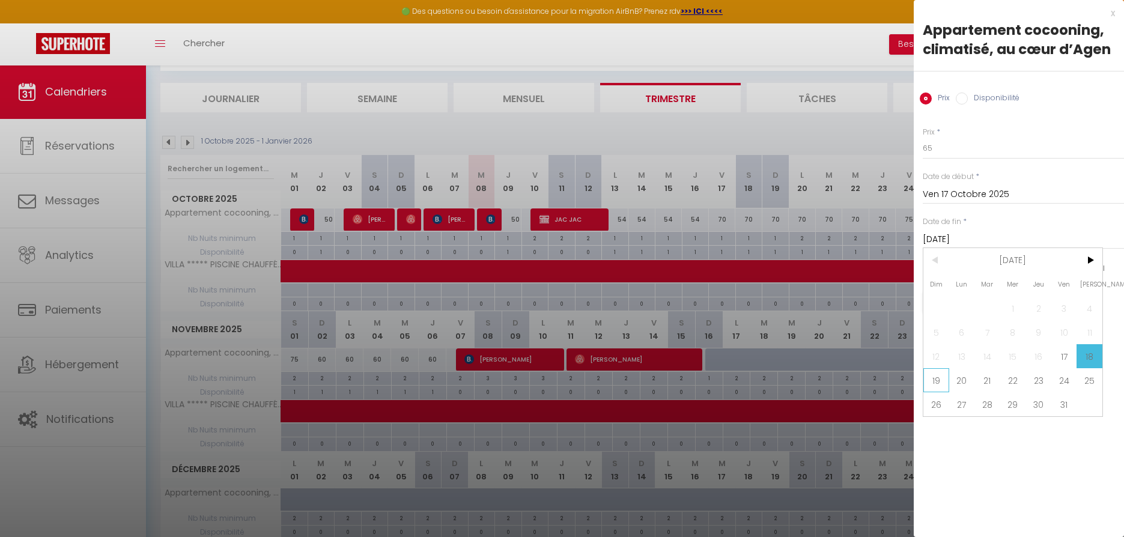
click at [935, 382] on span "19" at bounding box center [936, 380] width 26 height 24
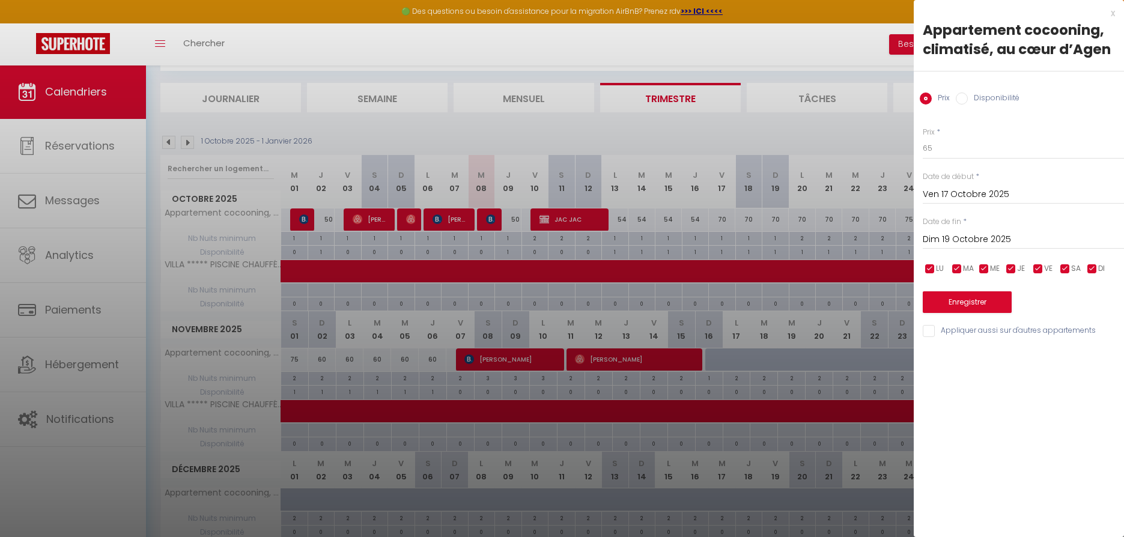
click at [950, 298] on button "Enregistrer" at bounding box center [967, 302] width 89 height 22
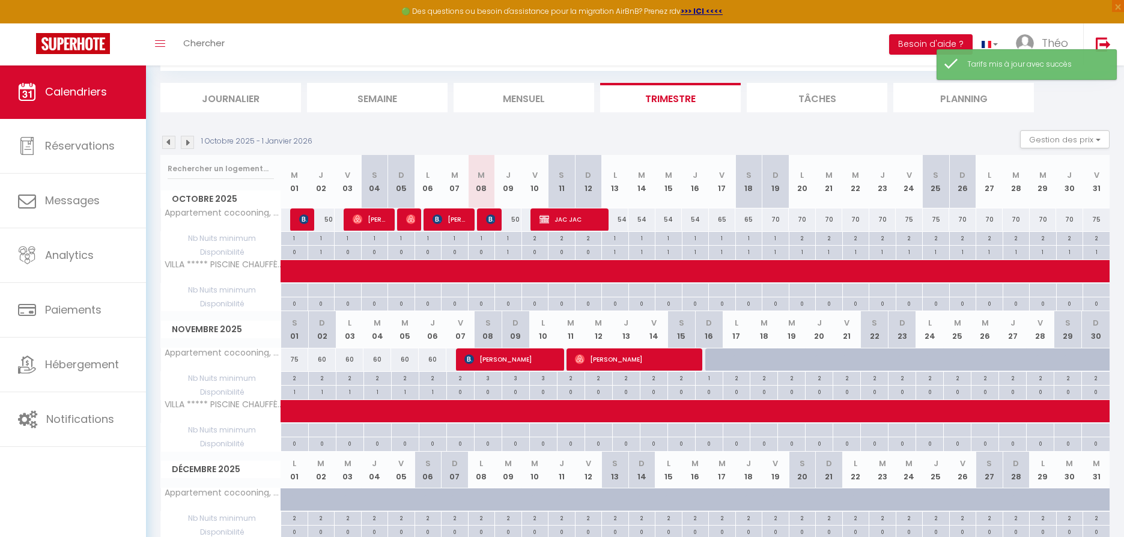
click at [779, 219] on div "70" at bounding box center [775, 219] width 27 height 22
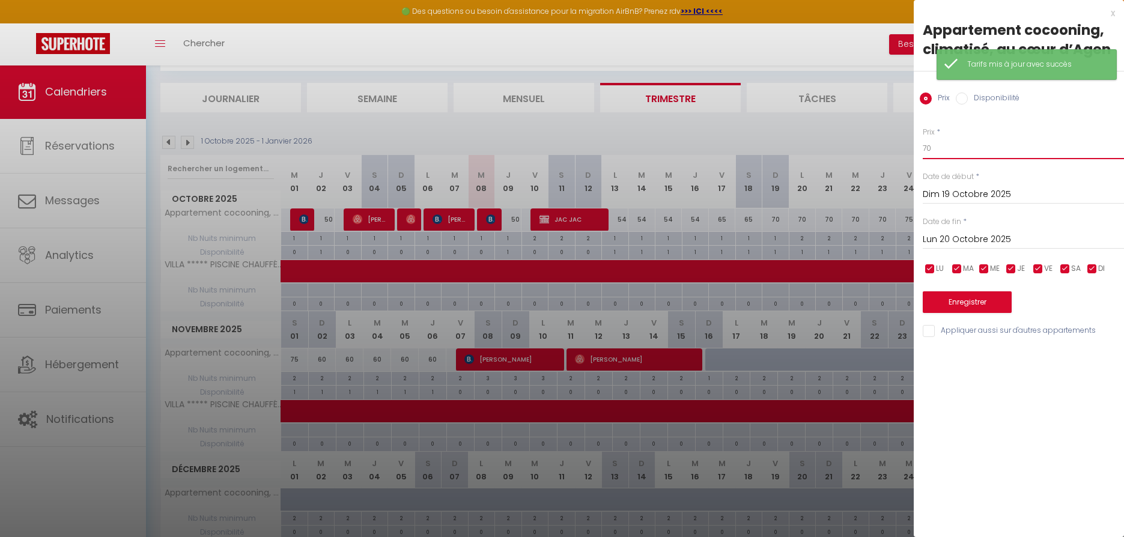
click at [938, 149] on input "70" at bounding box center [1023, 149] width 201 height 22
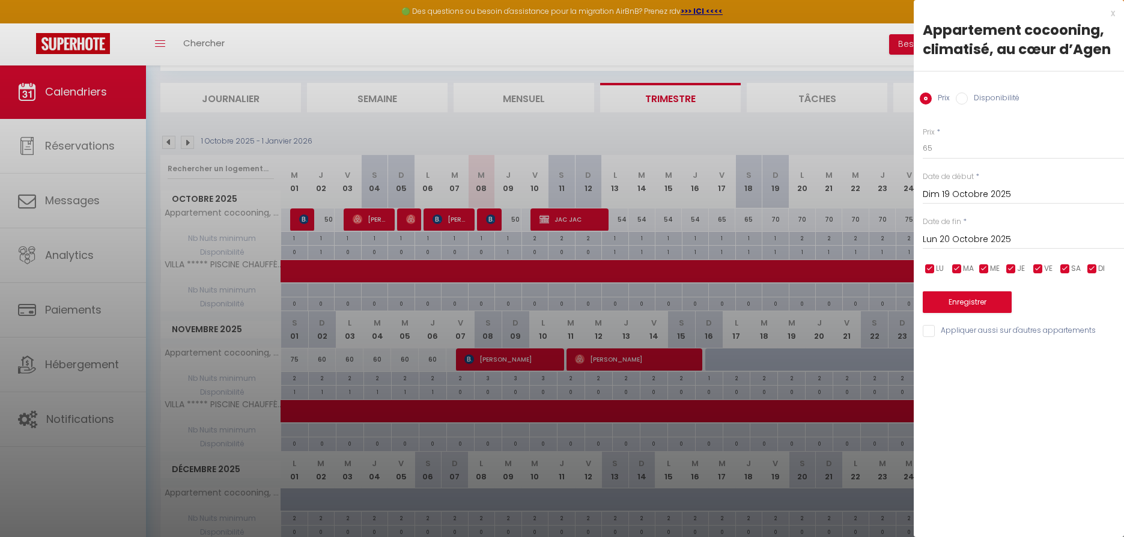
click at [963, 297] on button "Enregistrer" at bounding box center [967, 302] width 89 height 22
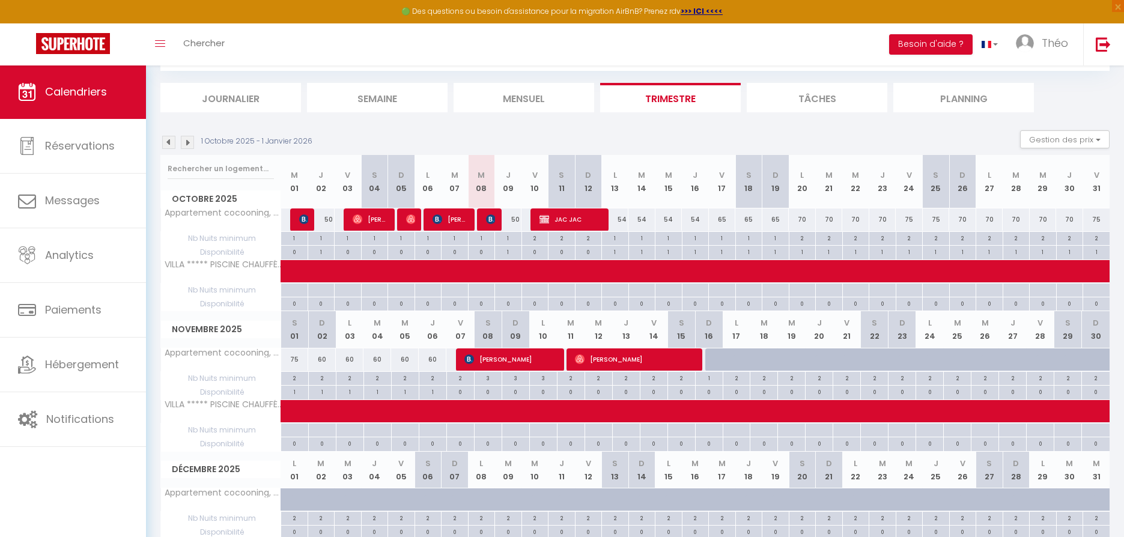
click at [804, 217] on div "70" at bounding box center [802, 219] width 27 height 22
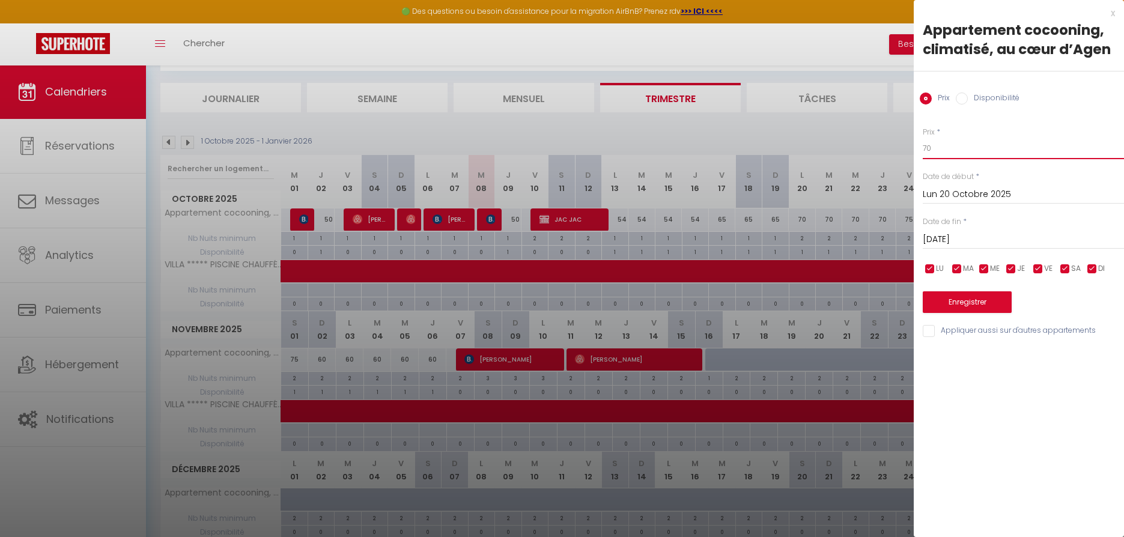
click at [940, 145] on input "70" at bounding box center [1023, 149] width 201 height 22
click at [953, 235] on input "[DATE]" at bounding box center [1023, 240] width 201 height 16
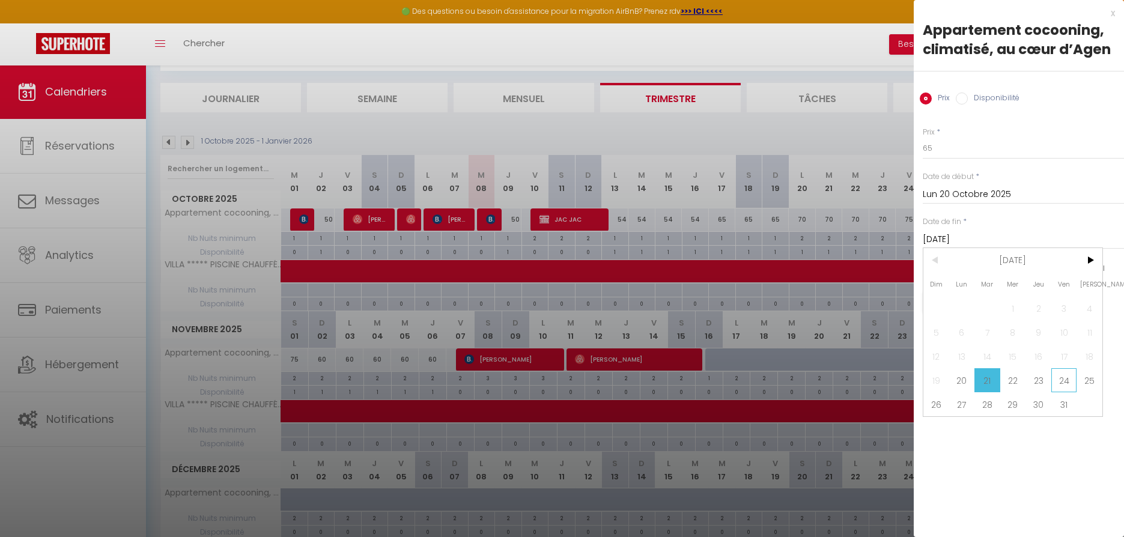
click at [1059, 376] on span "24" at bounding box center [1064, 380] width 26 height 24
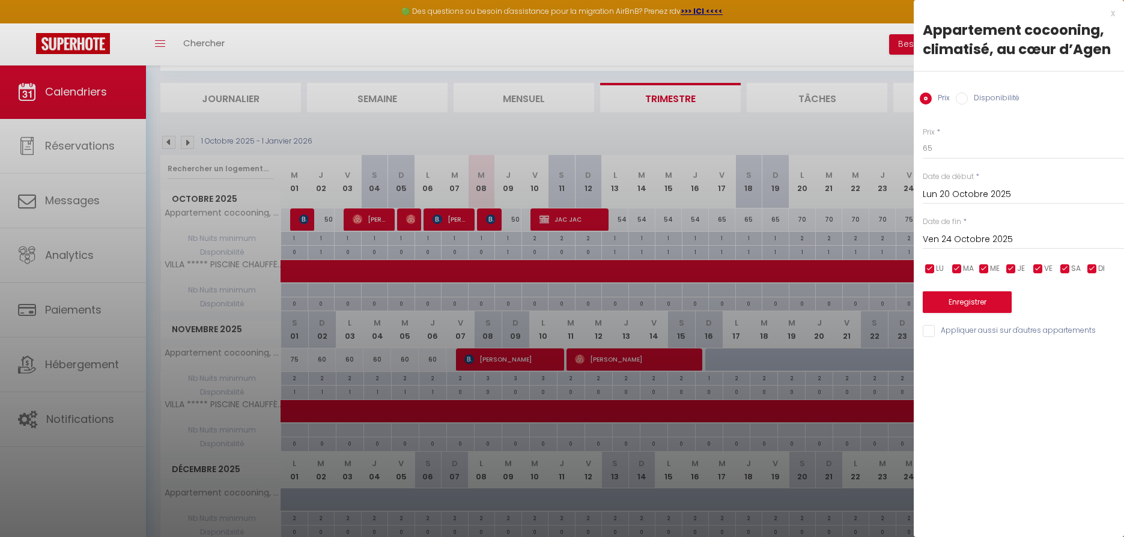
click at [965, 296] on button "Enregistrer" at bounding box center [967, 302] width 89 height 22
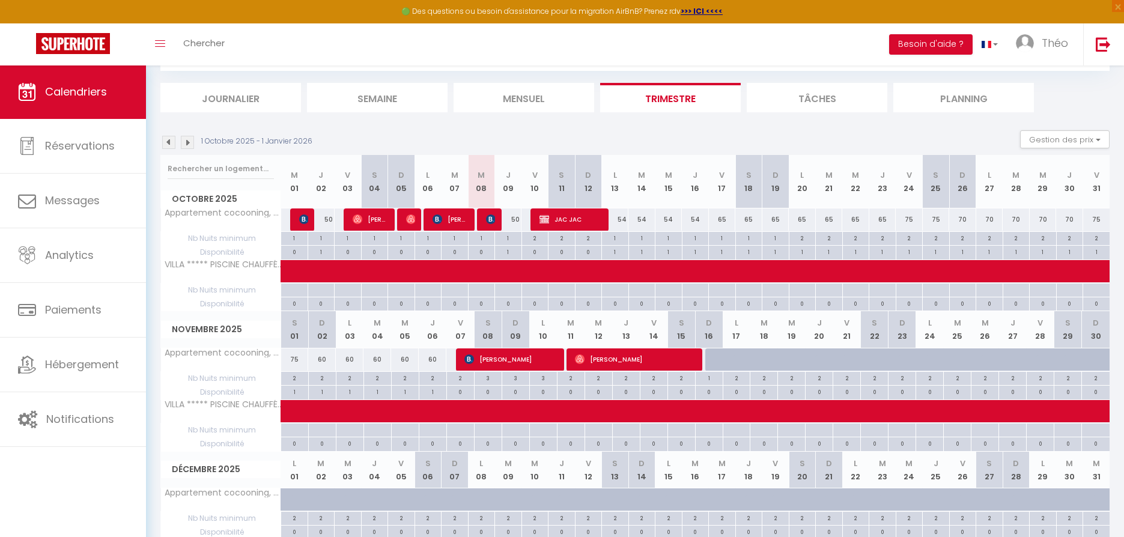
click at [965, 217] on div "70" at bounding box center [962, 219] width 27 height 22
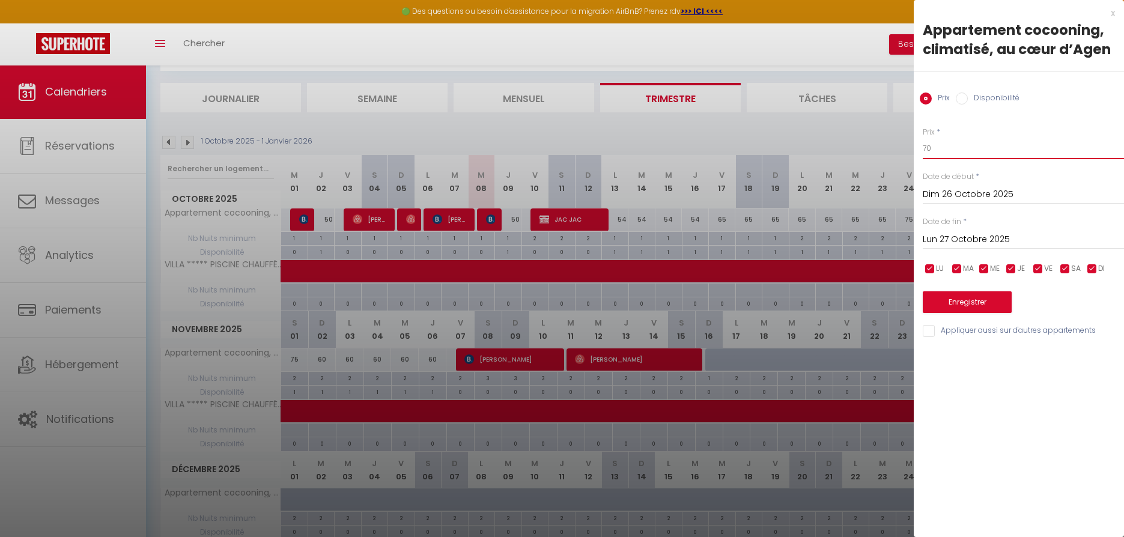
click at [938, 147] on input "70" at bounding box center [1023, 149] width 201 height 22
click at [952, 238] on input "Lun 27 Octobre 2025" at bounding box center [1023, 240] width 201 height 16
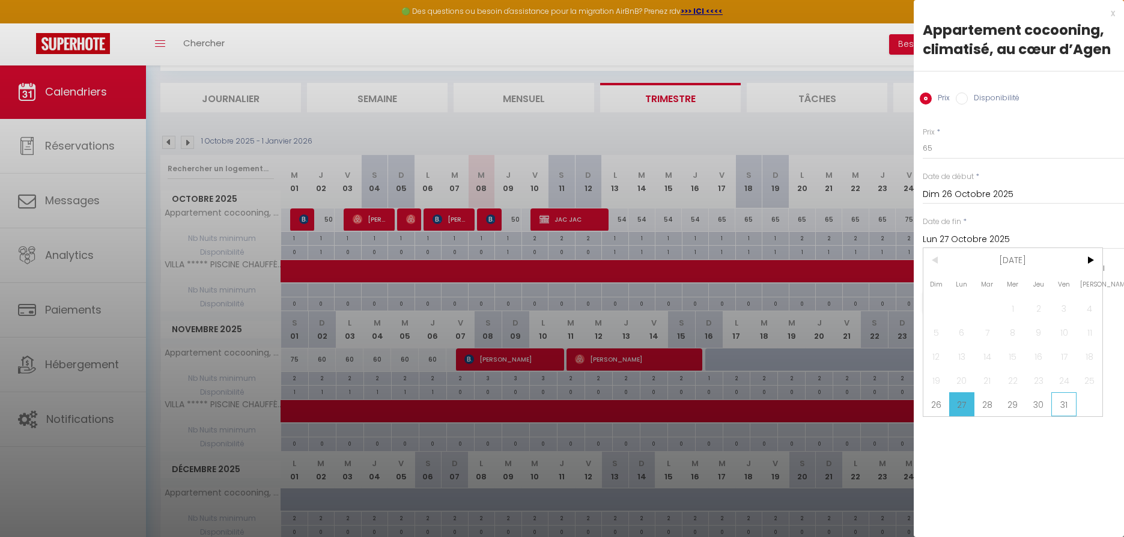
click at [1063, 406] on span "31" at bounding box center [1064, 404] width 26 height 24
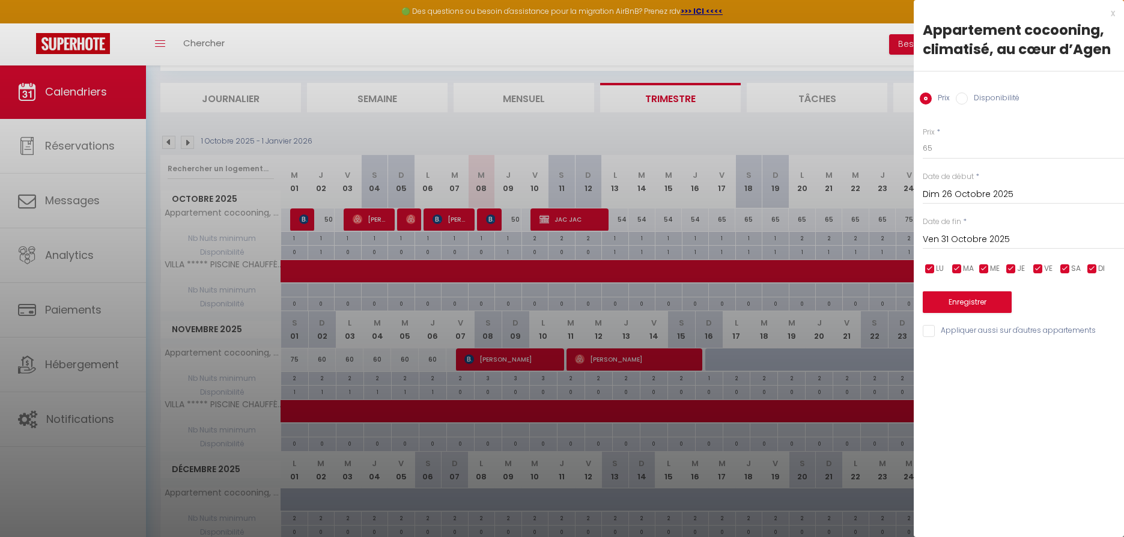
click at [960, 304] on button "Enregistrer" at bounding box center [967, 302] width 89 height 22
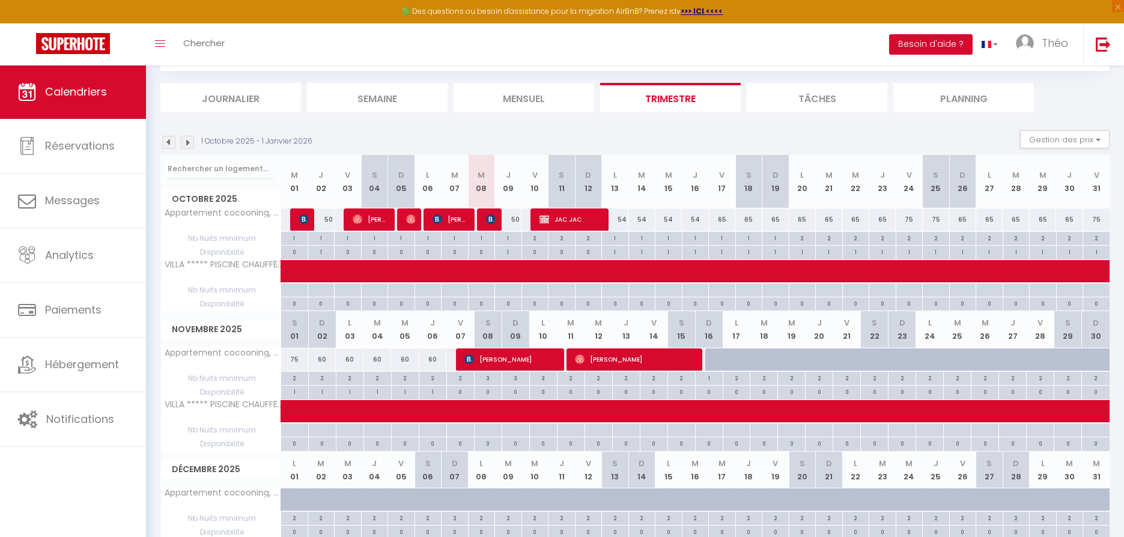
click at [189, 139] on img at bounding box center [187, 142] width 13 height 13
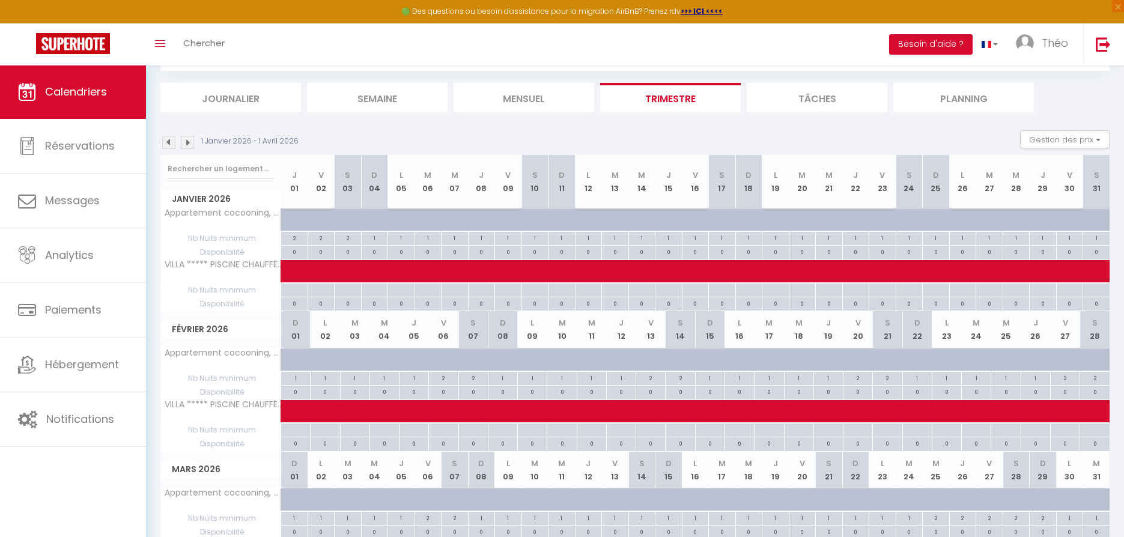
click at [189, 140] on img at bounding box center [187, 142] width 13 height 13
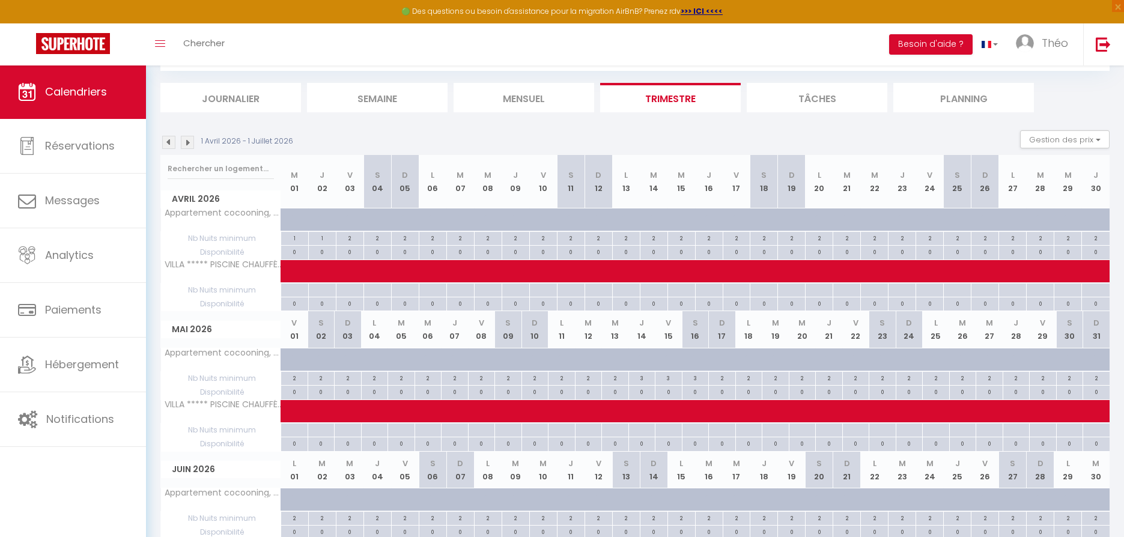
click at [189, 140] on img at bounding box center [187, 142] width 13 height 13
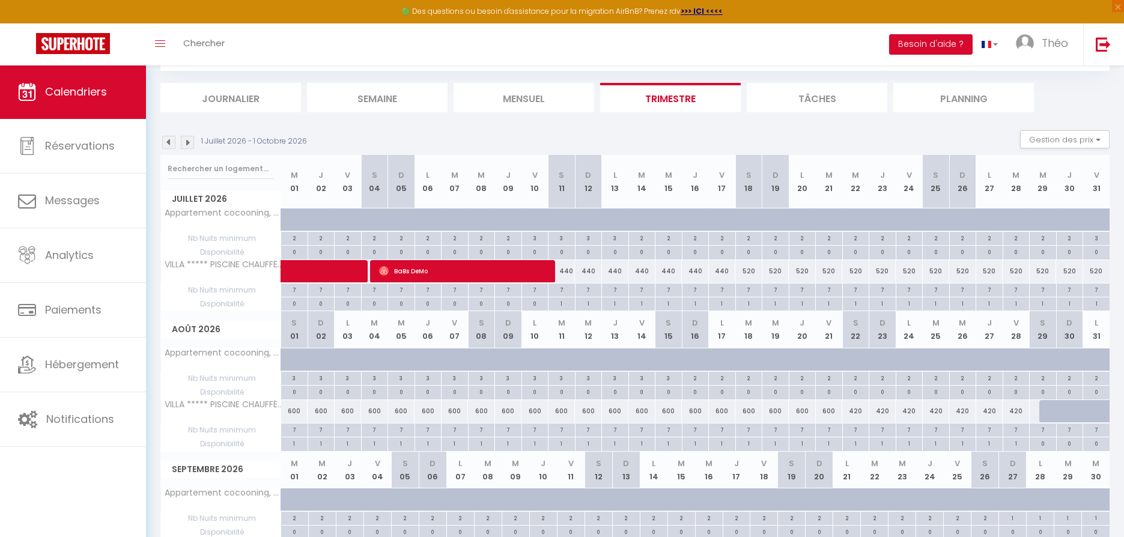
click at [189, 139] on img at bounding box center [187, 142] width 13 height 13
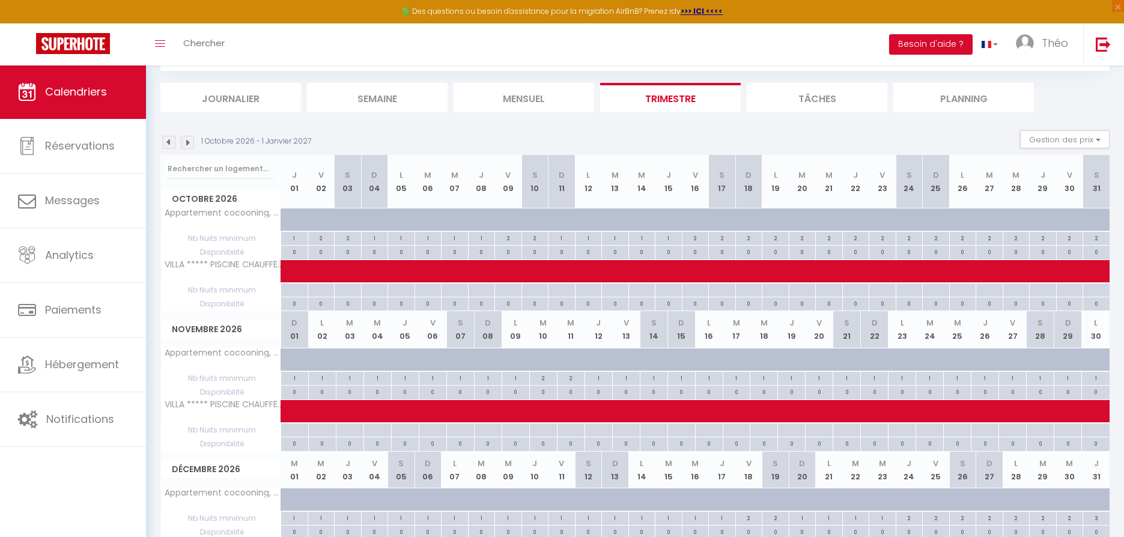
click at [169, 139] on img at bounding box center [168, 142] width 13 height 13
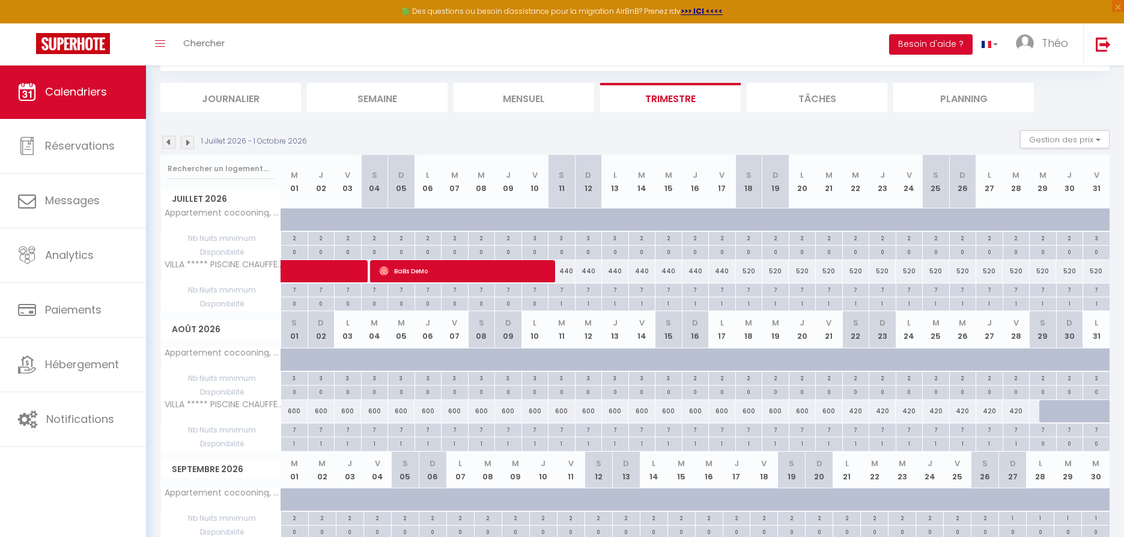
click at [173, 142] on img at bounding box center [168, 142] width 13 height 13
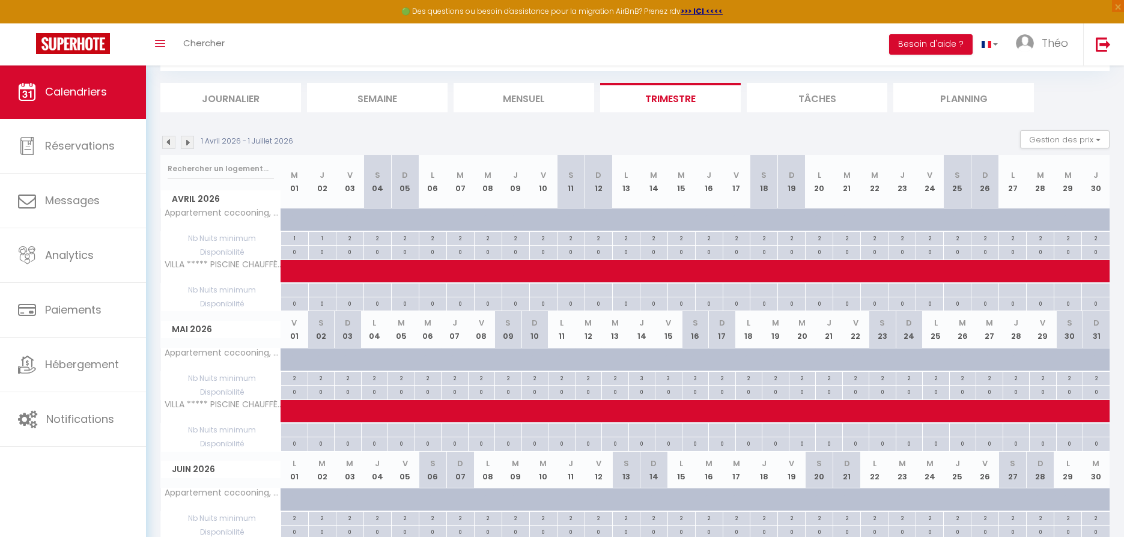
click at [172, 141] on img at bounding box center [168, 142] width 13 height 13
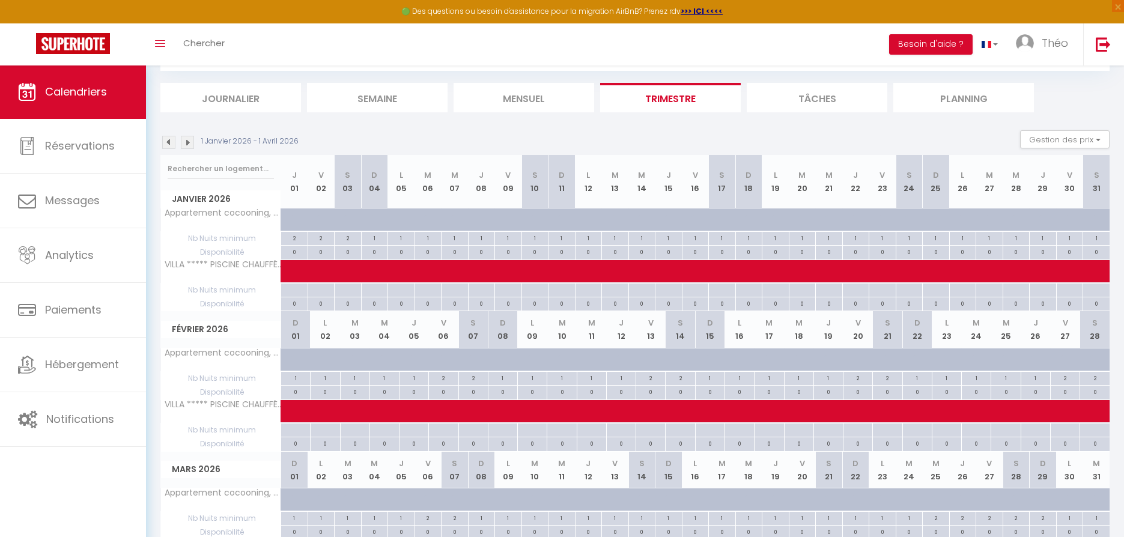
click at [172, 141] on img at bounding box center [168, 142] width 13 height 13
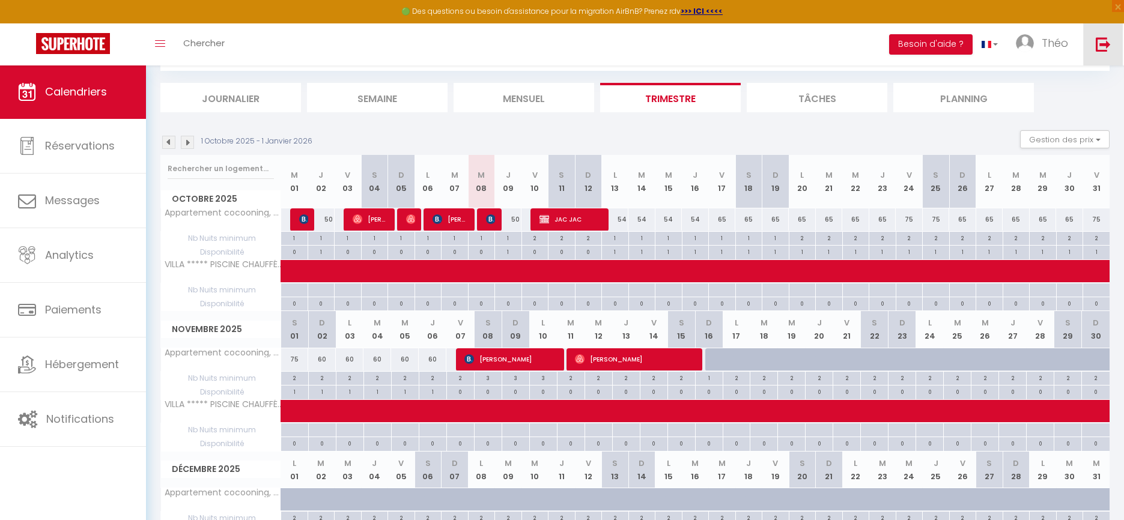
click at [1109, 46] on img at bounding box center [1103, 44] width 15 height 15
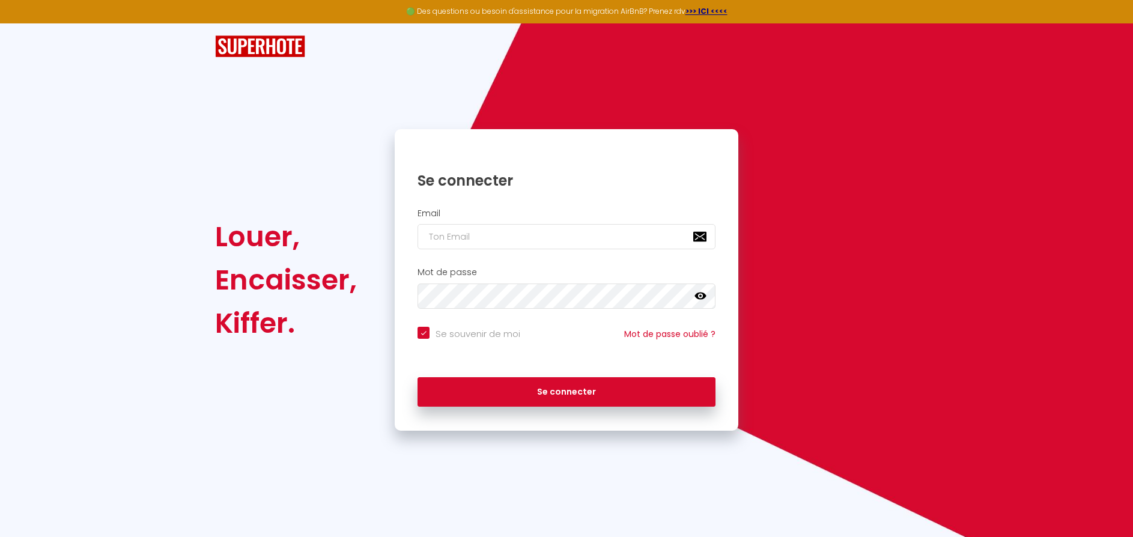
type input "v"
checkbox input "true"
type input "vo"
checkbox input "true"
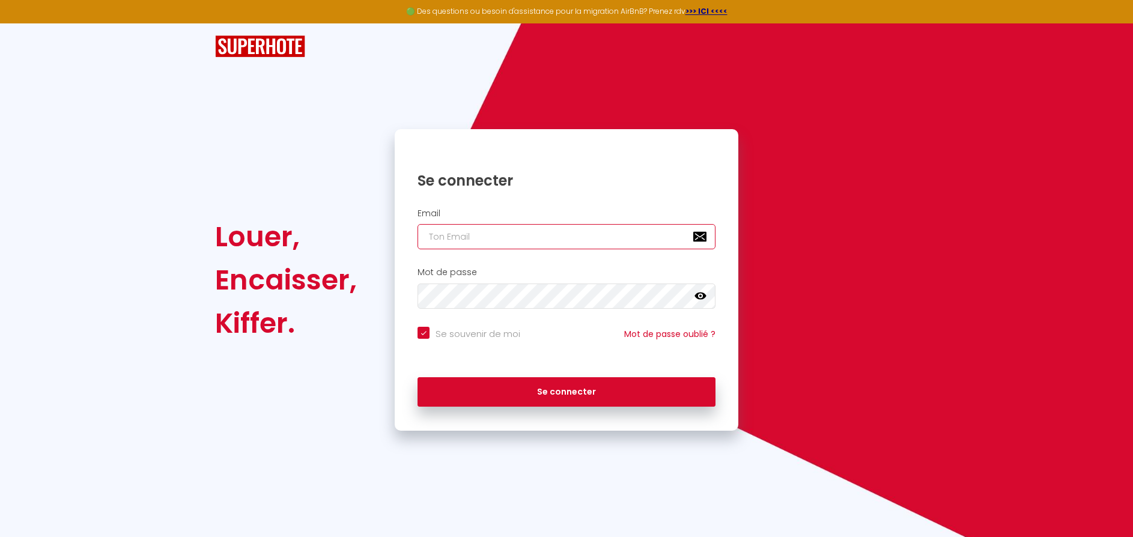
type input "v"
checkbox input "true"
type input "vo"
checkbox input "true"
type input "vot"
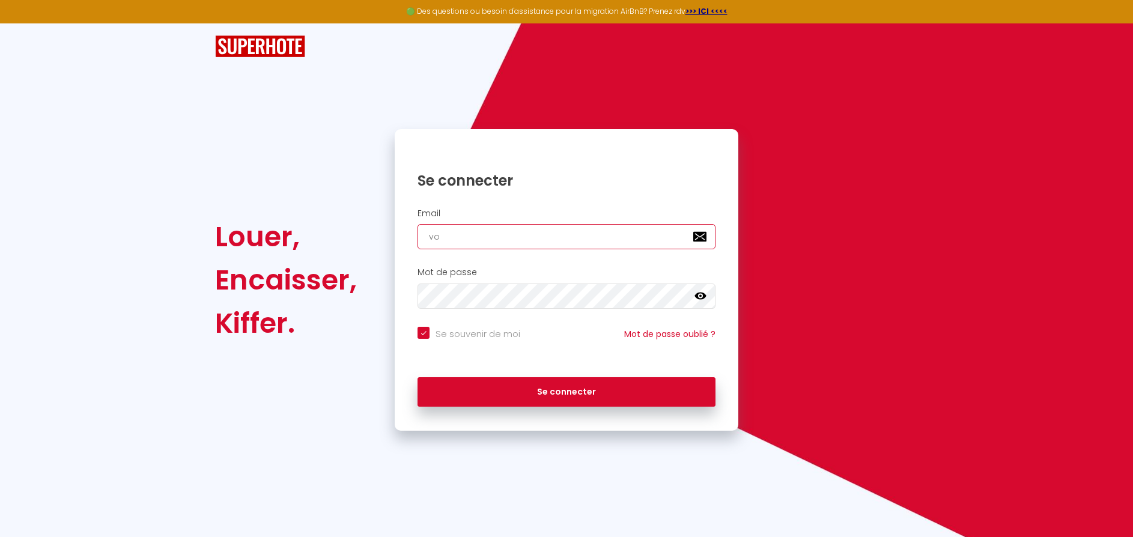
checkbox input "true"
type input "votr"
checkbox input "true"
type input "votre"
checkbox input "true"
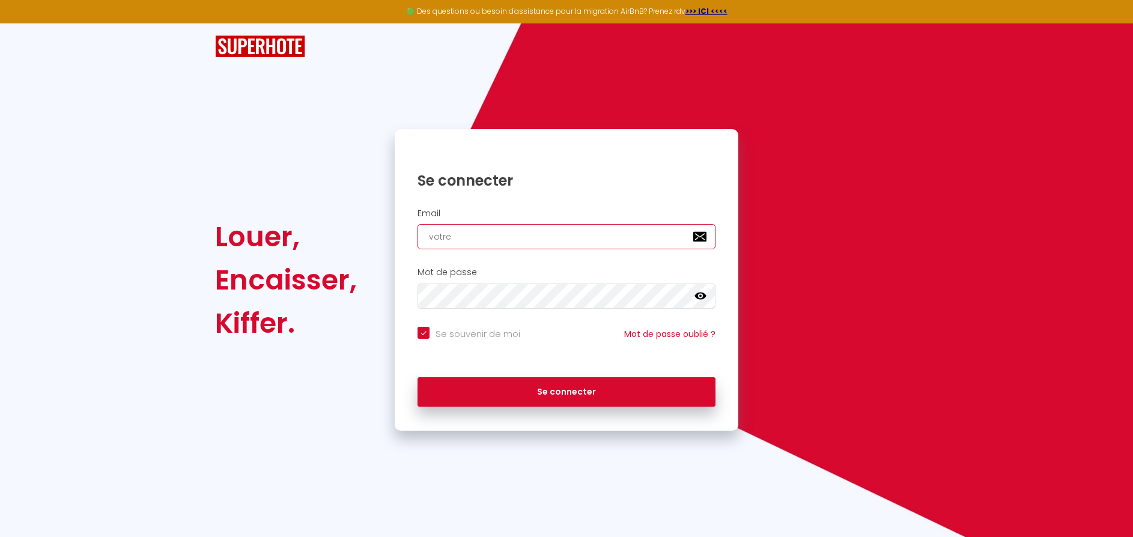
type input "votre."
checkbox input "true"
type input "votre.r"
checkbox input "true"
type input "votre.rm"
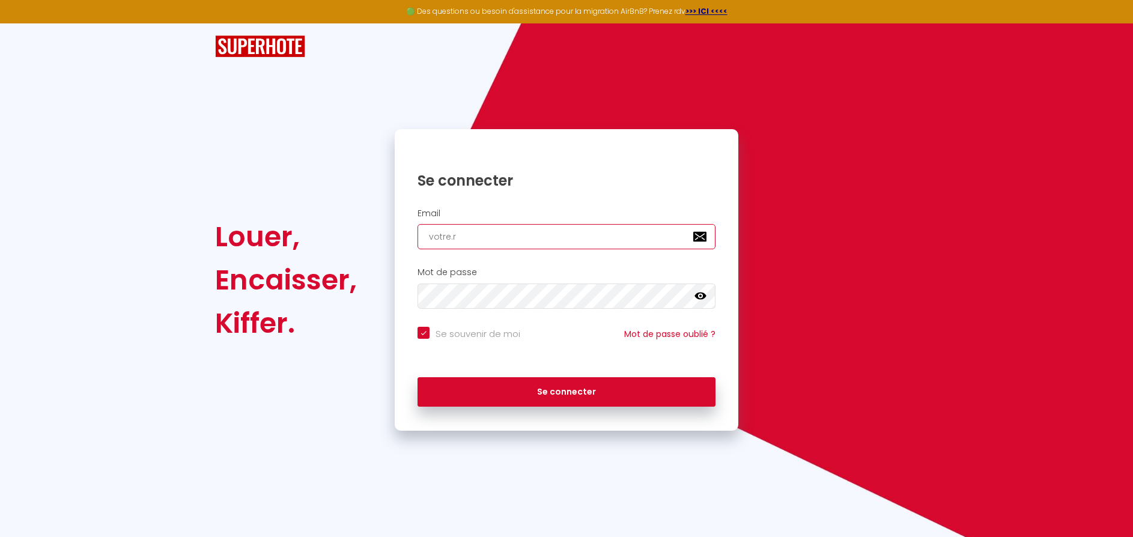
checkbox input "true"
type input "votre.rm@"
checkbox input "true"
type input "votre.rm@j"
checkbox input "true"
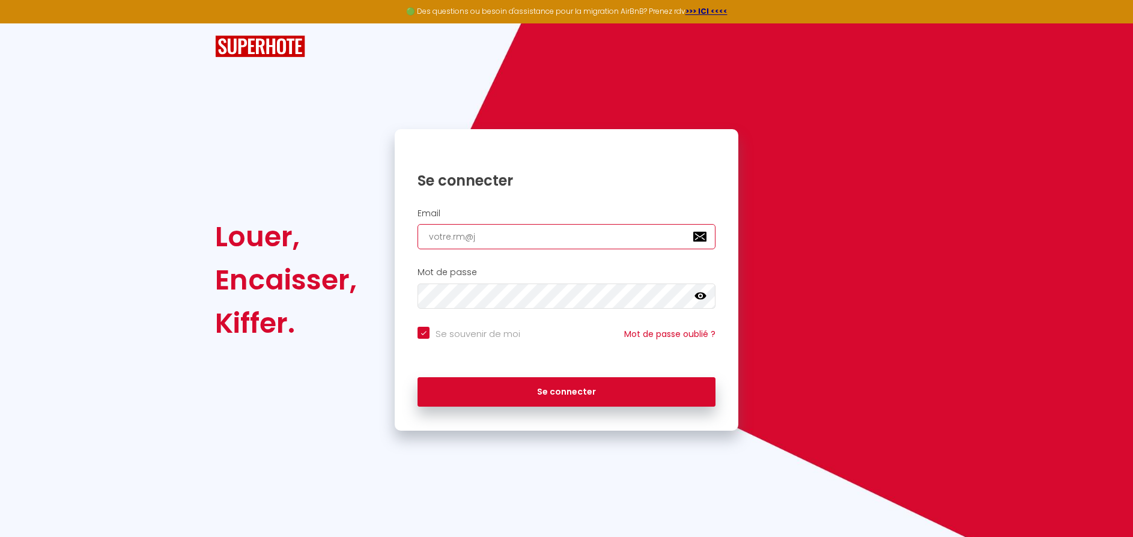
type input "votre.rm@ja"
checkbox input "true"
type input "votre.rm@jaf"
checkbox input "true"
type input "votre.rm@jaff"
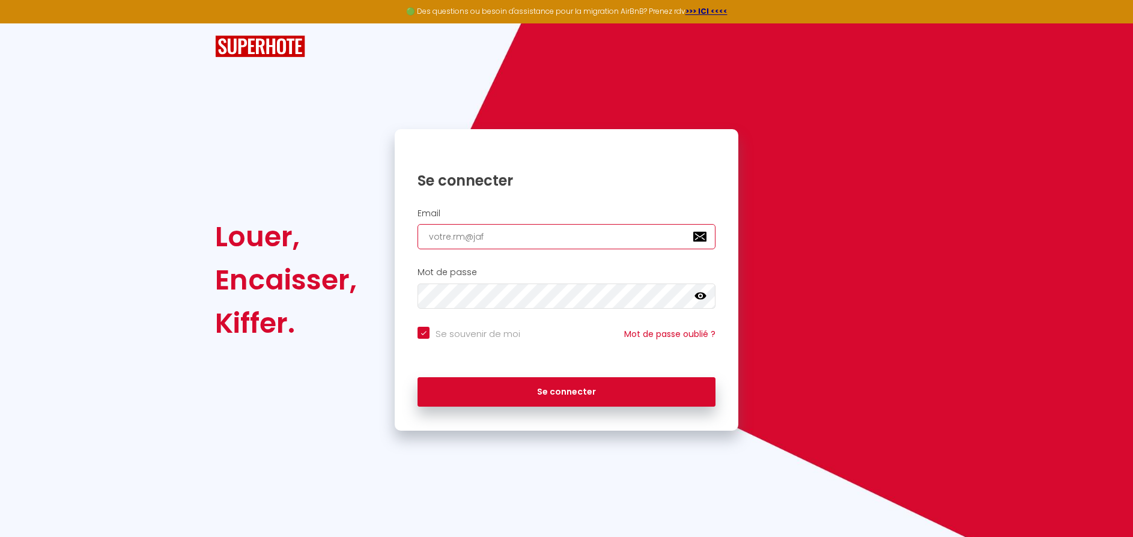
checkbox input "true"
type input "votre.rm@jaffi"
checkbox input "true"
type input "votre.rm@jaffic"
checkbox input "true"
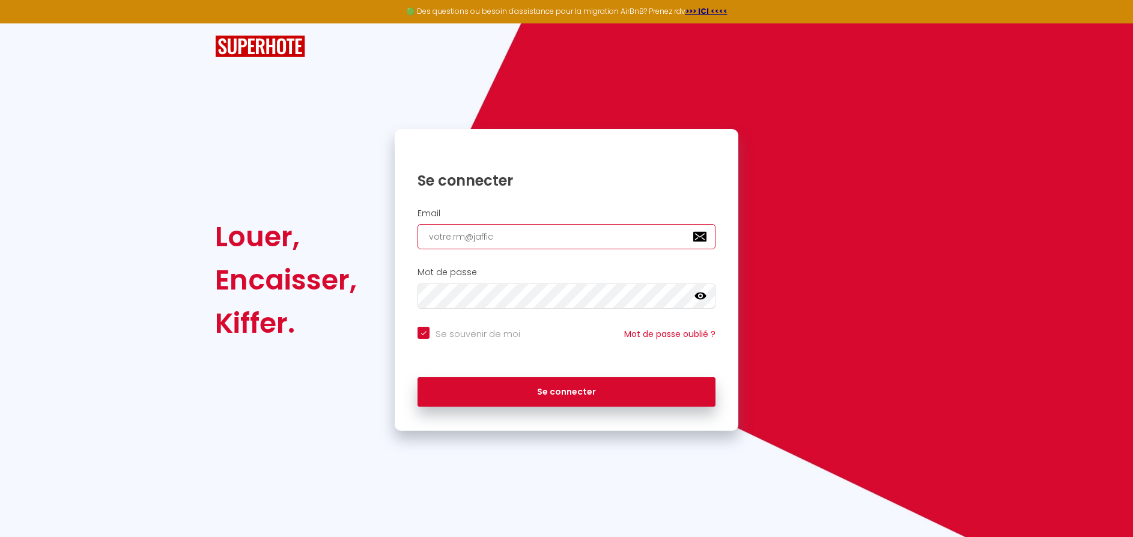
type input "votre.rm@jaffich"
checkbox input "true"
type input "votre.rm@jaffiche"
checkbox input "true"
type input "votre.rm@jaffichec"
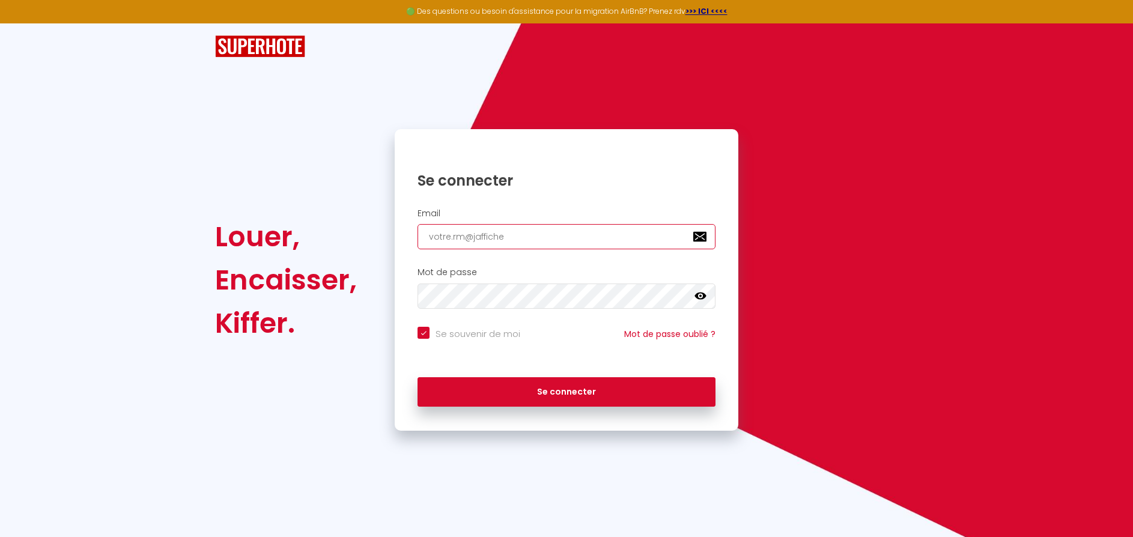
checkbox input "true"
type input "votre.rm@jafficheco"
checkbox input "true"
type input "votre.rm@jaffichecom"
checkbox input "true"
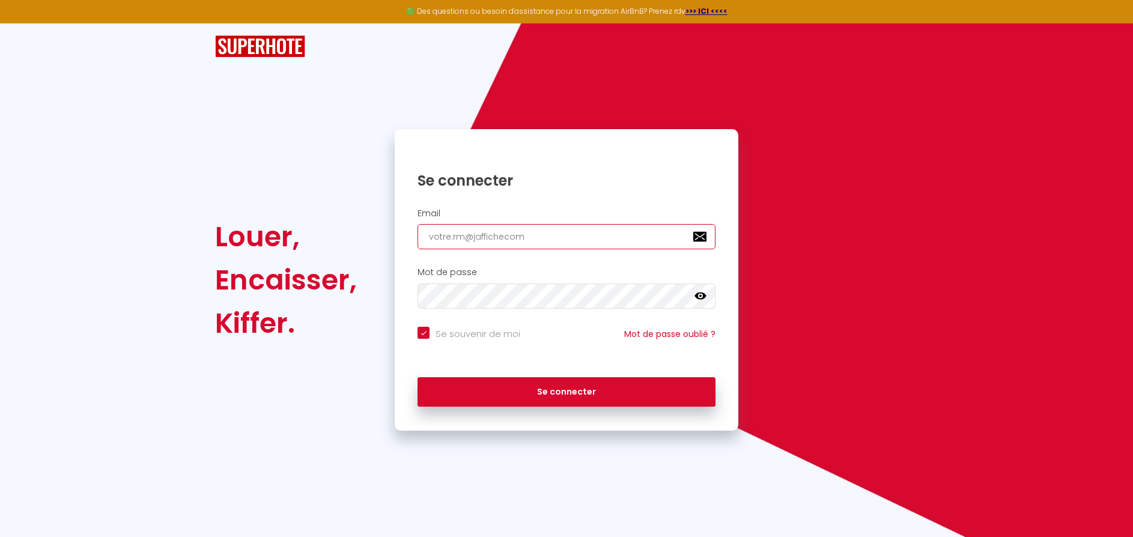
type input "votre.rm@jaffichecomp"
checkbox input "true"
type input "votre.rm@jaffichecompl"
checkbox input "true"
type input "votre.rm@jaffichecomple"
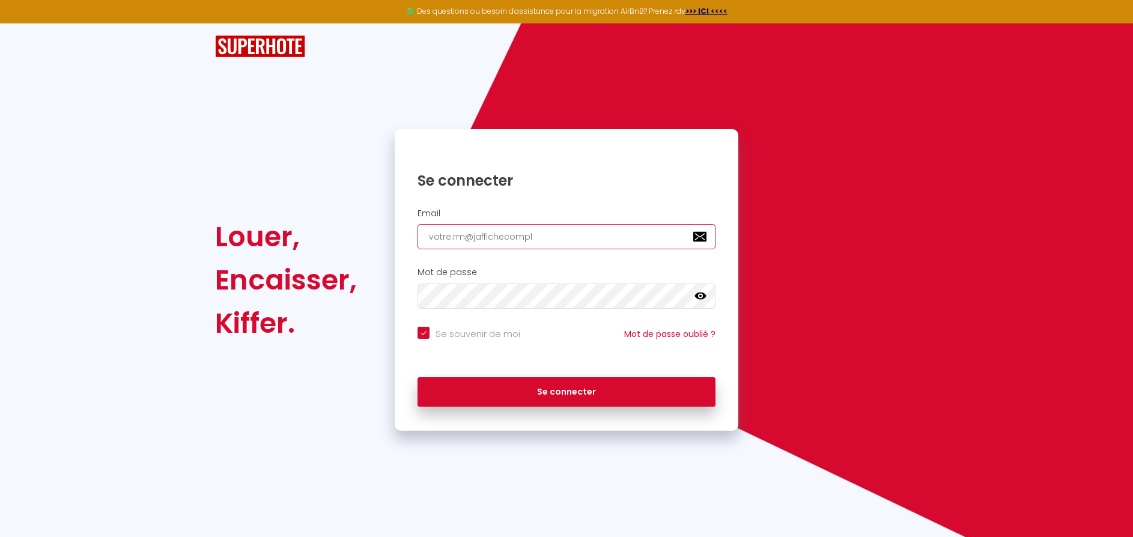
checkbox input "true"
type input "votre.rm@jaffichecomplet"
checkbox input "true"
type input "votre.rm@jaffichecomplet."
checkbox input "true"
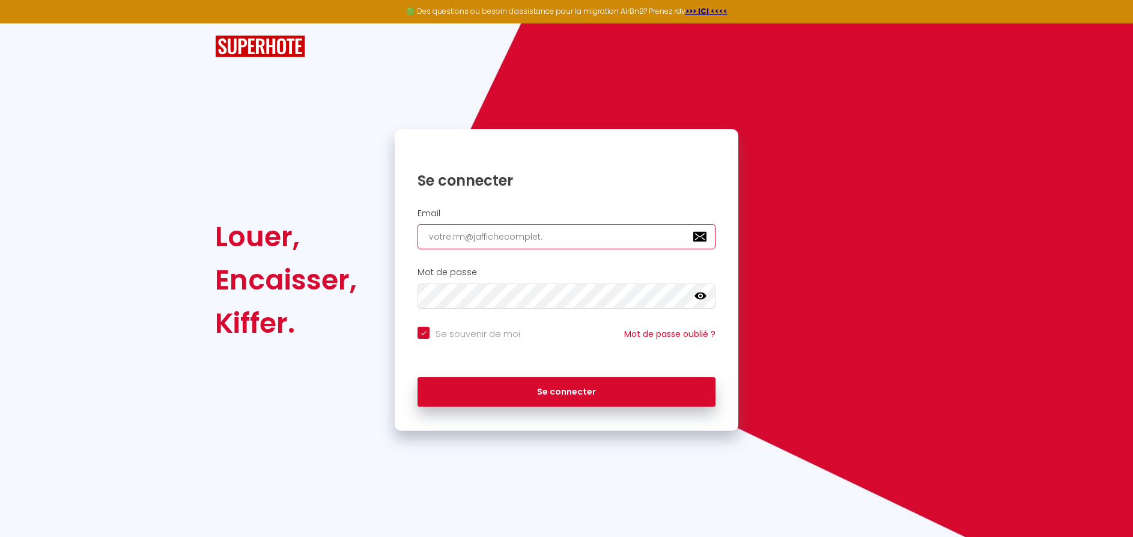
type input "votre.rm@jaffichecomplet.c"
checkbox input "true"
type input "votre.rm@jaffichecomplet.co"
checkbox input "true"
type input "votre.rm@jaffichecomplet.com"
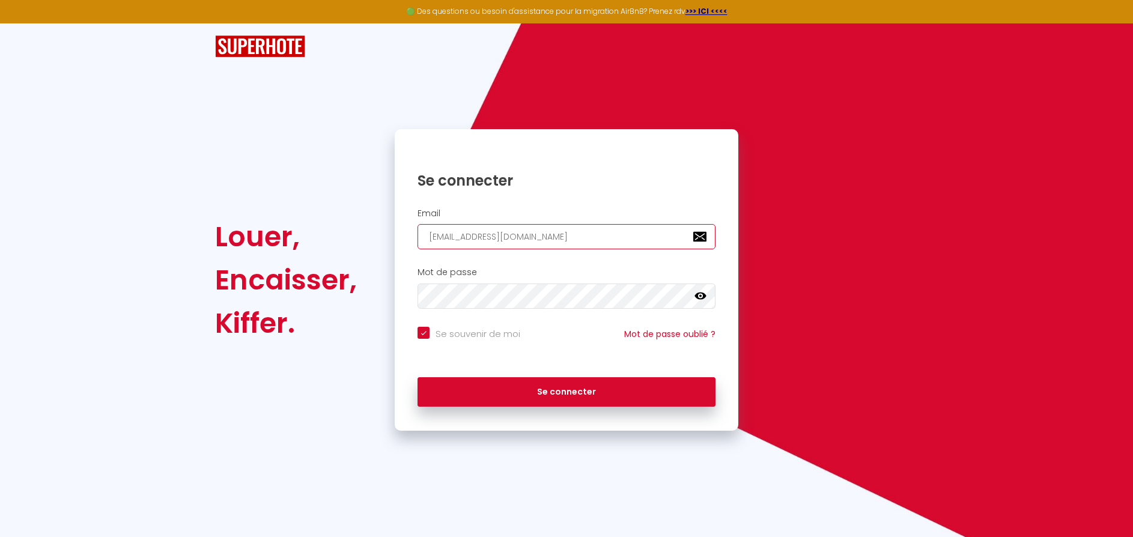
checkbox input "true"
type input "votre.rm@jaffichecomplet.com"
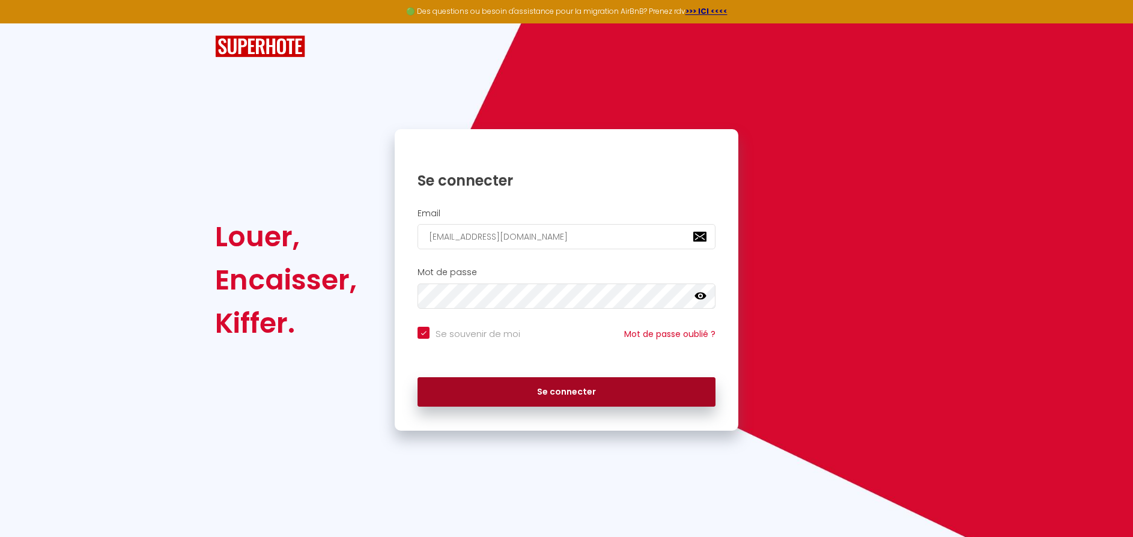
click at [515, 392] on button "Se connecter" at bounding box center [567, 392] width 298 height 30
checkbox input "true"
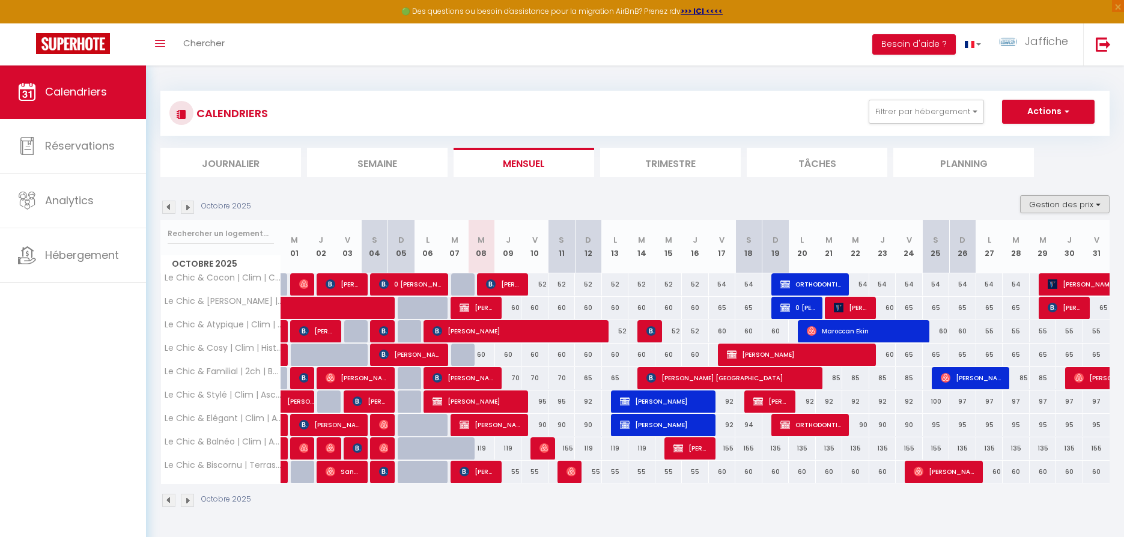
click at [1066, 202] on button "Gestion des prix" at bounding box center [1065, 204] width 90 height 18
click at [1009, 240] on input "Nb Nuits minimum" at bounding box center [1055, 242] width 108 height 12
checkbox input "true"
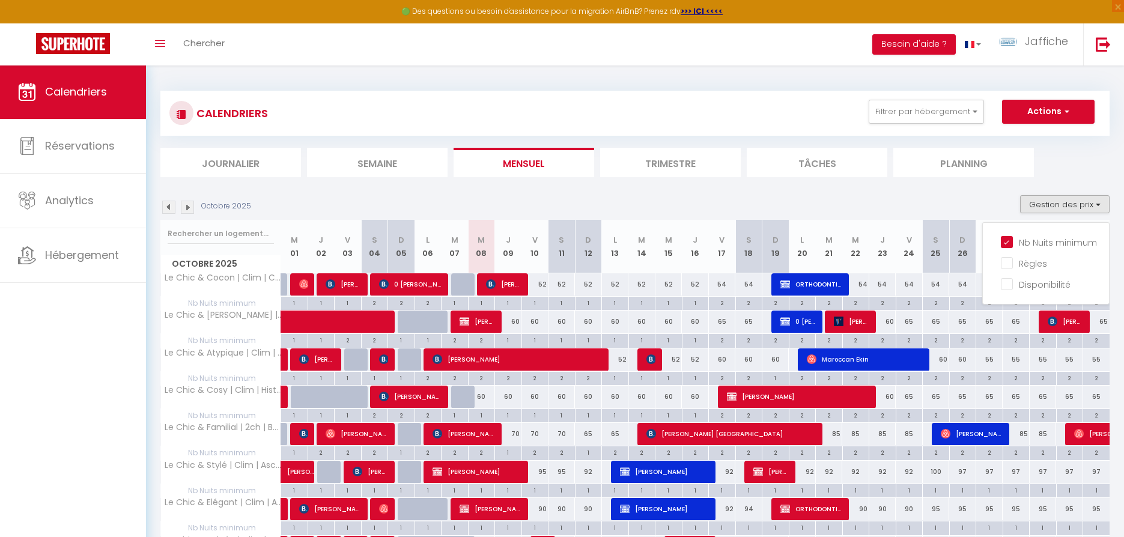
click at [978, 165] on li "Planning" at bounding box center [963, 162] width 141 height 29
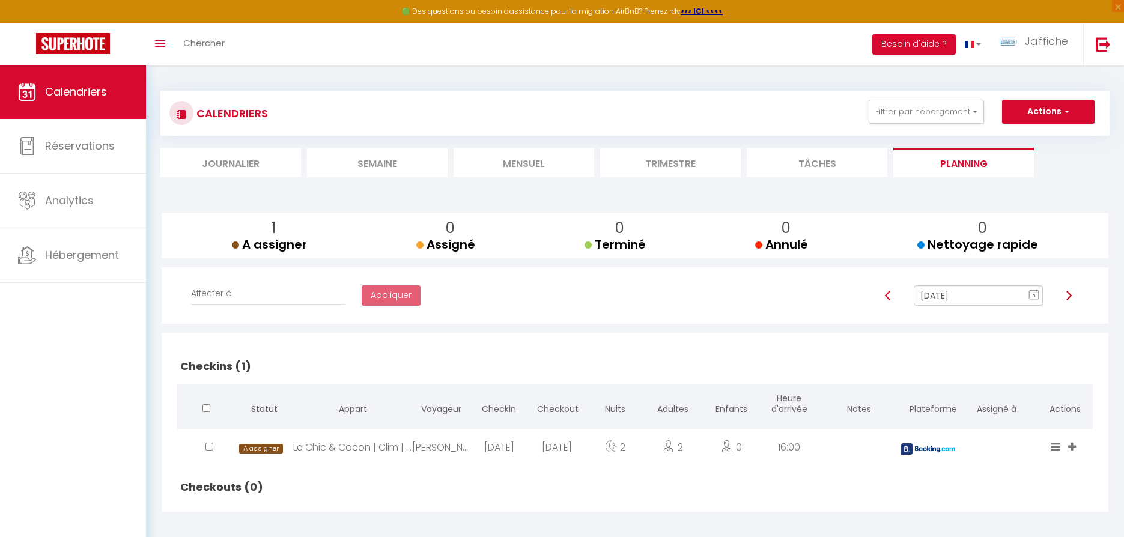
click at [541, 166] on li "Mensuel" at bounding box center [524, 162] width 141 height 29
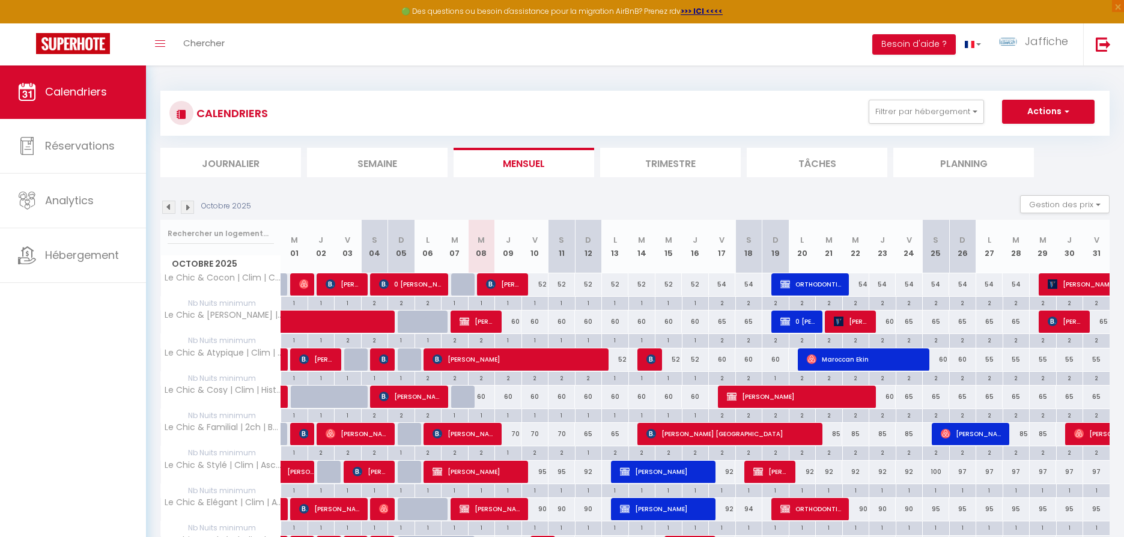
click at [640, 162] on li "Trimestre" at bounding box center [670, 162] width 141 height 29
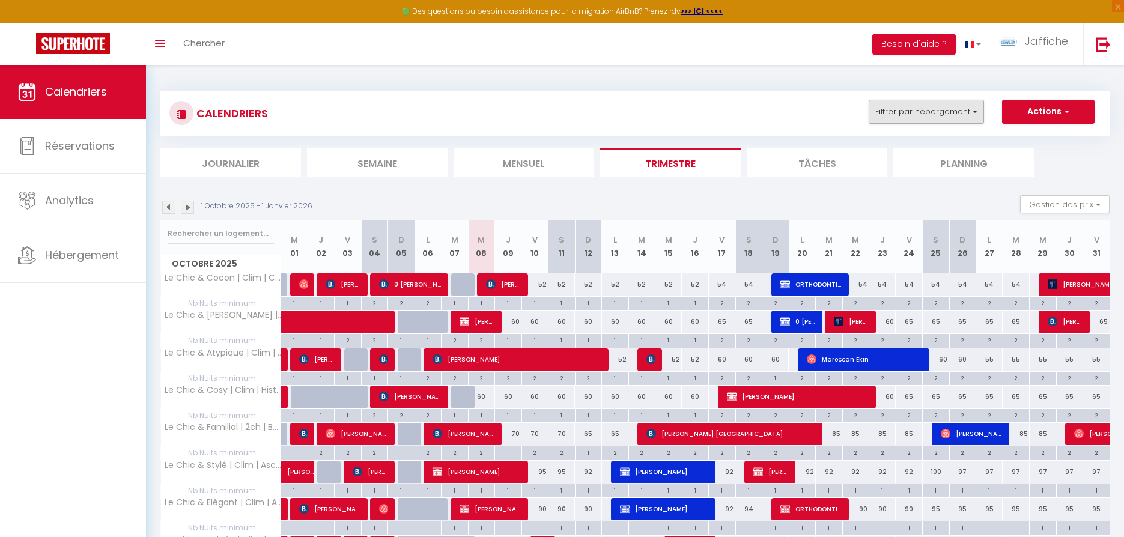
click at [920, 113] on button "Filtrer par hébergement" at bounding box center [926, 112] width 115 height 24
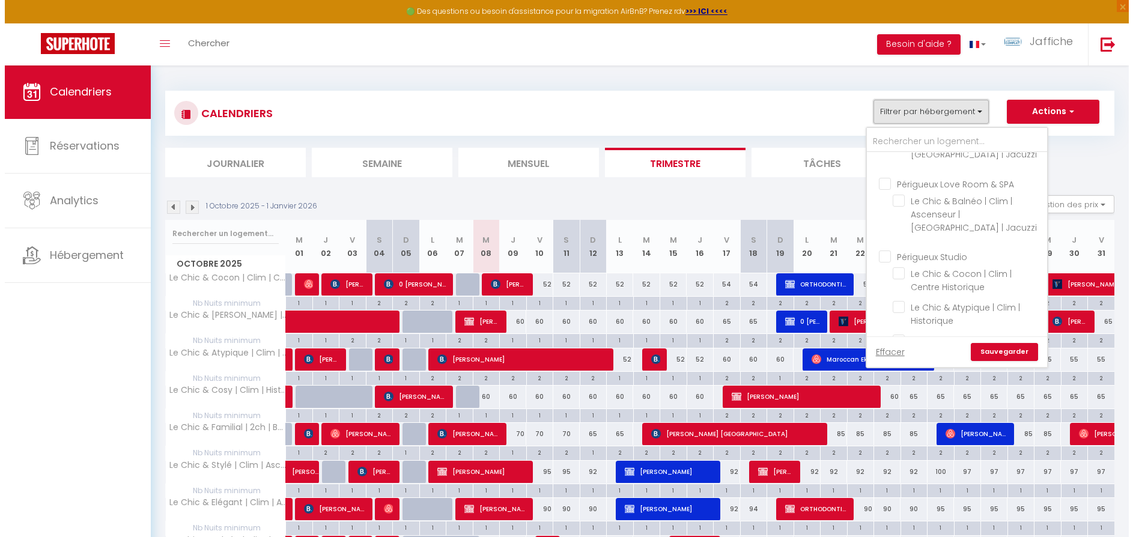
scroll to position [366, 0]
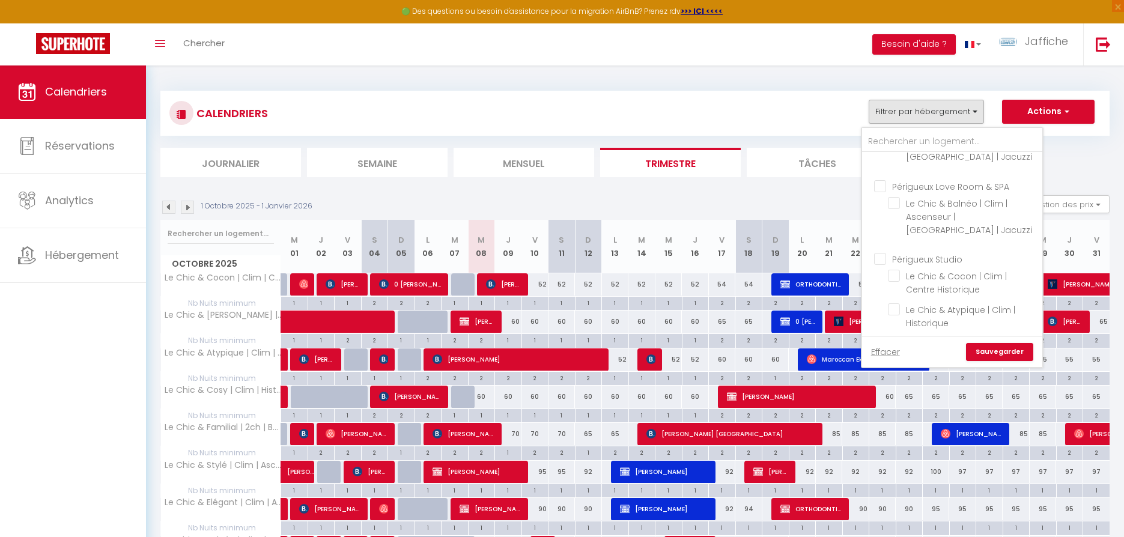
click at [884, 179] on input "Périgueux Love Room & SPA" at bounding box center [964, 185] width 180 height 12
checkbox input "true"
checkbox input "false"
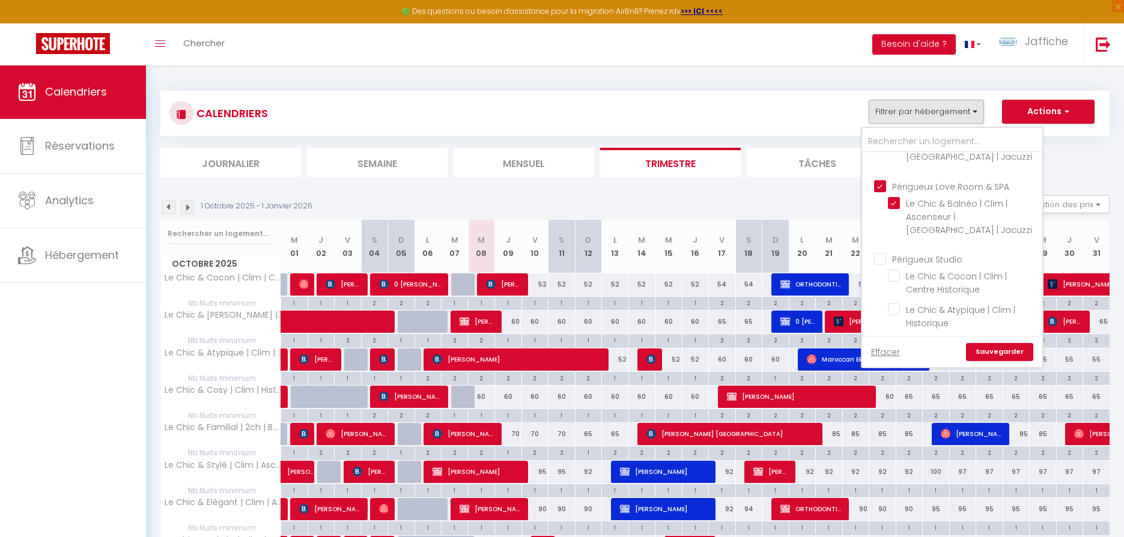
checkbox input "false"
checkbox input "true"
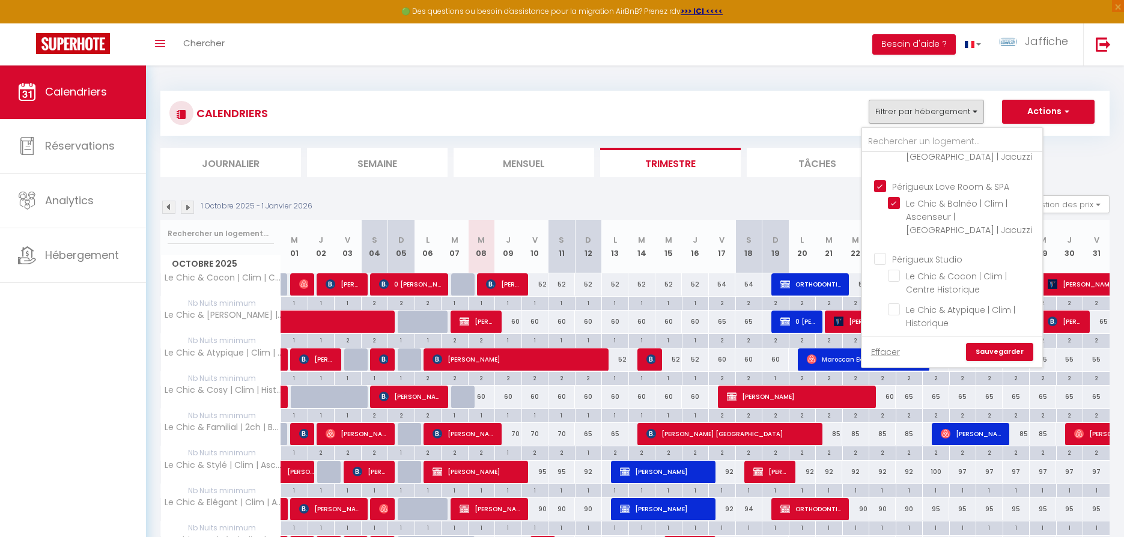
checkbox input "true"
checkbox input "false"
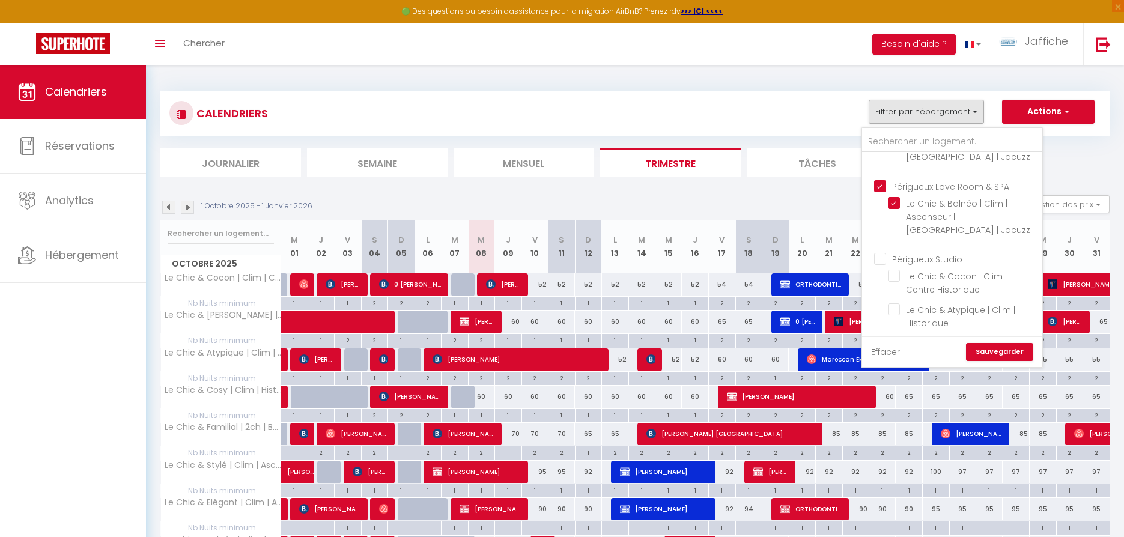
checkbox input "false"
click at [999, 351] on link "Sauvegarder" at bounding box center [999, 352] width 67 height 18
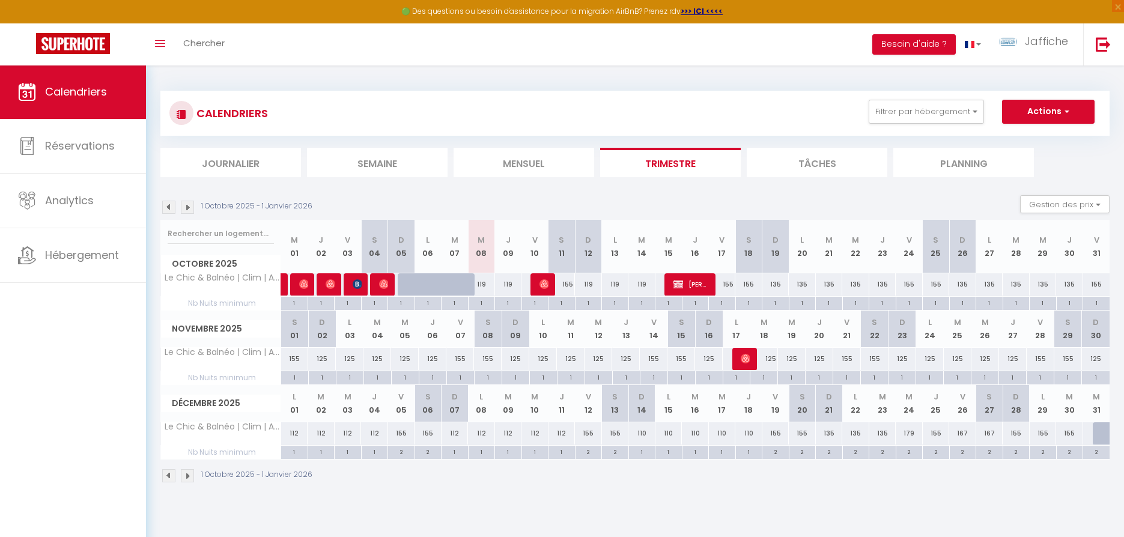
click at [484, 283] on div "119" at bounding box center [481, 284] width 27 height 22
type input "119"
type input "Mer 08 Octobre 2025"
type input "Jeu 09 Octobre 2025"
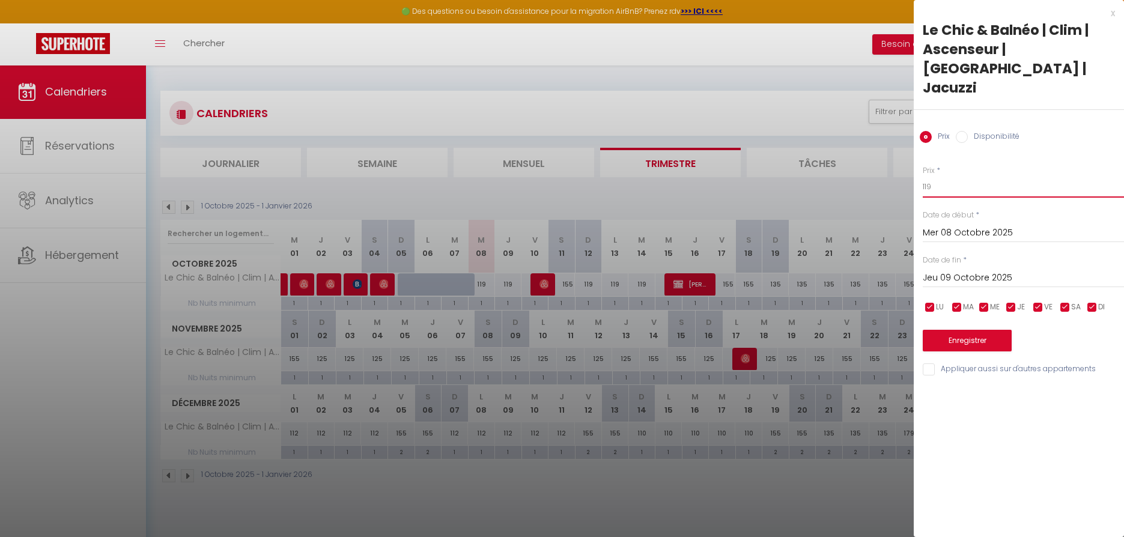
click at [946, 176] on input "119" at bounding box center [1023, 187] width 201 height 22
type input "110"
click at [990, 330] on button "Enregistrer" at bounding box center [967, 341] width 89 height 22
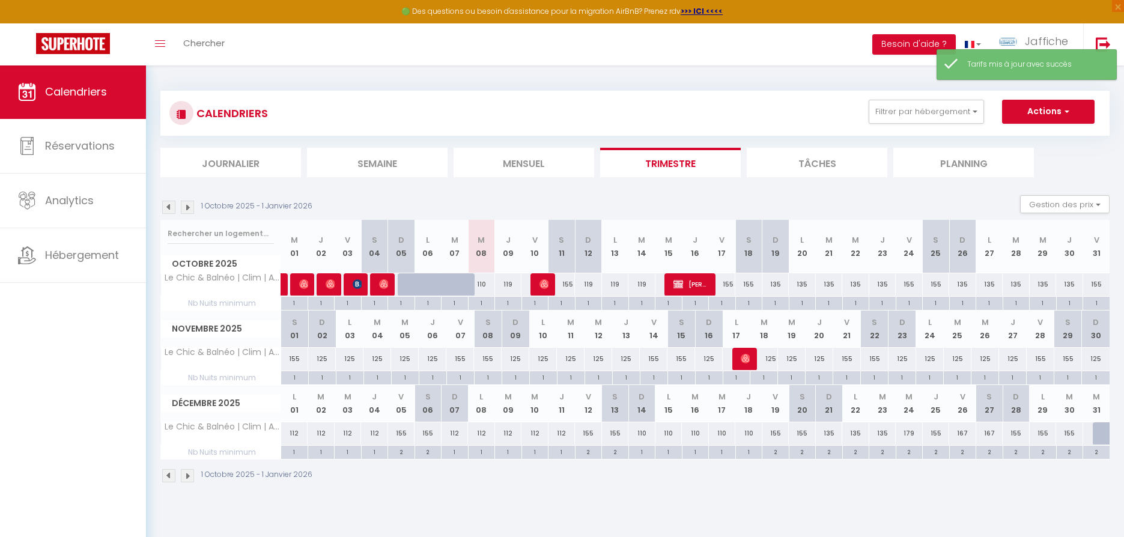
click at [510, 284] on div "119" at bounding box center [508, 284] width 27 height 22
type input "119"
type input "Jeu 09 Octobre 2025"
type input "Ven 10 Octobre 2025"
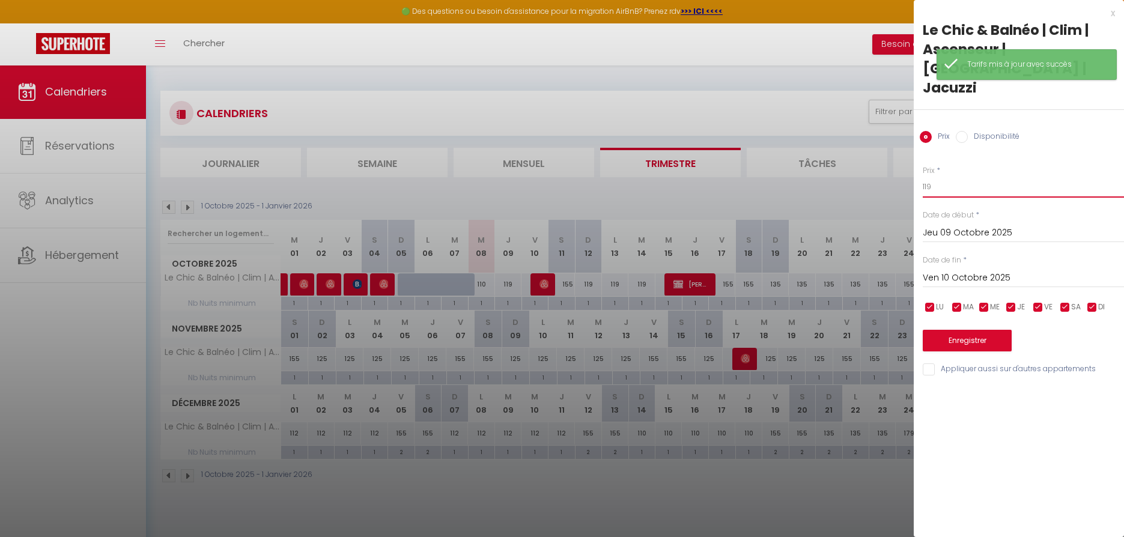
click at [946, 176] on input "119" at bounding box center [1023, 187] width 201 height 22
type input "110"
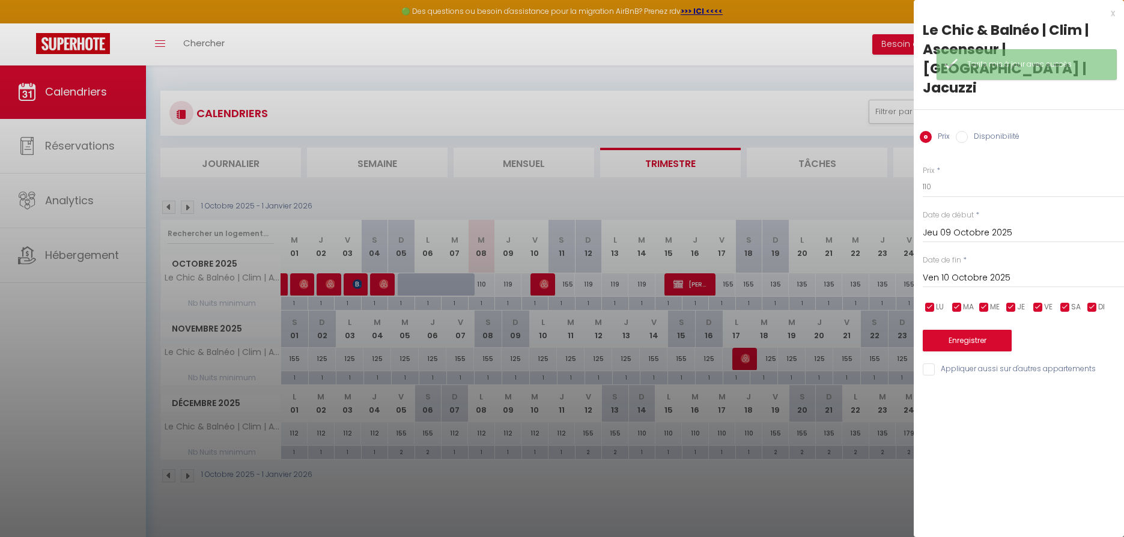
click at [965, 330] on button "Enregistrer" at bounding box center [967, 341] width 89 height 22
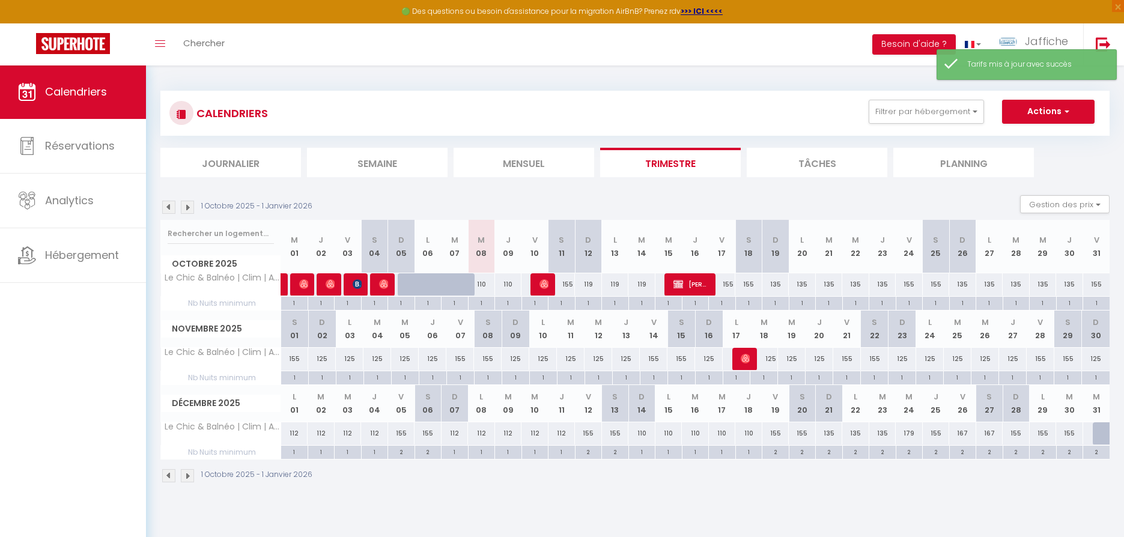
click at [571, 284] on div "155" at bounding box center [562, 284] width 27 height 22
type input "155"
type input "Sam 11 Octobre 2025"
type input "Dim 12 Octobre 2025"
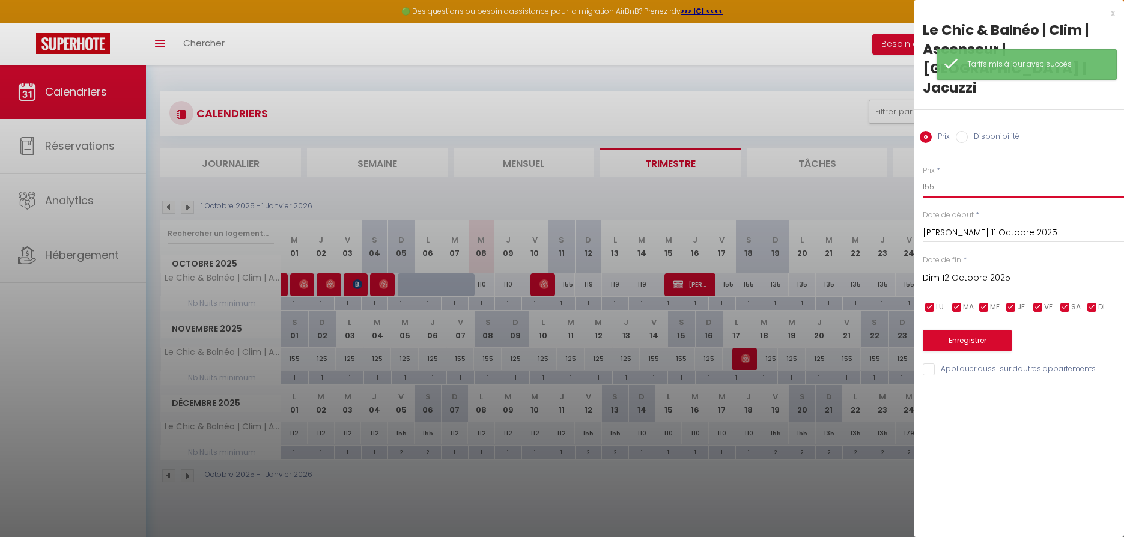
click at [930, 176] on input "155" at bounding box center [1023, 187] width 201 height 22
type input "135"
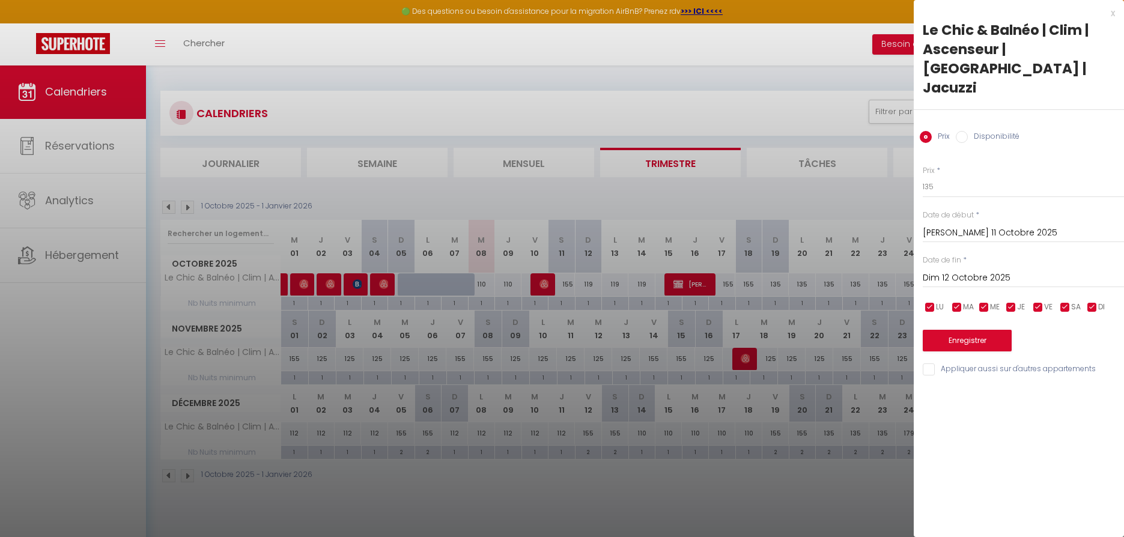
click at [970, 330] on button "Enregistrer" at bounding box center [967, 341] width 89 height 22
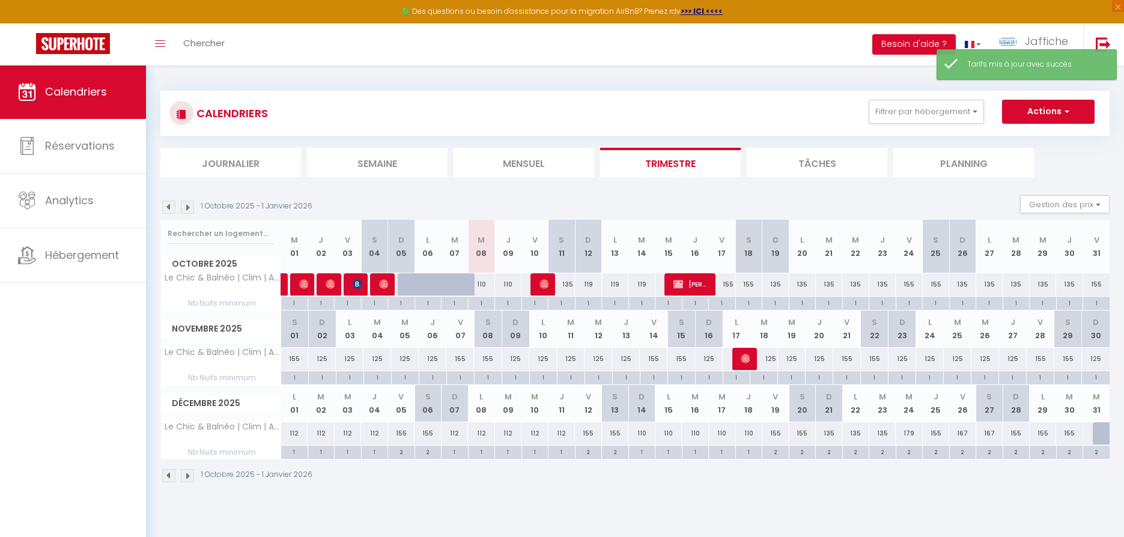
click at [591, 281] on div "119" at bounding box center [588, 284] width 27 height 22
type input "119"
type input "Dim 12 Octobre 2025"
type input "Lun 13 Octobre 2025"
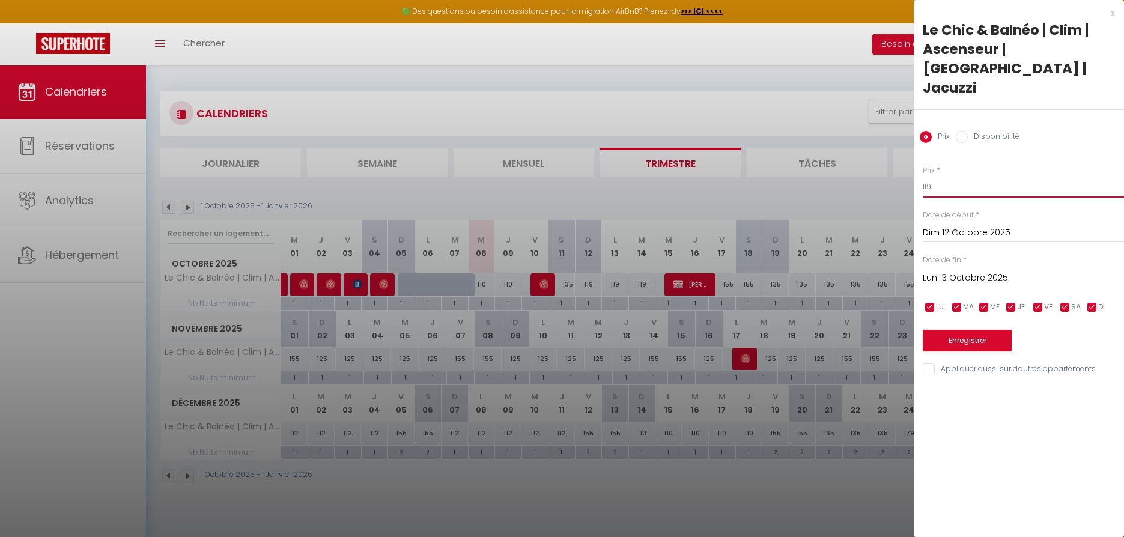
click at [934, 176] on input "119" at bounding box center [1023, 187] width 201 height 22
type input "109"
click at [984, 330] on button "Enregistrer" at bounding box center [967, 341] width 89 height 22
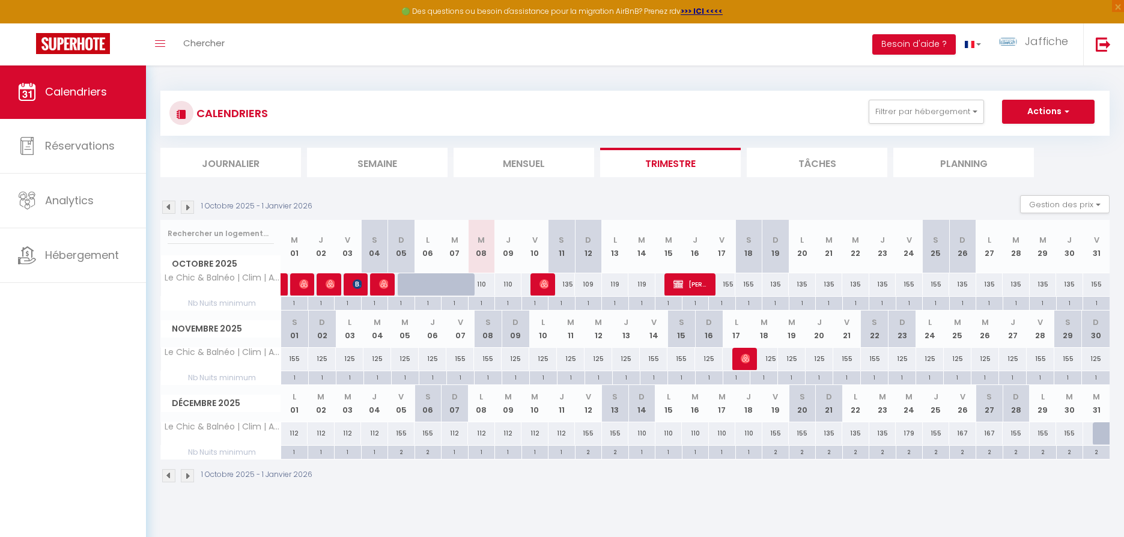
click at [485, 284] on div "110" at bounding box center [481, 284] width 27 height 22
type input "110"
type input "Mer 08 Octobre 2025"
type input "Jeu 09 Octobre 2025"
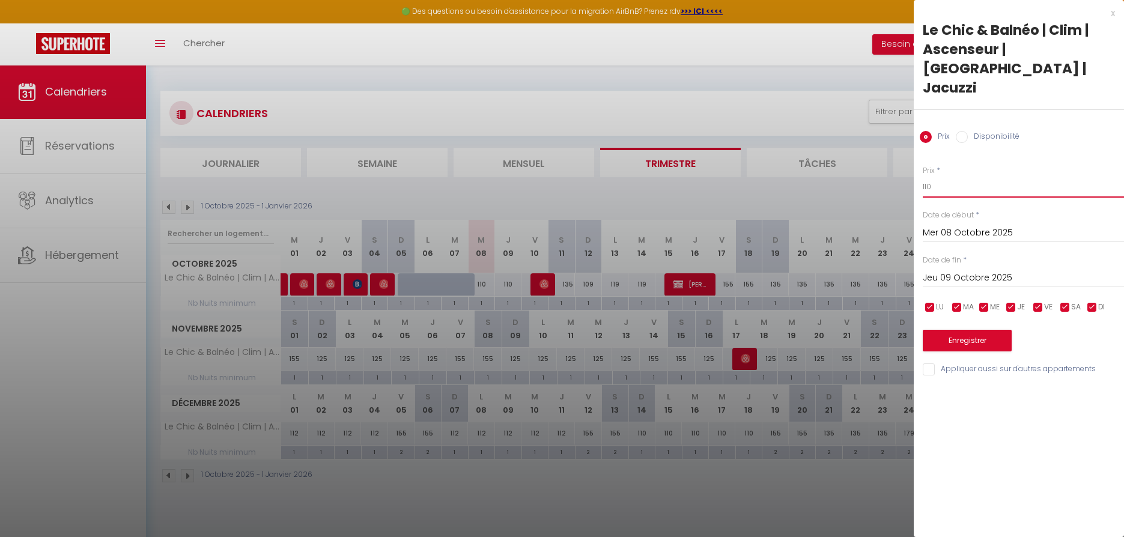
click at [938, 176] on input "110" at bounding box center [1023, 187] width 201 height 22
type input "112"
click at [966, 225] on input "Mer 08 Octobre 2025" at bounding box center [1023, 233] width 201 height 16
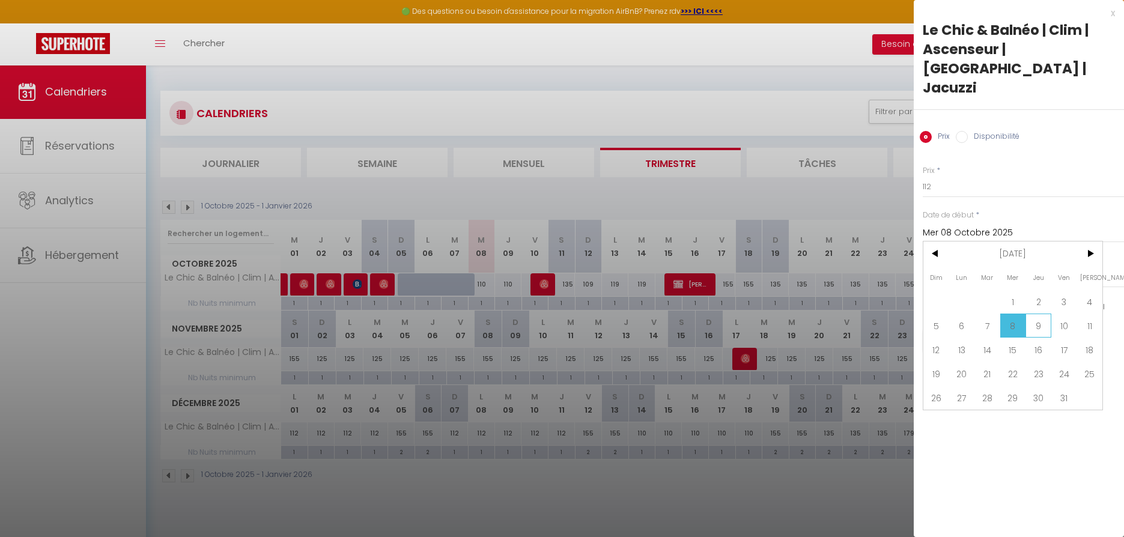
click at [1035, 314] on span "9" at bounding box center [1039, 326] width 26 height 24
type input "Jeu 09 Octobre 2025"
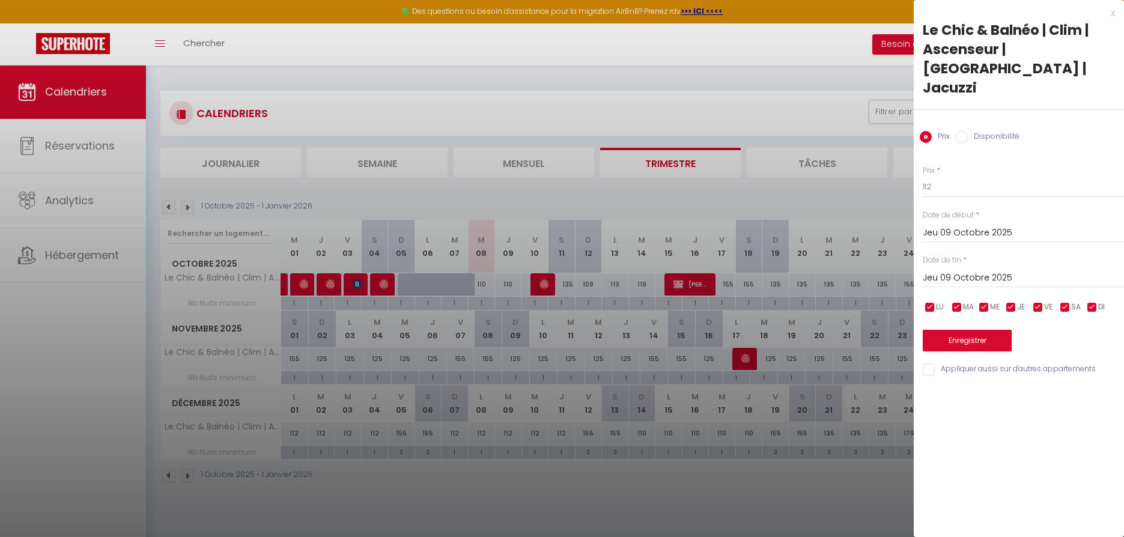
click at [970, 330] on button "Enregistrer" at bounding box center [967, 341] width 89 height 22
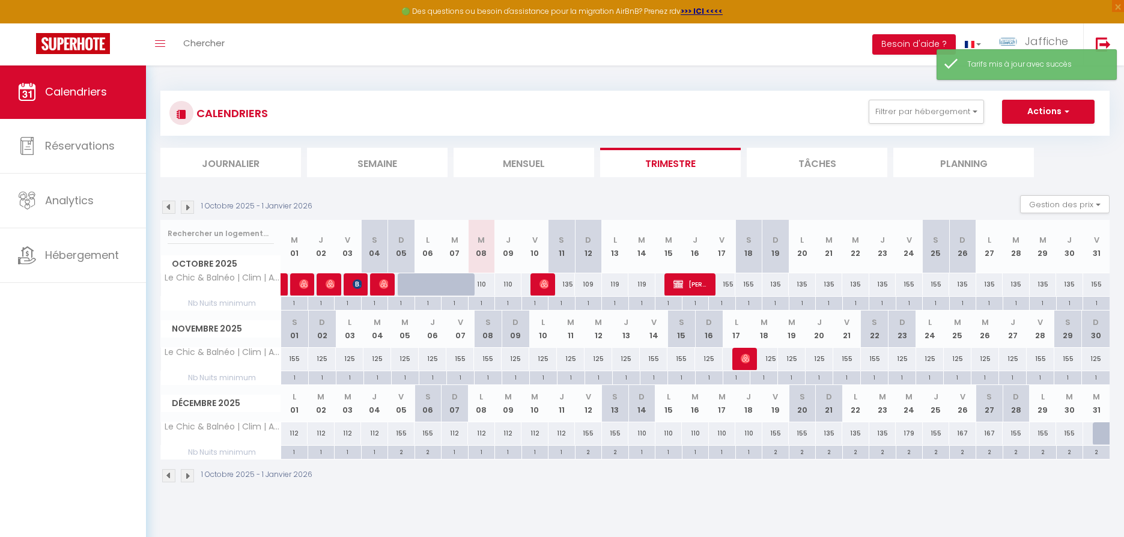
click at [589, 284] on div "109" at bounding box center [588, 284] width 27 height 22
type input "109"
type input "Dim 12 Octobre 2025"
type input "Lun 13 Octobre 2025"
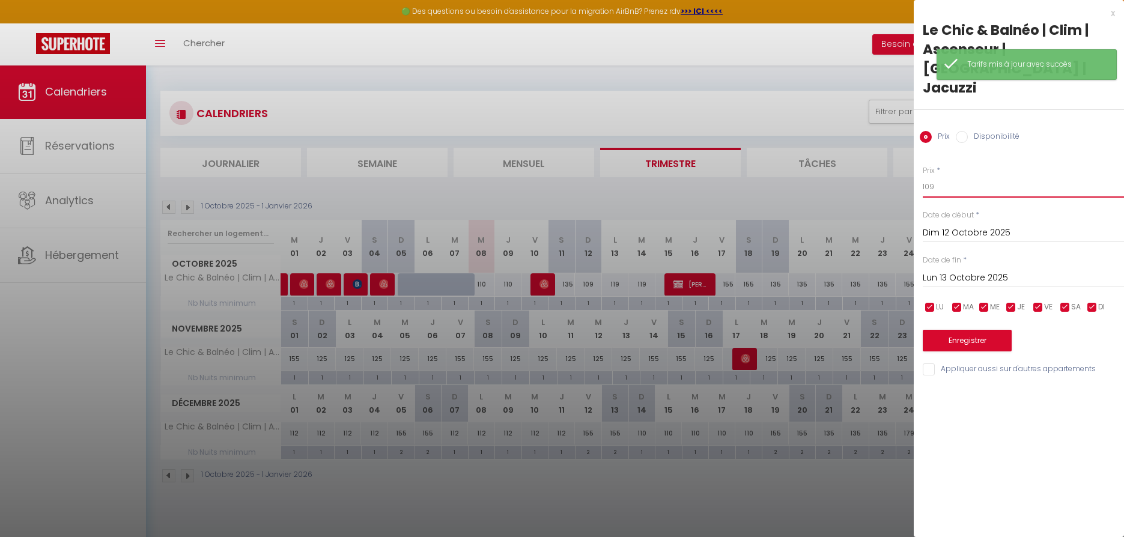
click at [944, 176] on input "109" at bounding box center [1023, 187] width 201 height 22
type input "112"
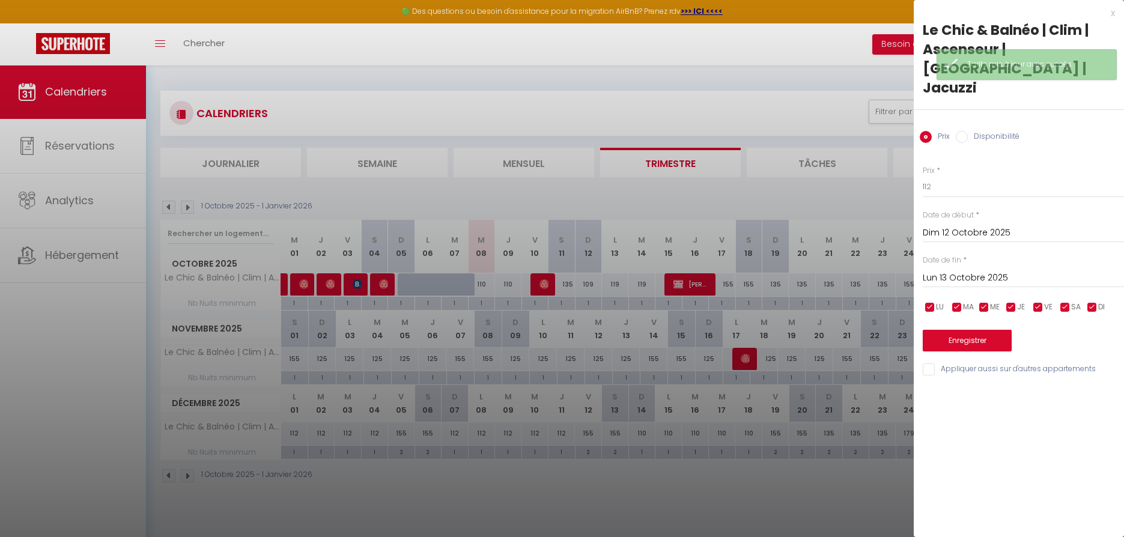
click at [949, 330] on button "Enregistrer" at bounding box center [967, 341] width 89 height 22
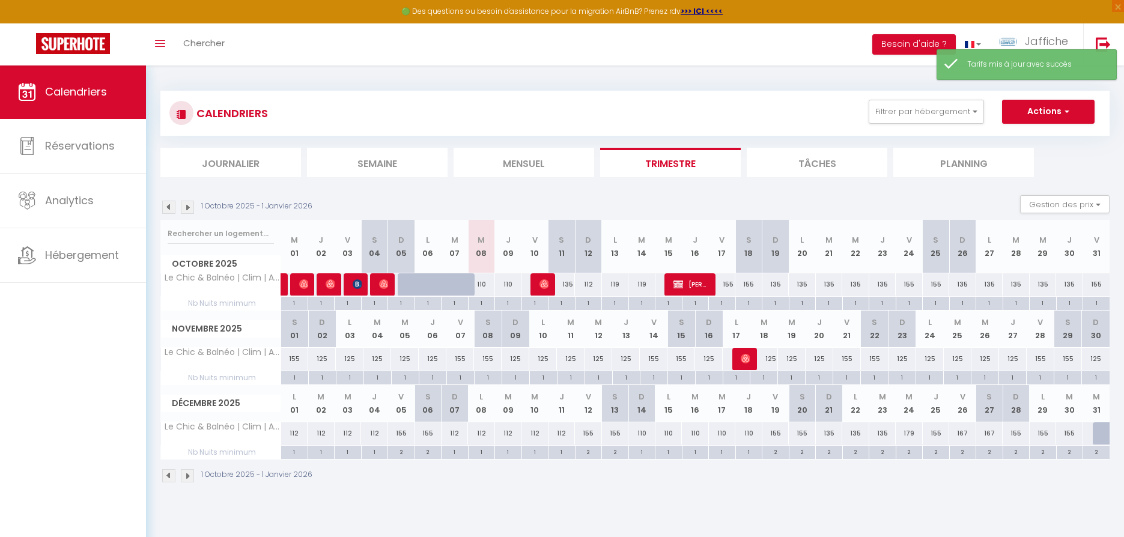
click at [487, 284] on div "110" at bounding box center [481, 284] width 27 height 22
type input "110"
type input "Mer 08 Octobre 2025"
type input "Jeu 09 Octobre 2025"
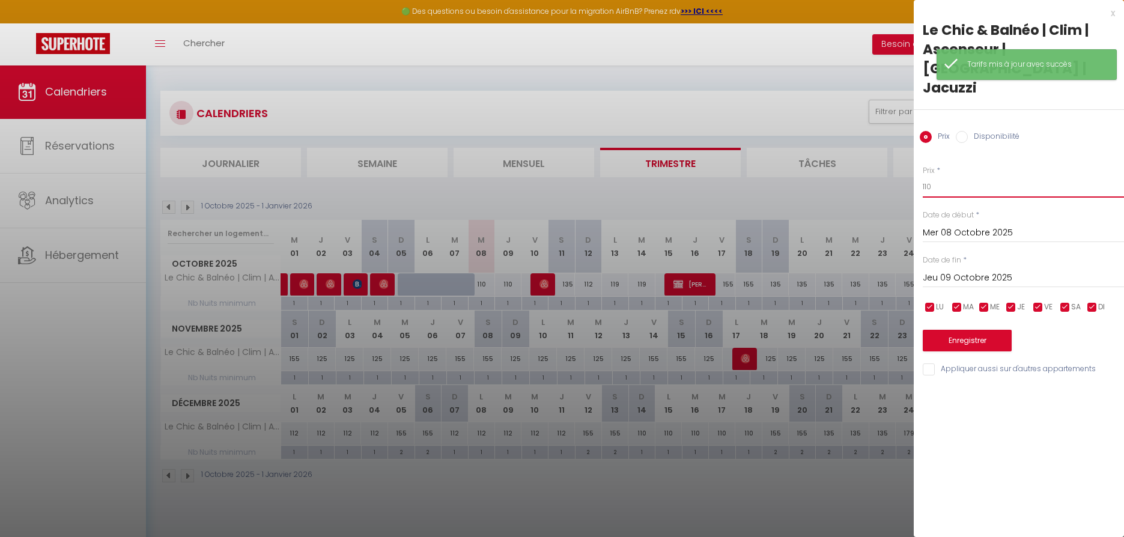
click at [953, 176] on input "110" at bounding box center [1023, 187] width 201 height 22
type input "112"
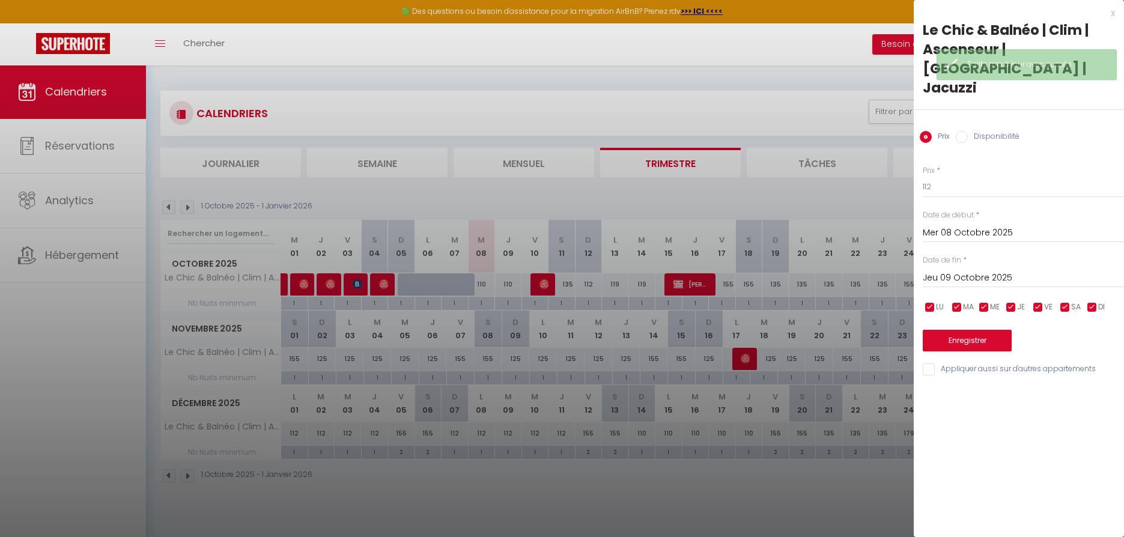
click at [982, 330] on button "Enregistrer" at bounding box center [967, 341] width 89 height 22
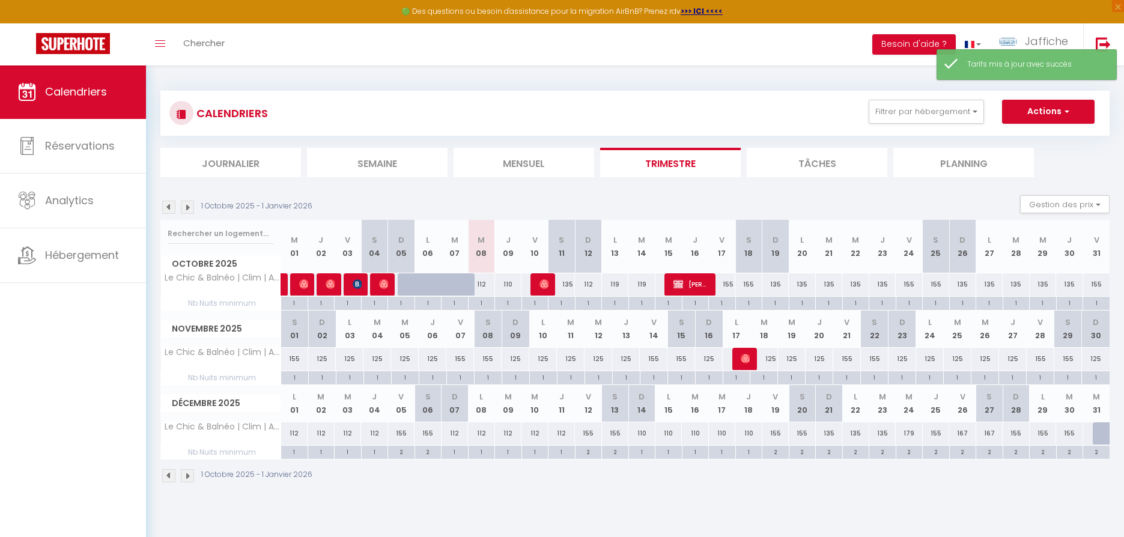
click at [511, 285] on div "110" at bounding box center [508, 284] width 27 height 22
type input "110"
type input "Jeu 09 Octobre 2025"
type input "Ven 10 Octobre 2025"
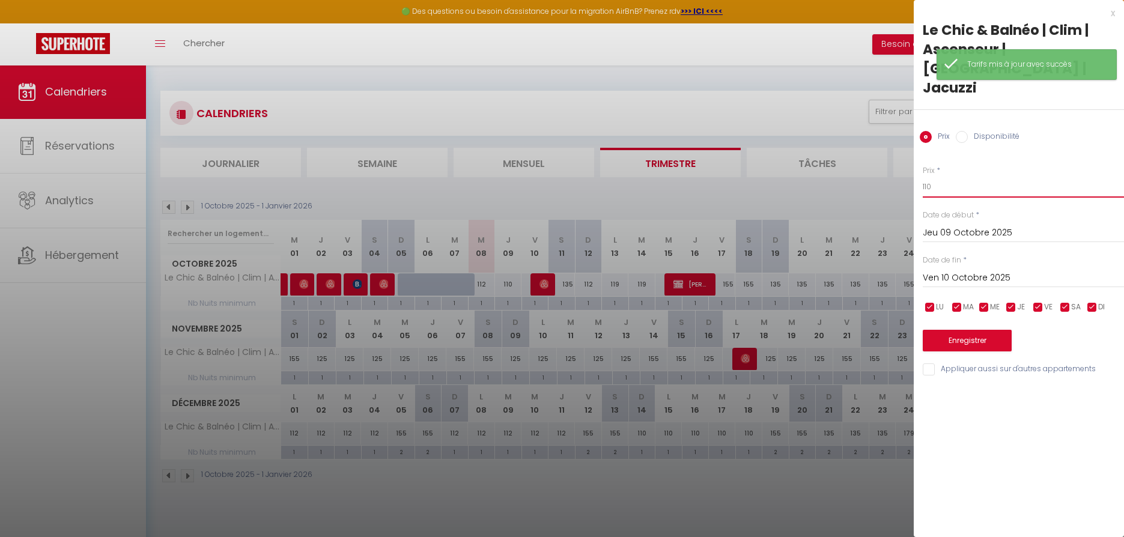
click at [954, 176] on input "110" at bounding box center [1023, 187] width 201 height 22
type input "112"
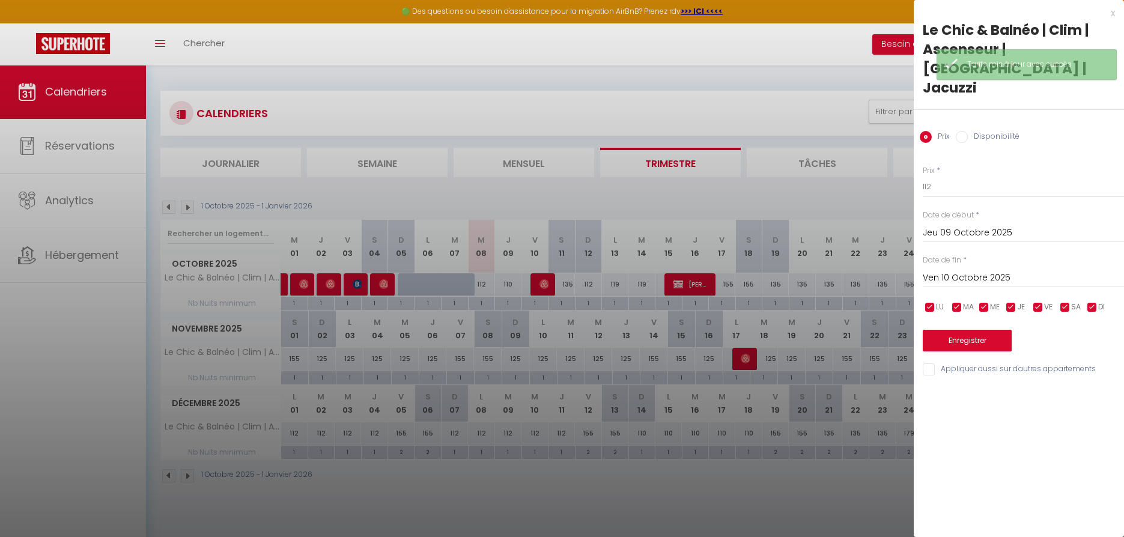
click at [978, 330] on button "Enregistrer" at bounding box center [967, 341] width 89 height 22
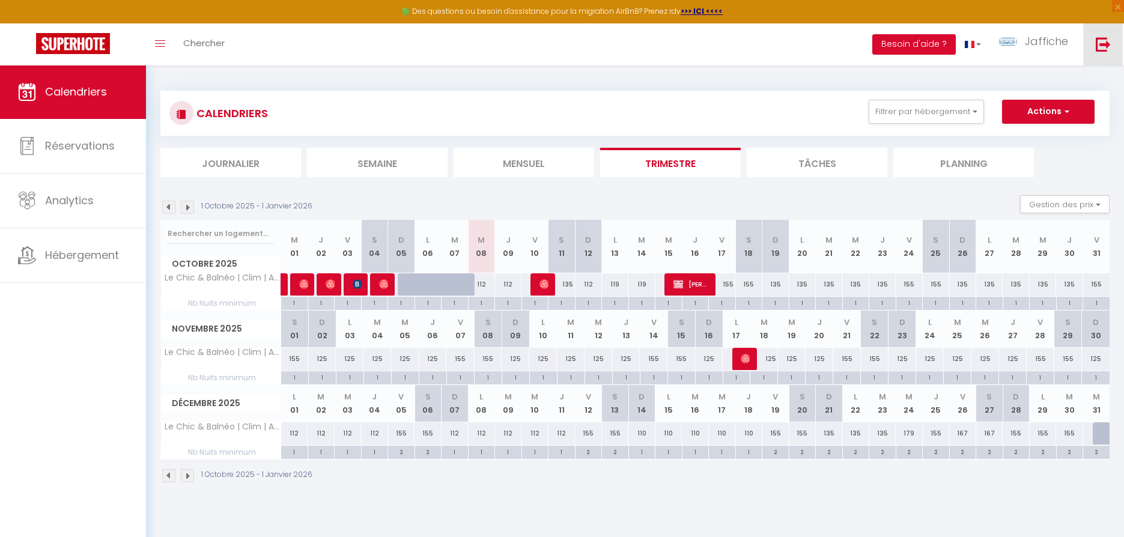
click at [1102, 44] on img at bounding box center [1103, 44] width 15 height 15
